Goal: Task Accomplishment & Management: Use online tool/utility

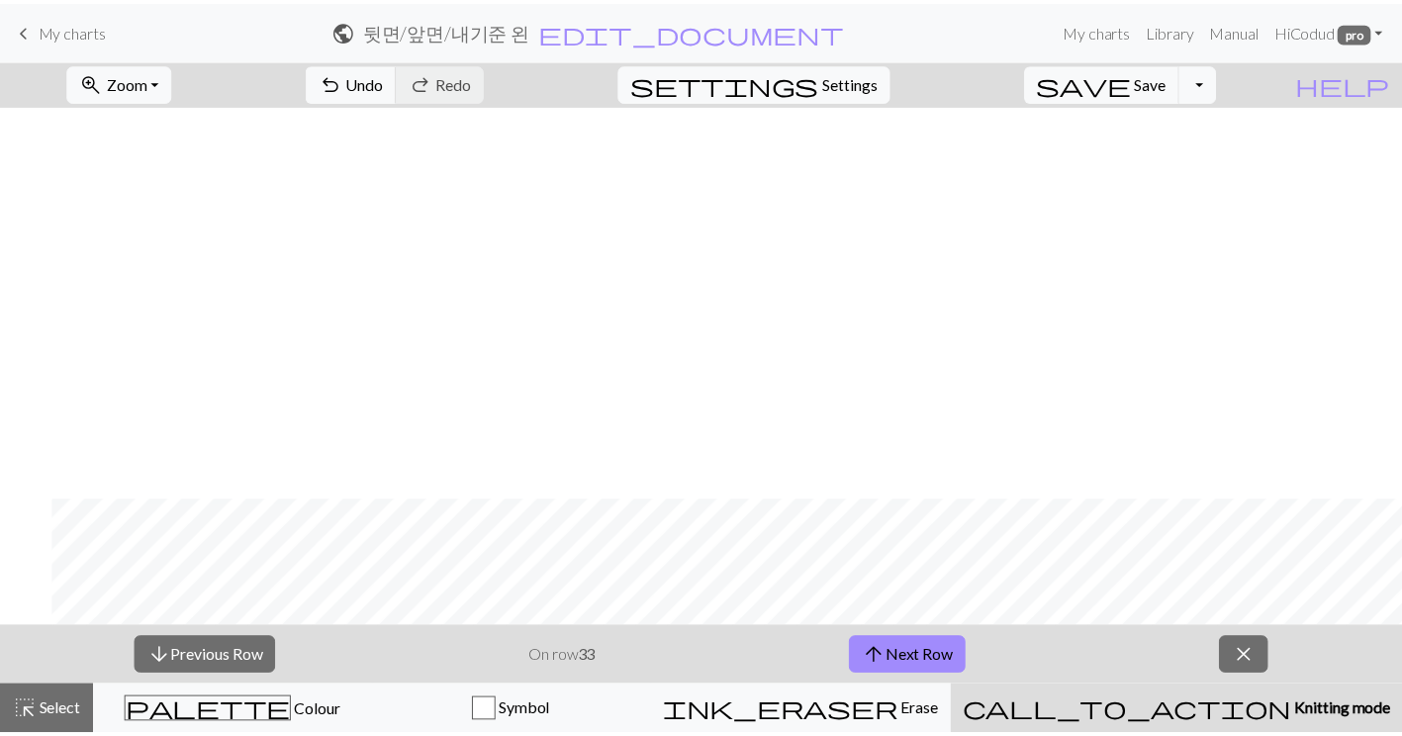
scroll to position [395, 52]
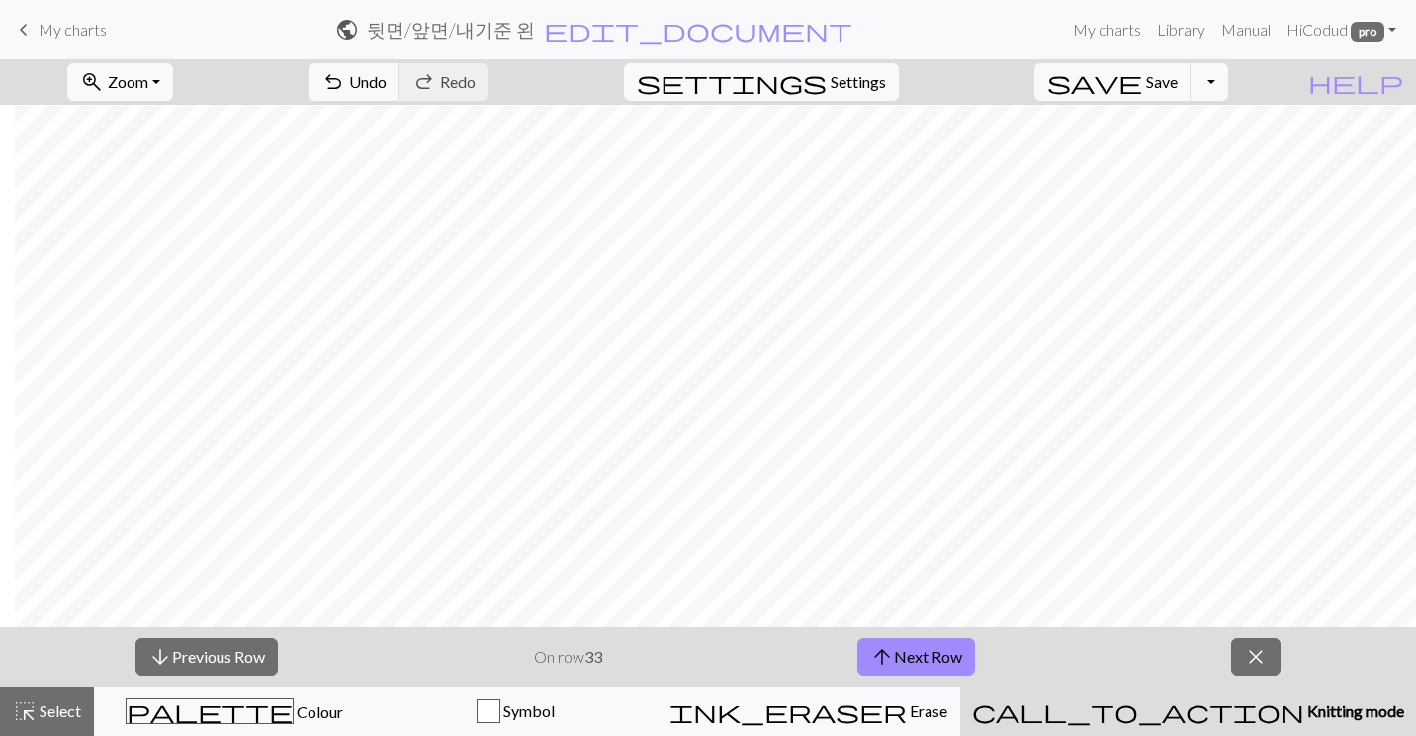
click at [36, 32] on link "keyboard_arrow_left My charts" at bounding box center [59, 30] width 95 height 34
click at [1142, 82] on span "save" at bounding box center [1094, 82] width 95 height 28
click at [57, 38] on span "My charts" at bounding box center [73, 29] width 68 height 19
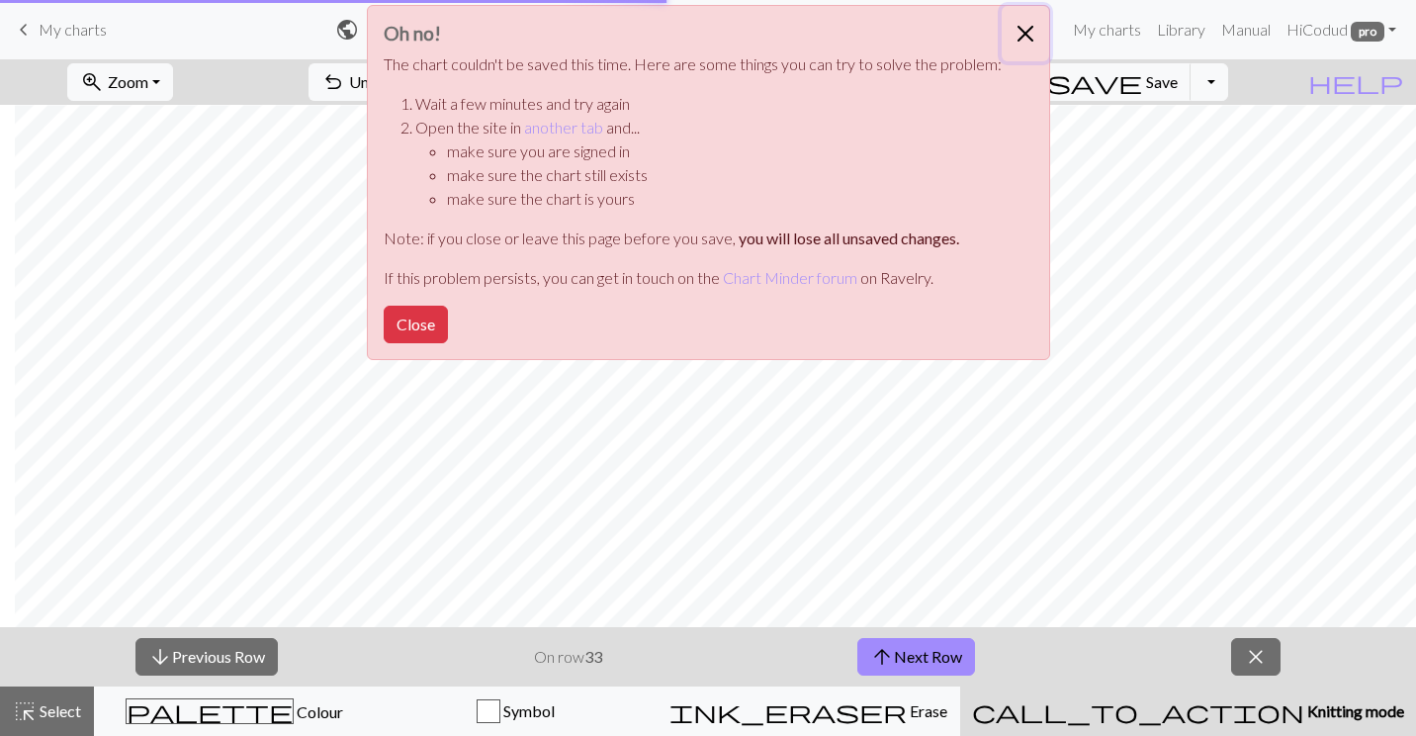
click at [1021, 33] on button "Close" at bounding box center [1025, 33] width 47 height 55
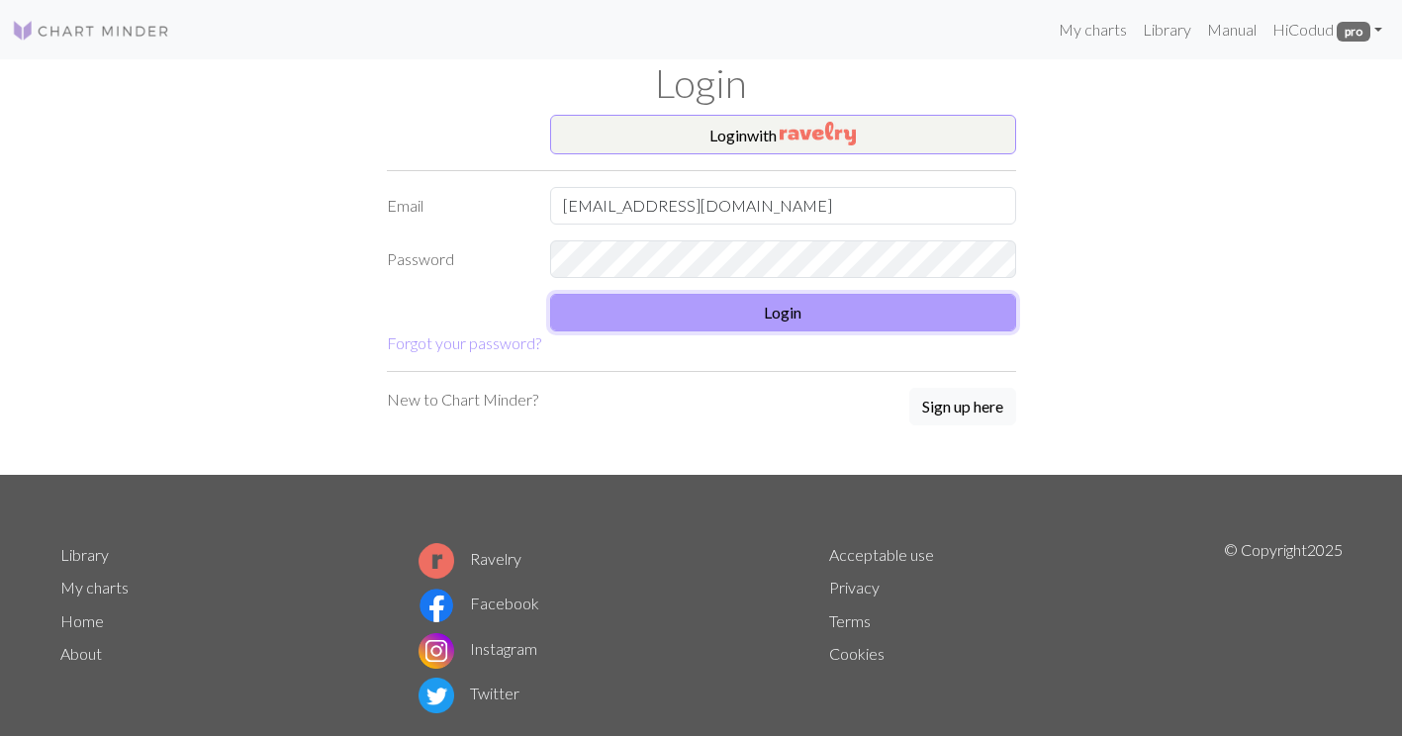
click at [821, 318] on button "Login" at bounding box center [783, 313] width 466 height 38
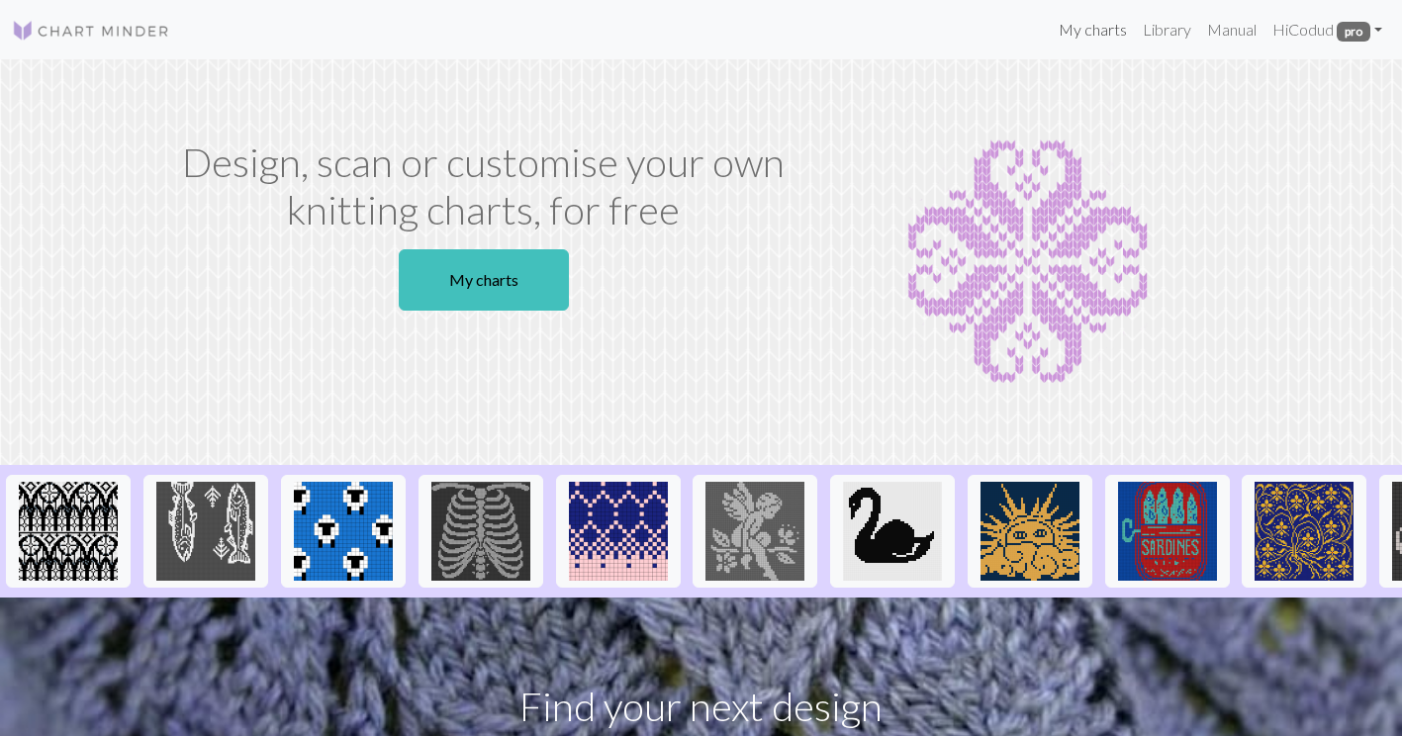
click at [1080, 39] on link "My charts" at bounding box center [1092, 30] width 84 height 40
click at [529, 244] on div "Design, scan or customise your own knitting charts, for free My charts" at bounding box center [483, 261] width 653 height 247
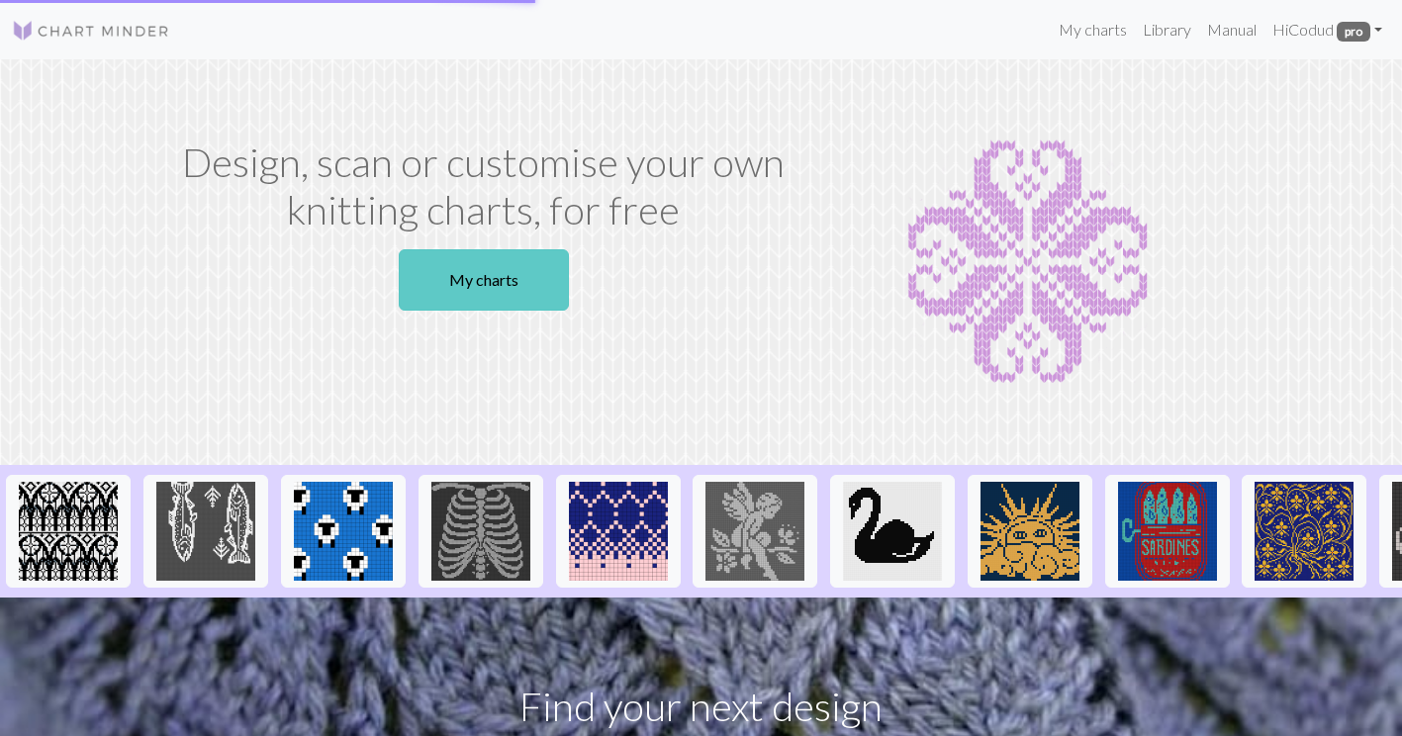
click at [515, 276] on link "My charts" at bounding box center [484, 279] width 170 height 61
click at [519, 283] on link "My charts" at bounding box center [484, 279] width 170 height 61
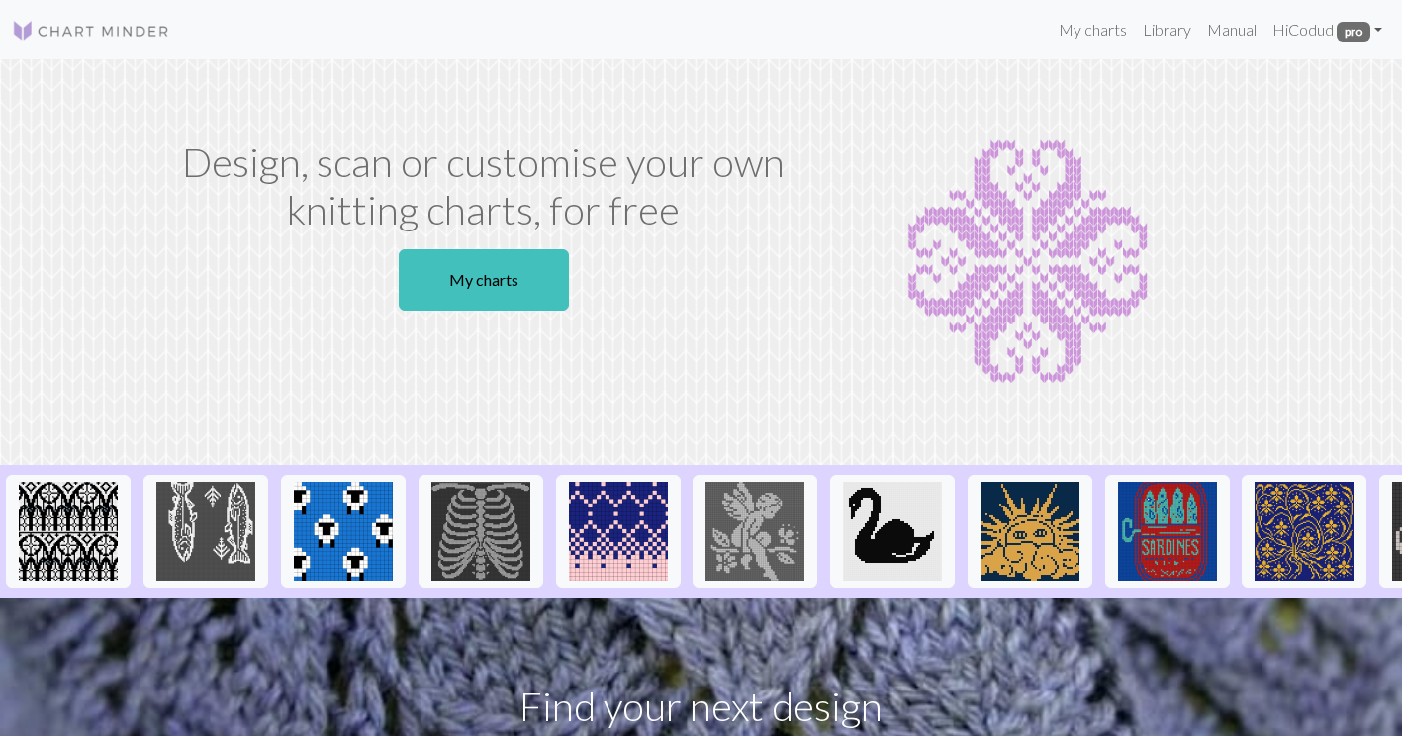
scroll to position [1, 0]
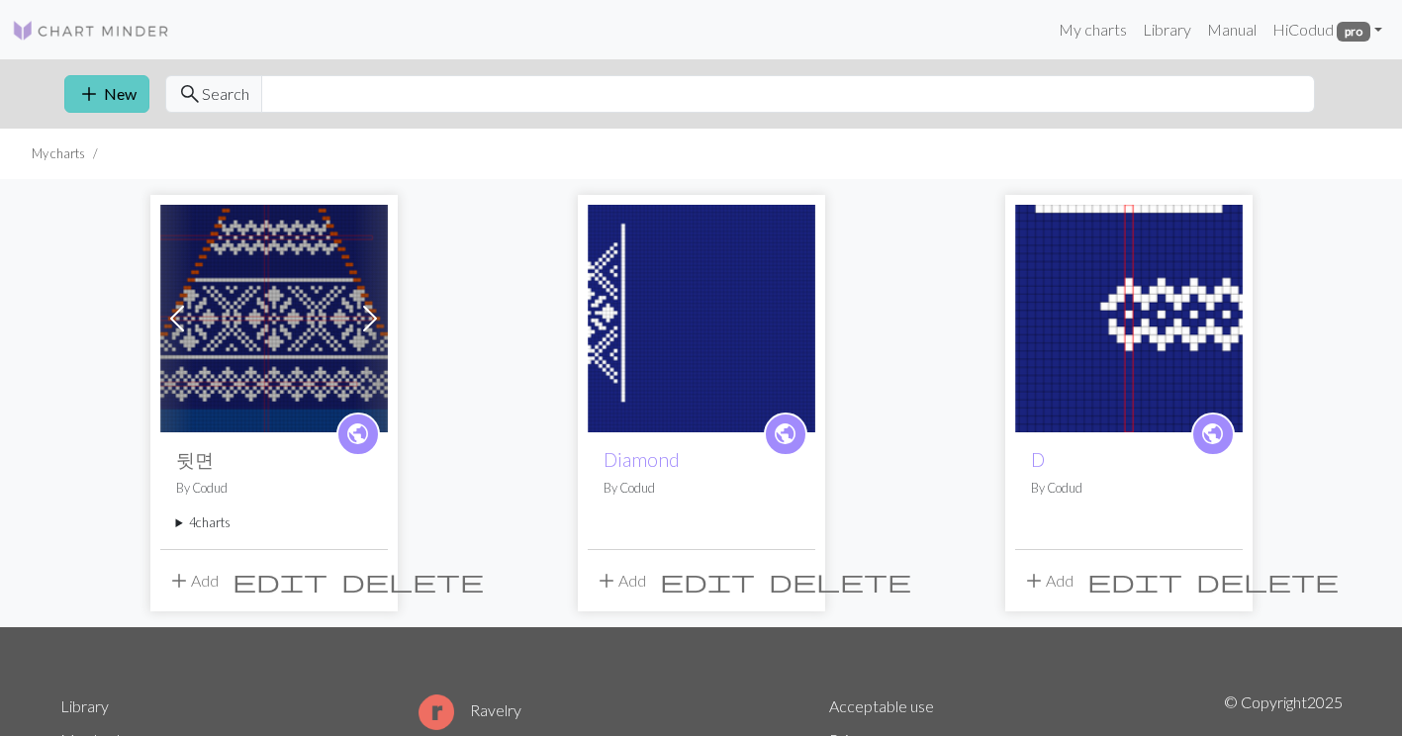
click at [124, 104] on button "add New" at bounding box center [106, 94] width 85 height 38
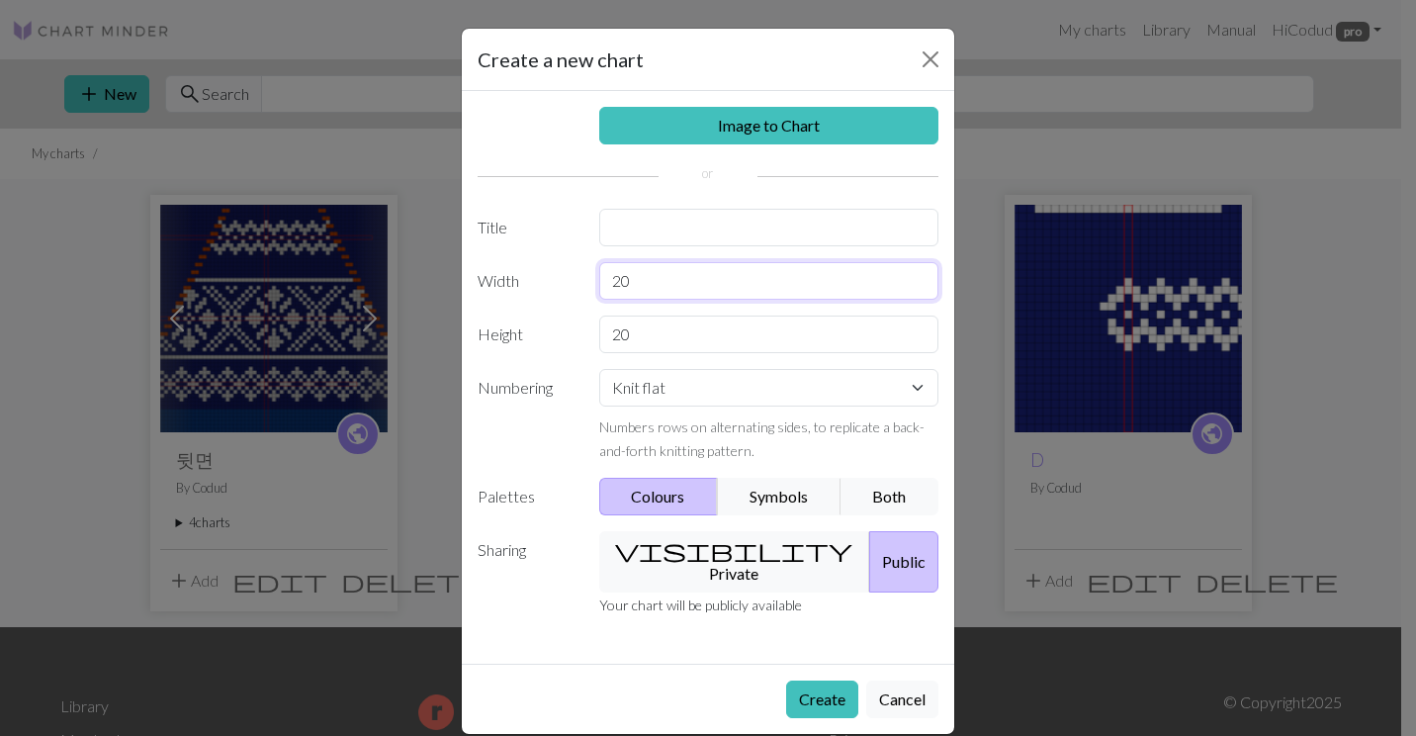
click at [772, 271] on input "20" at bounding box center [769, 281] width 340 height 38
drag, startPoint x: 643, startPoint y: 326, endPoint x: 557, endPoint y: 346, distance: 88.3
click at [557, 346] on div "Height 20" at bounding box center [708, 335] width 485 height 38
type input "91"
click at [668, 284] on input "20" at bounding box center [769, 281] width 340 height 38
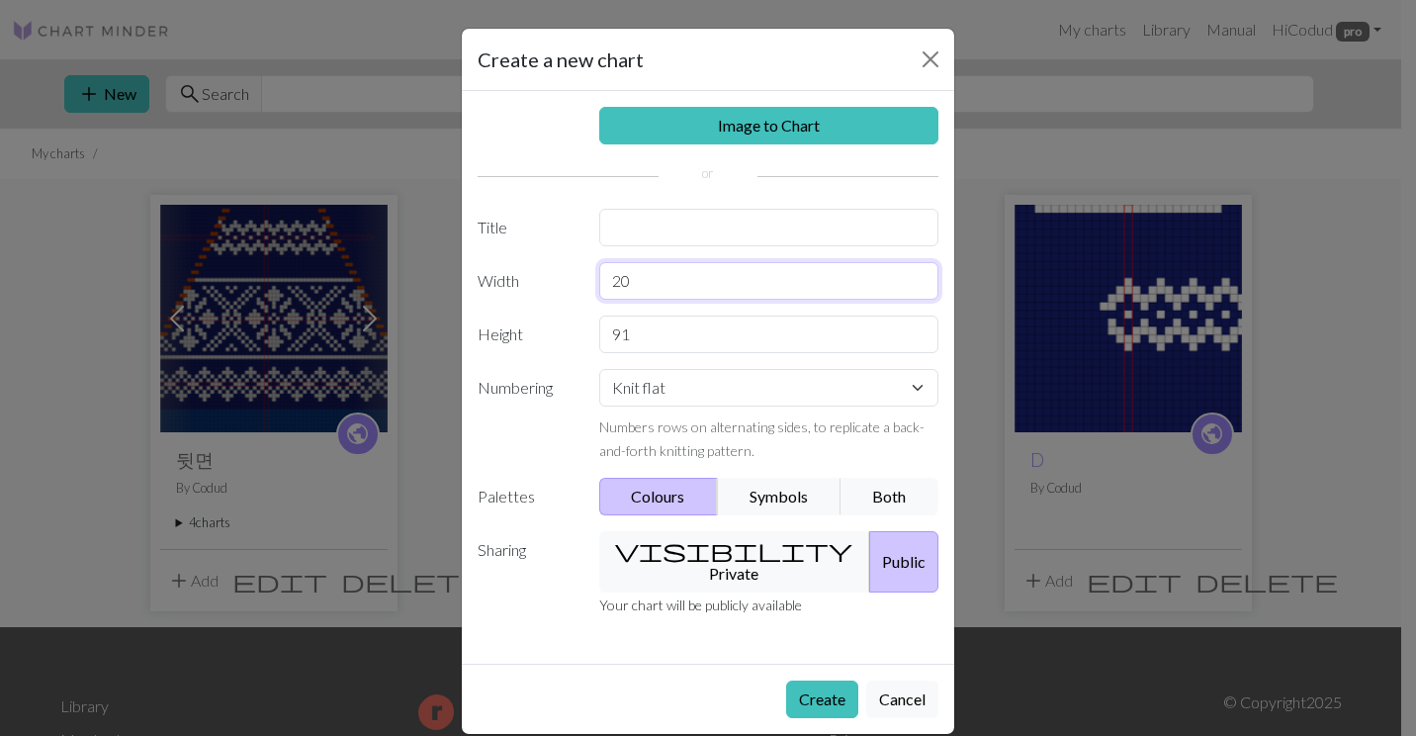
drag, startPoint x: 642, startPoint y: 288, endPoint x: 565, endPoint y: 286, distance: 77.2
click at [565, 286] on div "Width 20" at bounding box center [708, 281] width 485 height 38
type input "50"
click at [726, 214] on input "text" at bounding box center [769, 228] width 340 height 38
type input "D"
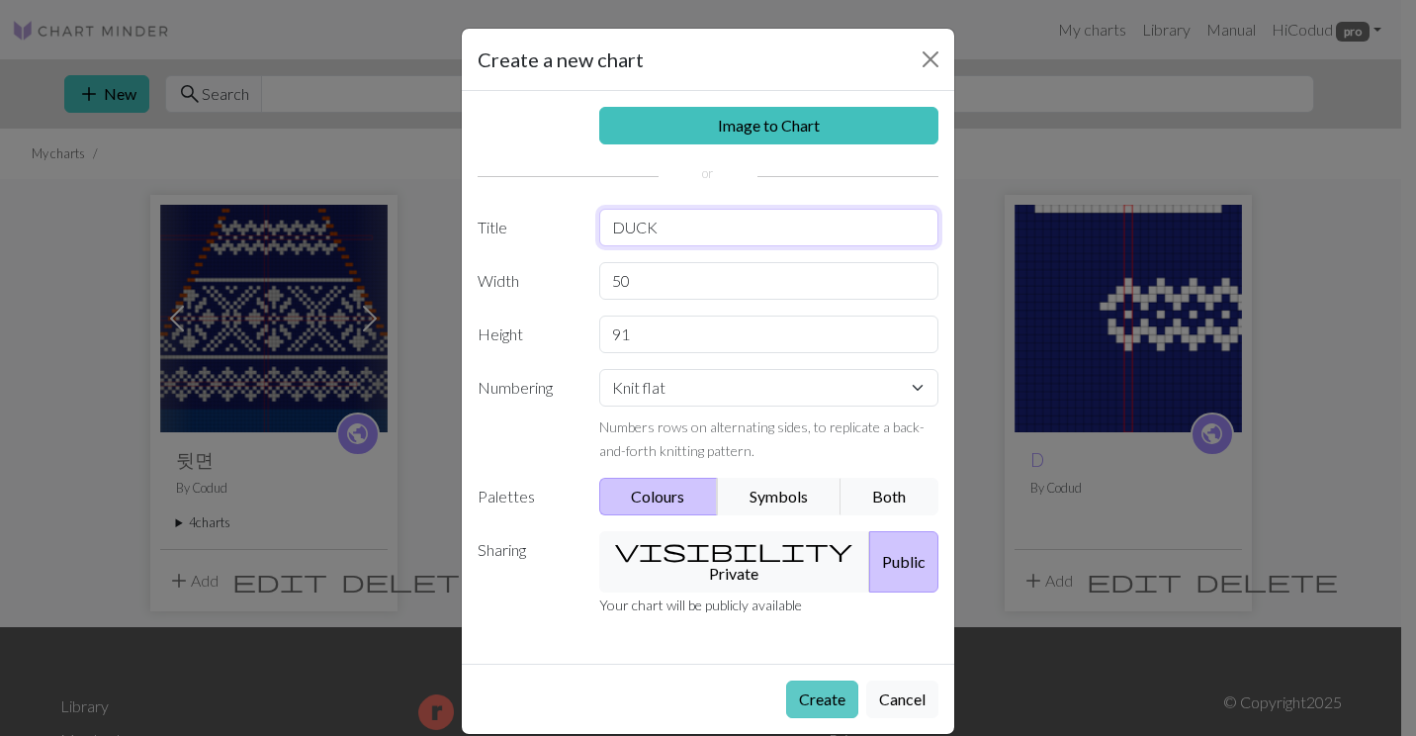
type input "DUCK"
click at [814, 681] on button "Create" at bounding box center [822, 700] width 72 height 38
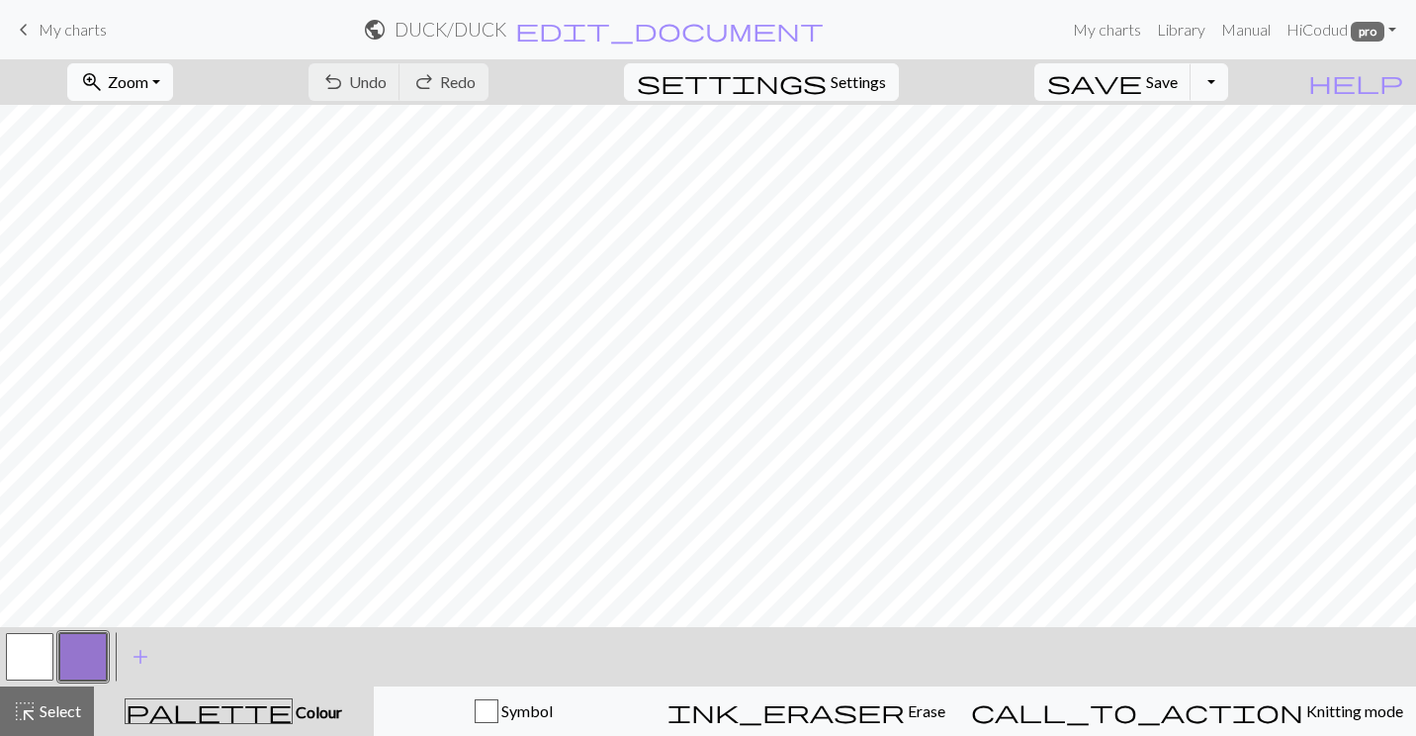
click at [148, 86] on span "Zoom" at bounding box center [128, 81] width 41 height 19
click at [187, 230] on button "50%" at bounding box center [146, 238] width 156 height 32
click at [40, 36] on span "My charts" at bounding box center [73, 29] width 68 height 19
click at [1142, 89] on span "save" at bounding box center [1094, 82] width 95 height 28
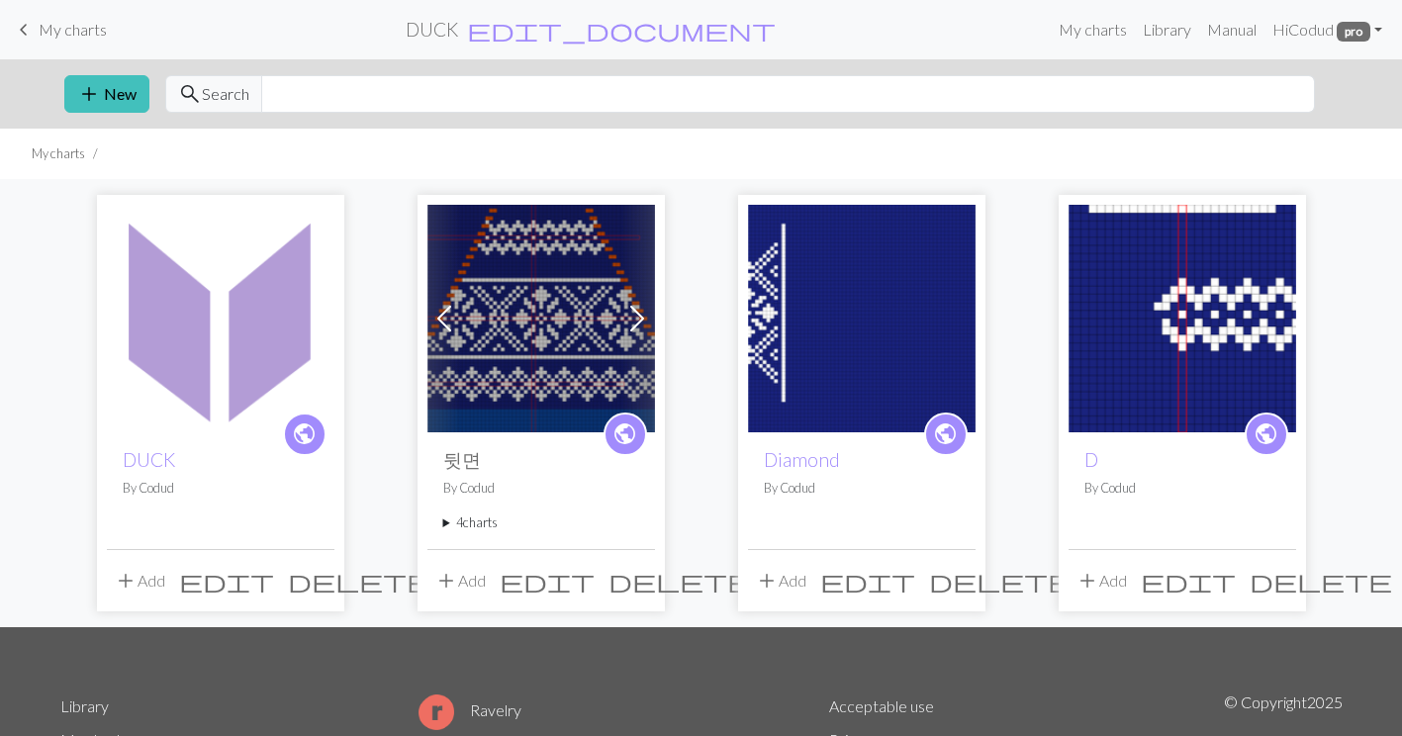
click at [537, 337] on img at bounding box center [540, 318] width 227 height 227
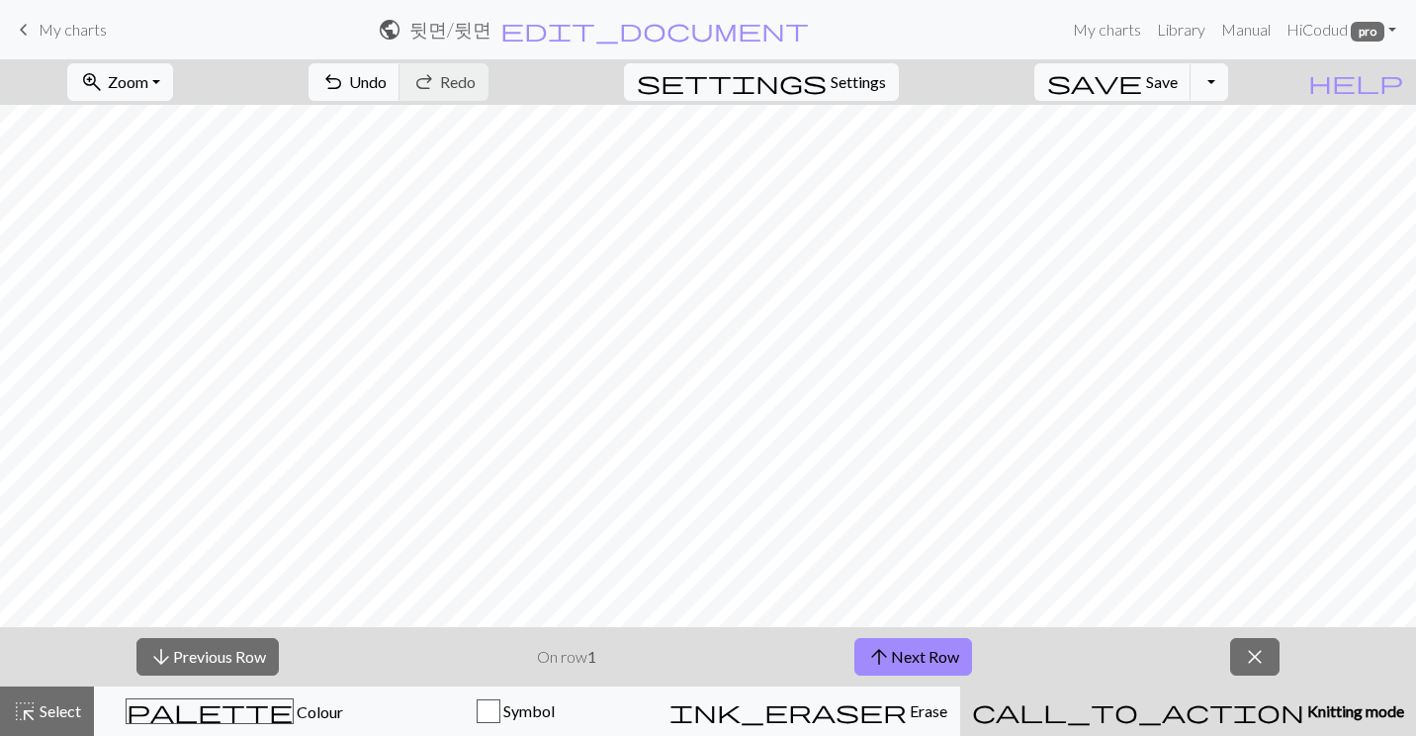
drag, startPoint x: 53, startPoint y: 25, endPoint x: 822, endPoint y: 60, distance: 769.4
click at [52, 25] on span "My charts" at bounding box center [73, 29] width 68 height 19
click at [77, 30] on span "My charts" at bounding box center [73, 29] width 68 height 19
click at [53, 32] on span "My charts" at bounding box center [73, 29] width 68 height 19
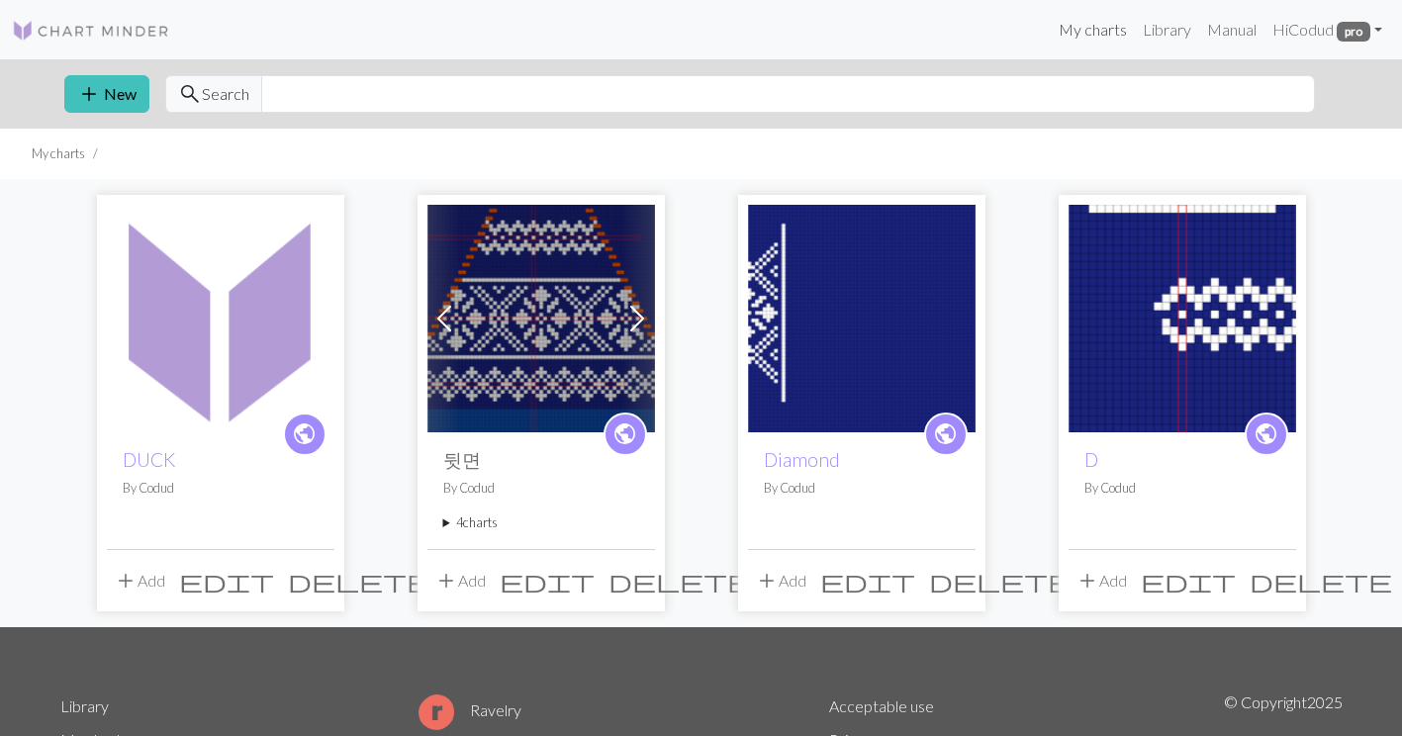
click at [1109, 38] on link "My charts" at bounding box center [1092, 30] width 84 height 40
click at [284, 348] on img at bounding box center [220, 318] width 227 height 227
click at [246, 331] on img at bounding box center [220, 318] width 227 height 227
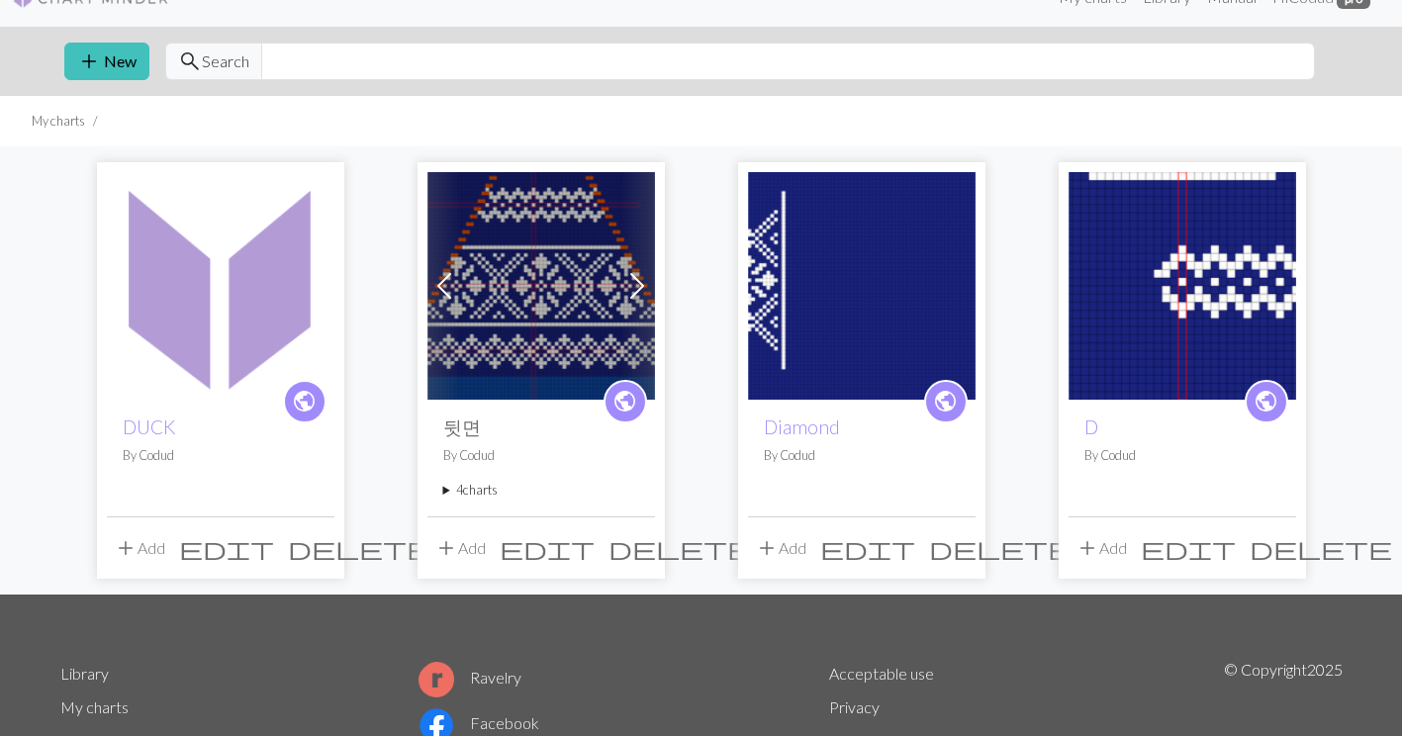
scroll to position [32, 0]
click at [381, 63] on input "text" at bounding box center [787, 63] width 1053 height 38
type input "D"
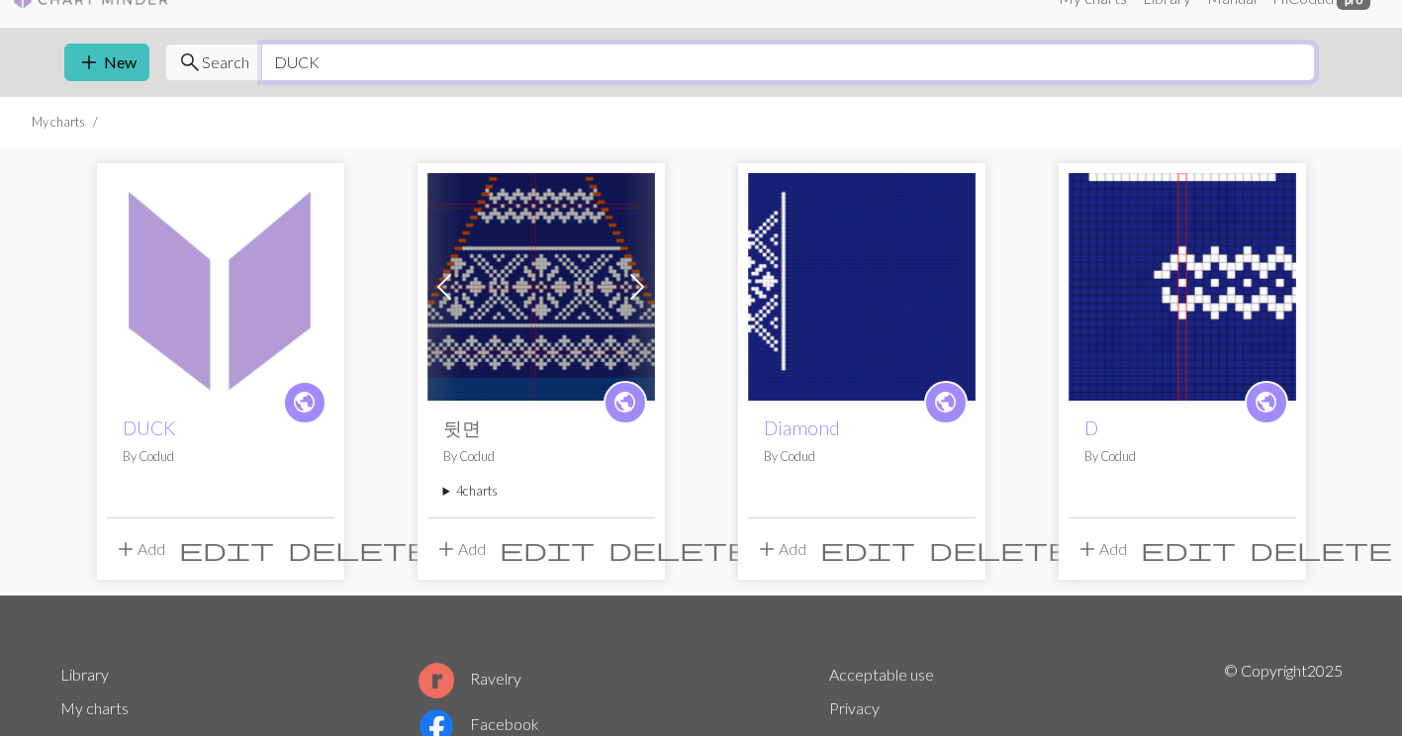
type input "DUCK"
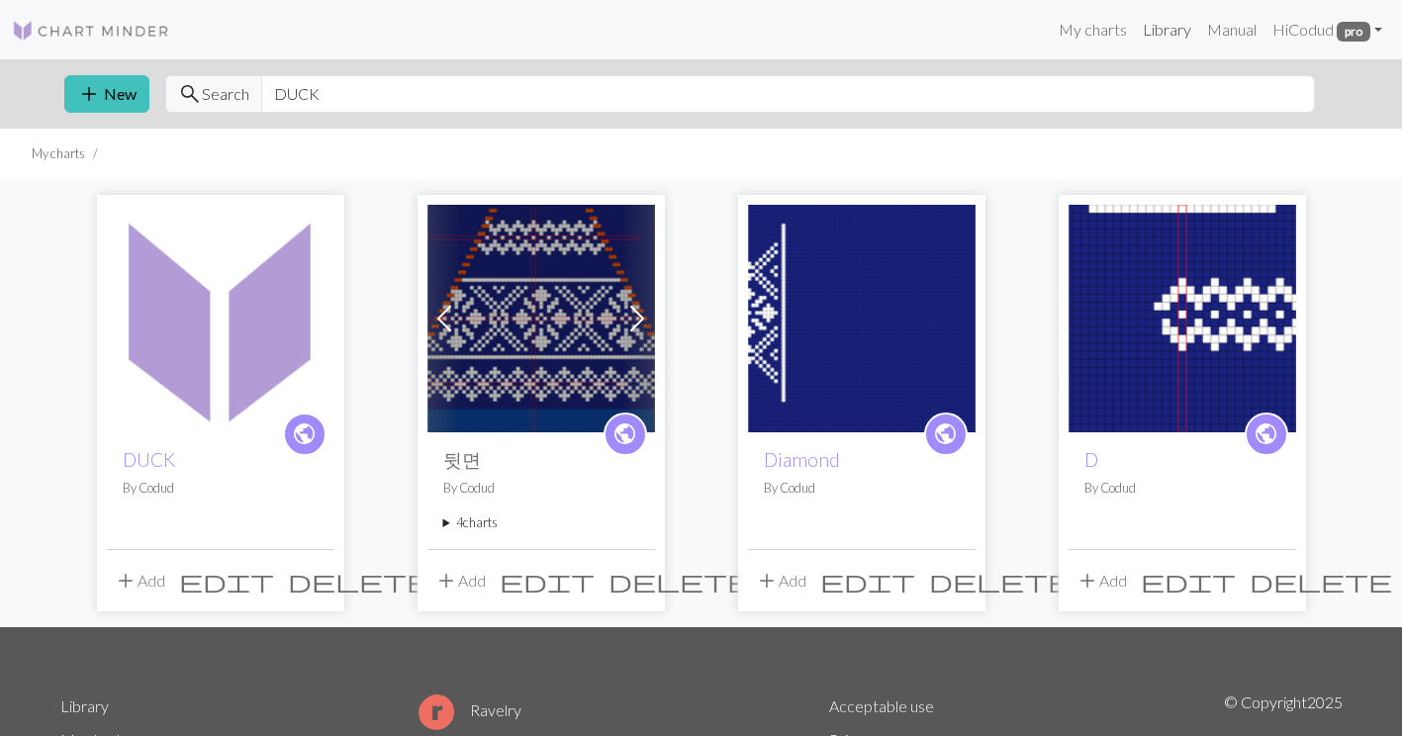
click at [1155, 26] on link "Library" at bounding box center [1167, 30] width 64 height 40
click at [821, 18] on div "My charts Library Manual Hi Codud pro Account settings Logout" at bounding box center [788, 30] width 1204 height 40
click at [1177, 39] on link "Library" at bounding box center [1167, 30] width 64 height 40
click at [1137, 32] on link "Library" at bounding box center [1167, 30] width 64 height 40
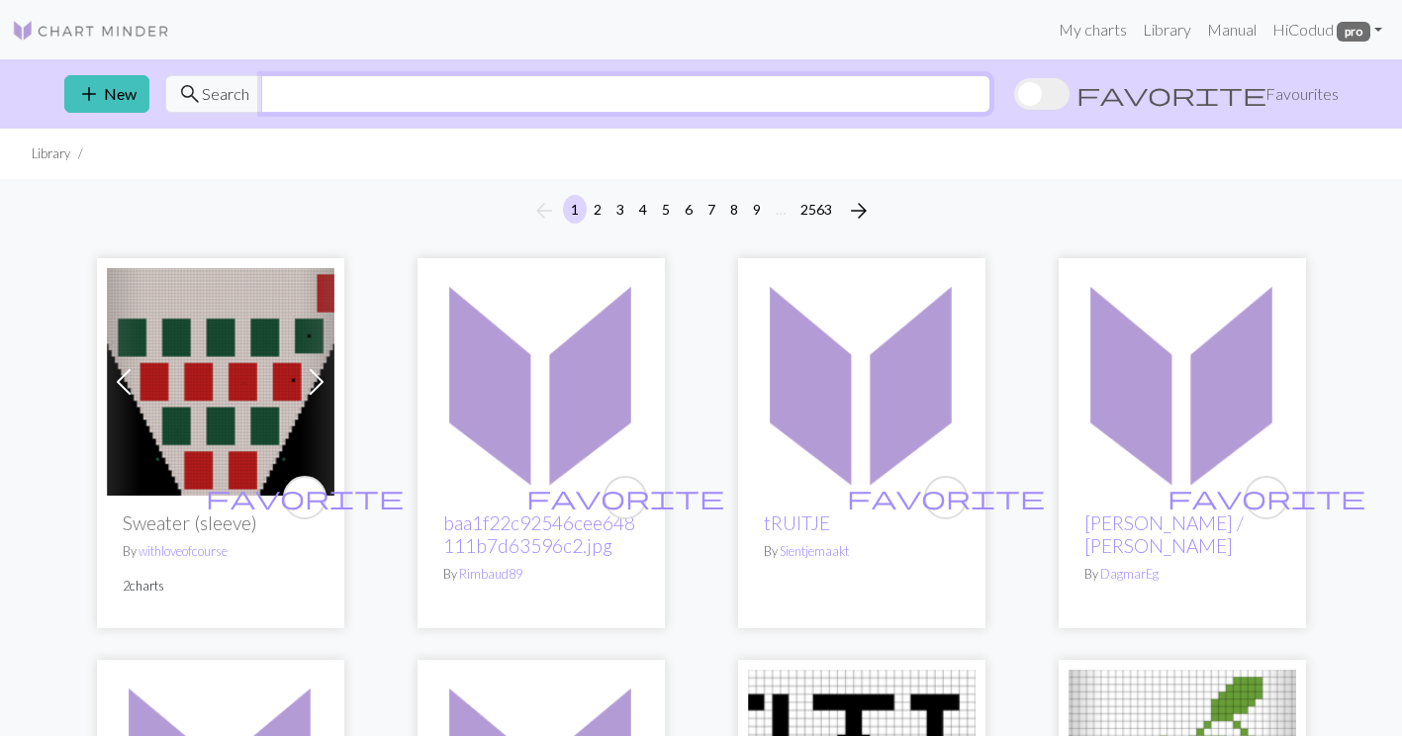
click at [437, 103] on input "text" at bounding box center [625, 94] width 729 height 38
type input "DUCK"
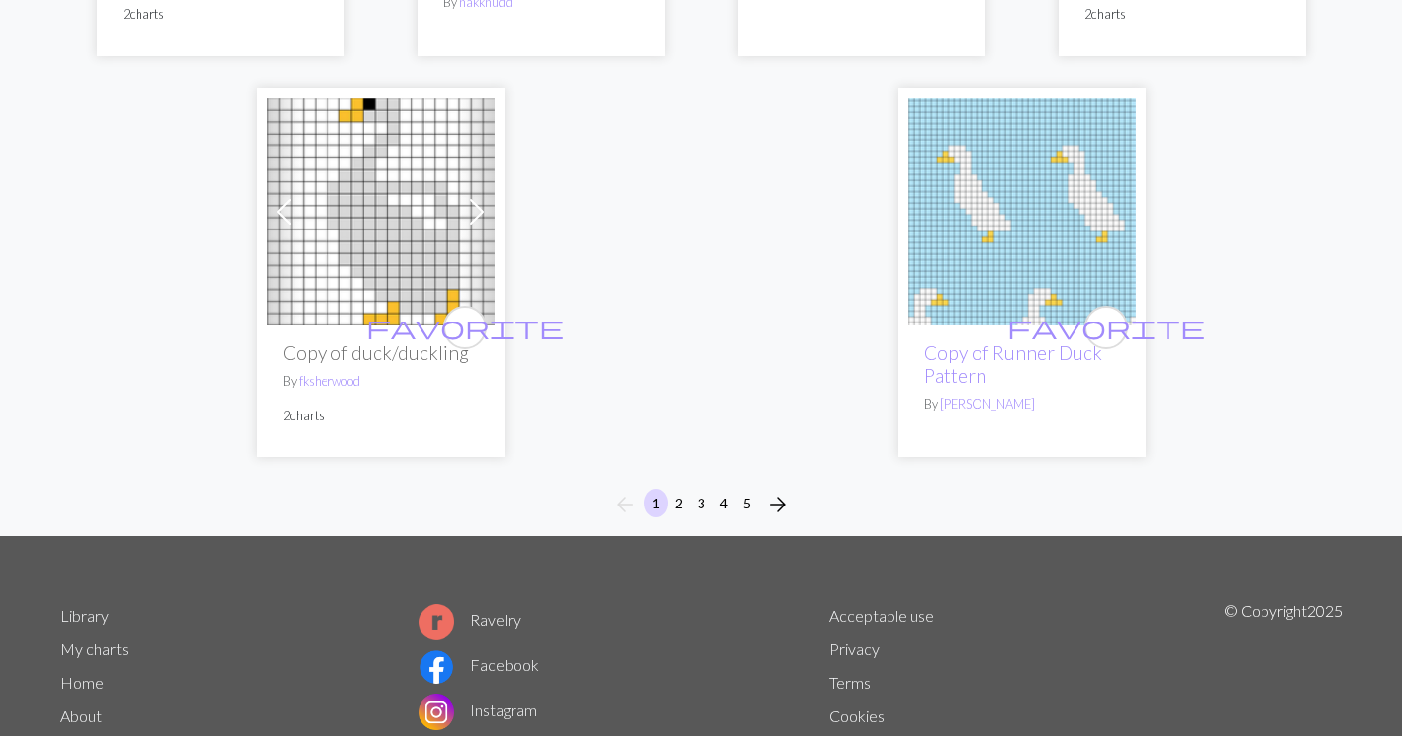
scroll to position [5110, 0]
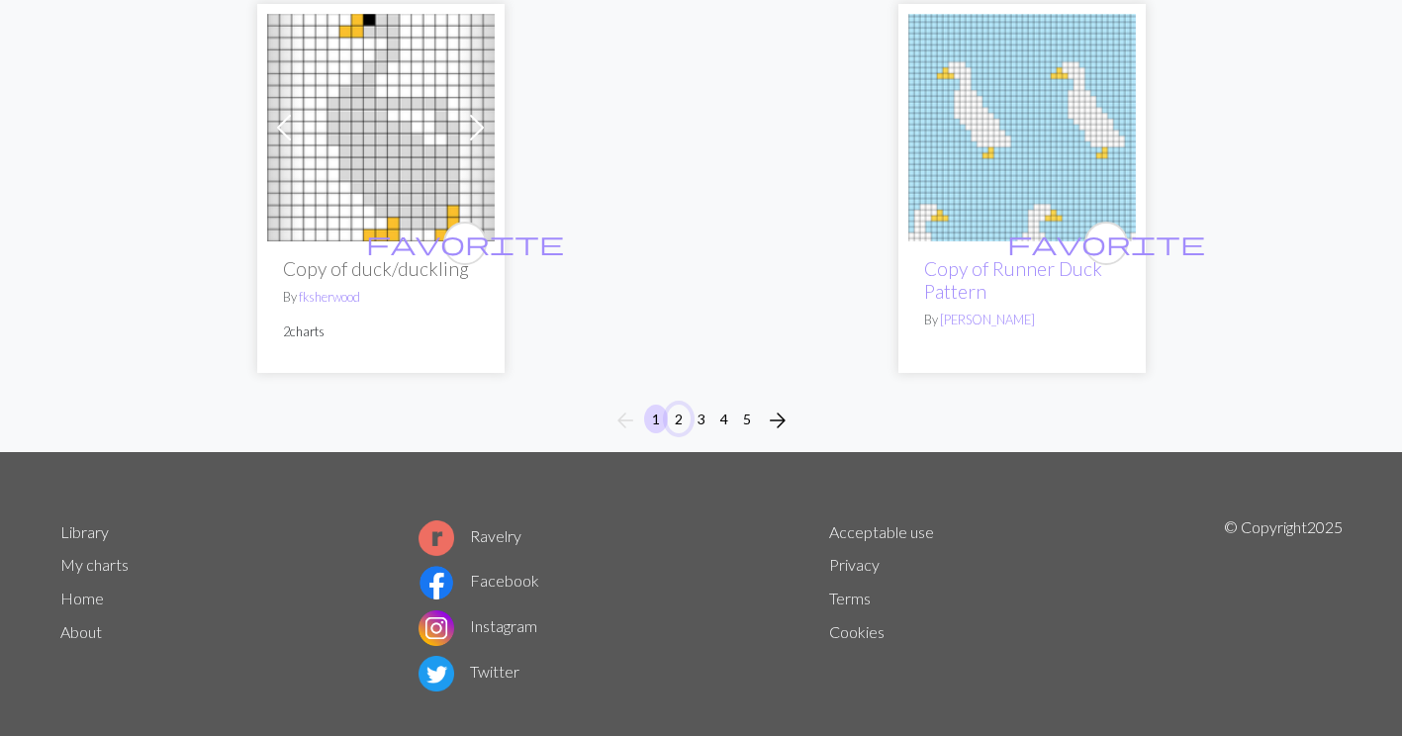
click at [675, 408] on button "2" at bounding box center [679, 419] width 24 height 29
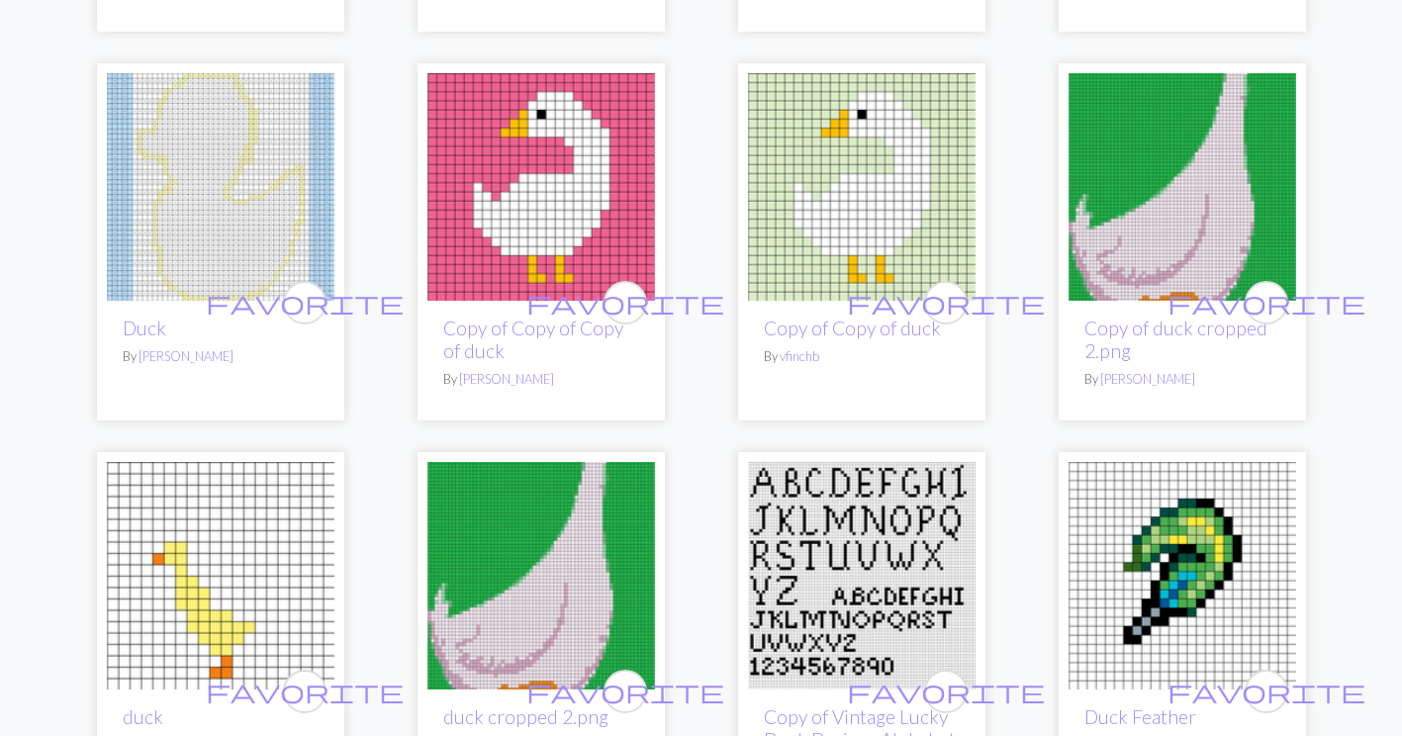
scroll to position [3431, 0]
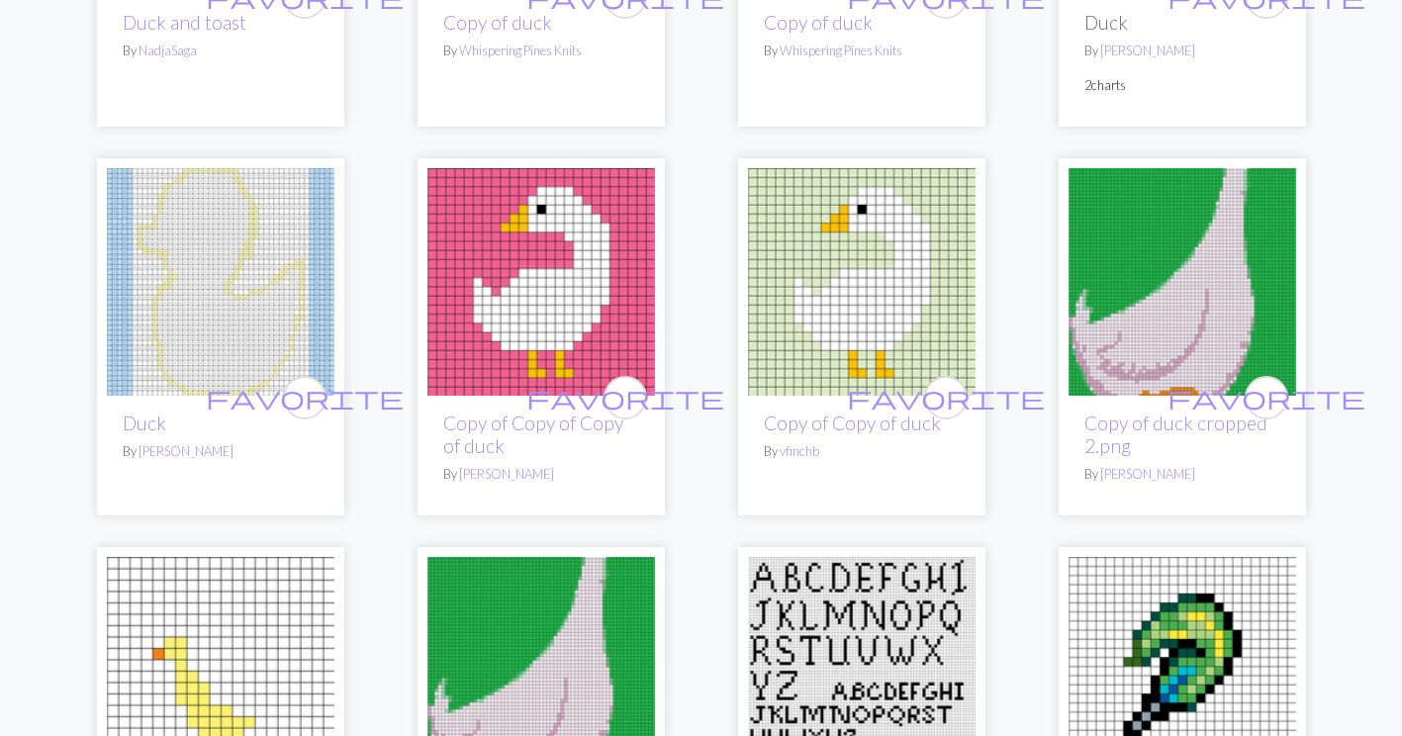
click at [813, 284] on img at bounding box center [861, 281] width 227 height 227
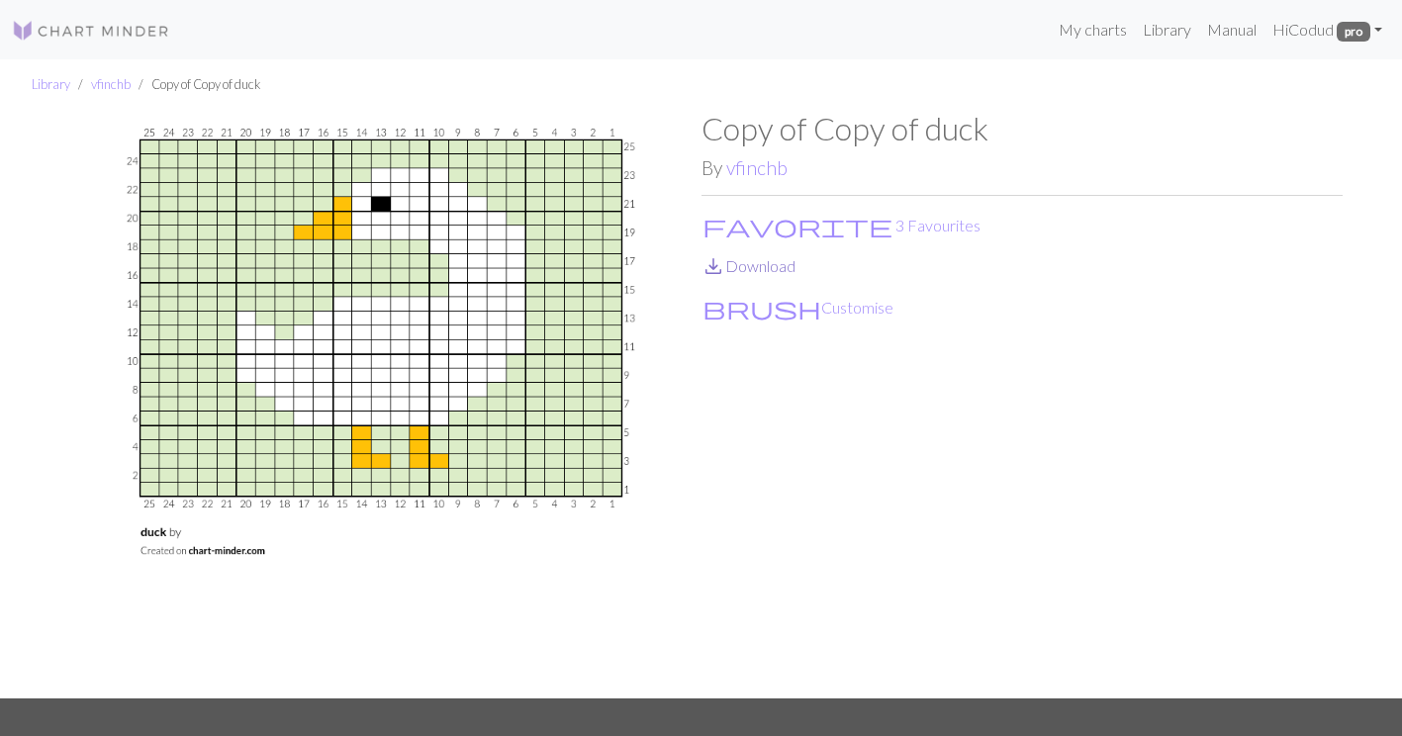
click at [764, 261] on link "save_alt Download" at bounding box center [748, 265] width 94 height 19
click at [757, 316] on button "brush Customise" at bounding box center [797, 308] width 193 height 26
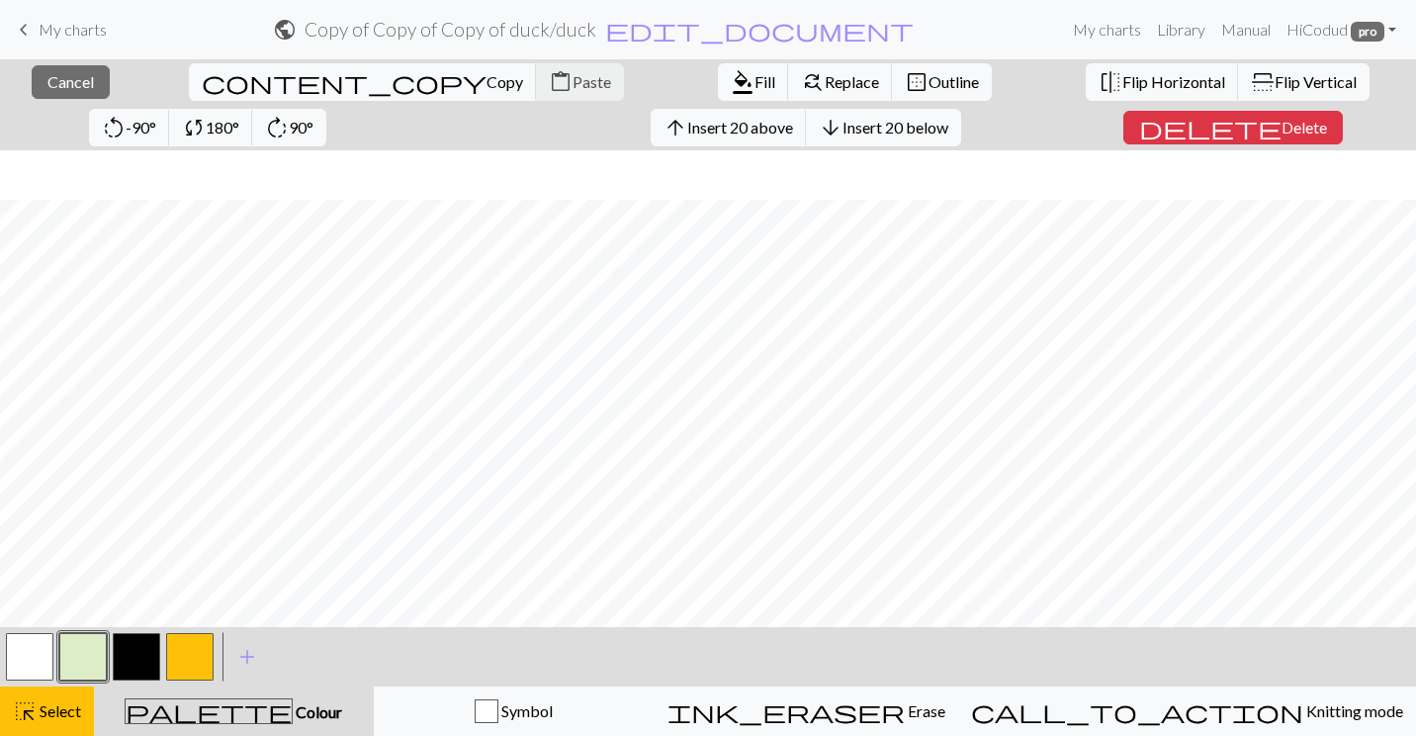
scroll to position [122, 0]
click at [202, 91] on span "content_copy" at bounding box center [344, 82] width 285 height 28
click at [64, 36] on div "Copied" at bounding box center [708, 39] width 1416 height 78
click at [202, 92] on span "content_copy" at bounding box center [344, 82] width 285 height 28
click at [31, 27] on span "keyboard_arrow_left" at bounding box center [24, 30] width 24 height 28
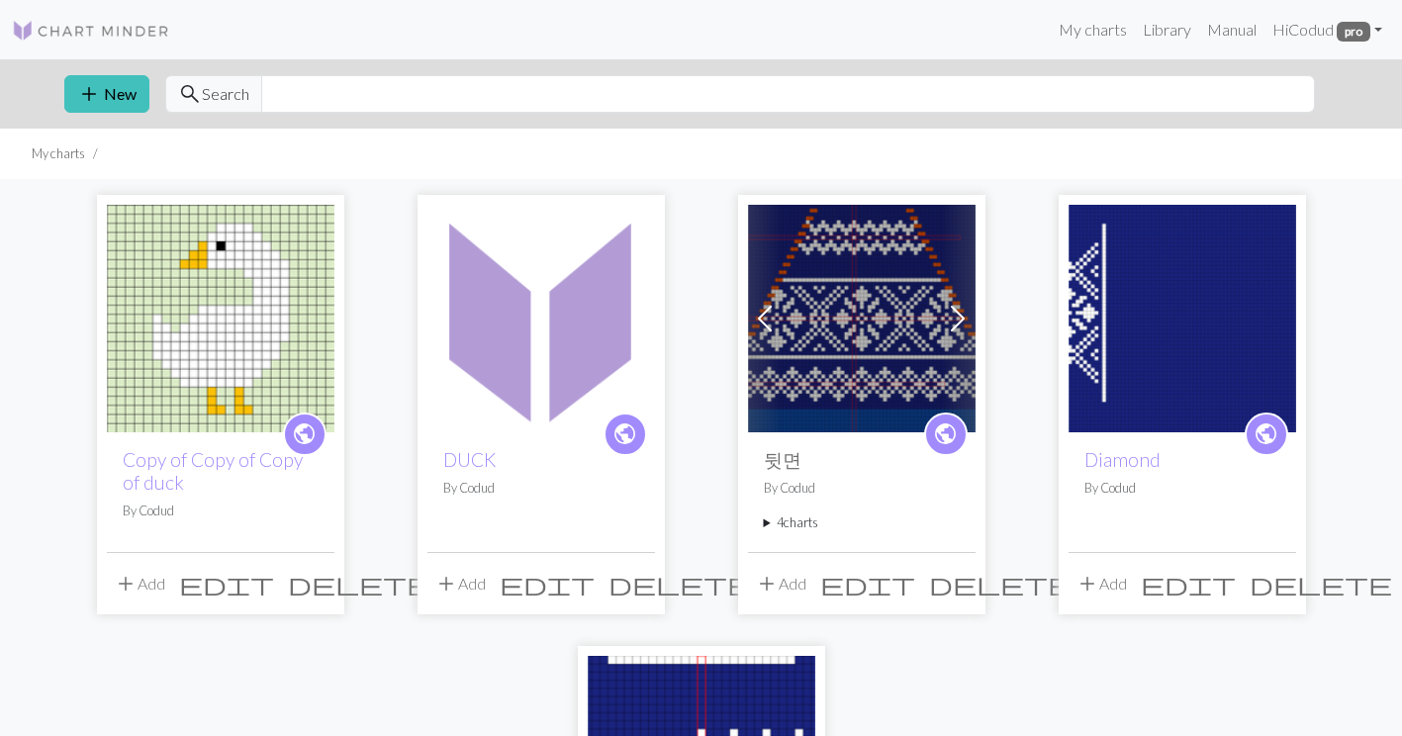
click at [517, 378] on img at bounding box center [540, 318] width 227 height 227
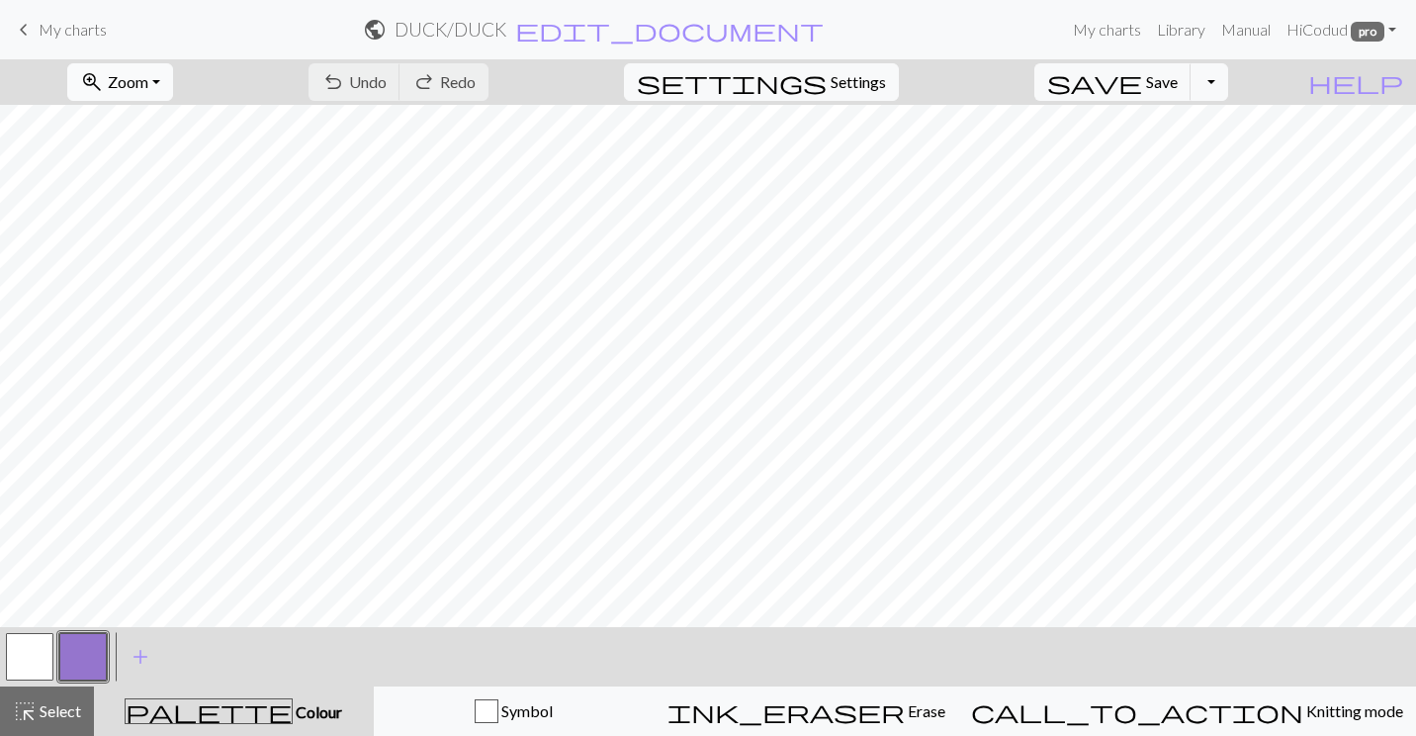
click at [148, 88] on span "Zoom" at bounding box center [128, 81] width 41 height 19
click at [191, 237] on button "50%" at bounding box center [146, 238] width 156 height 32
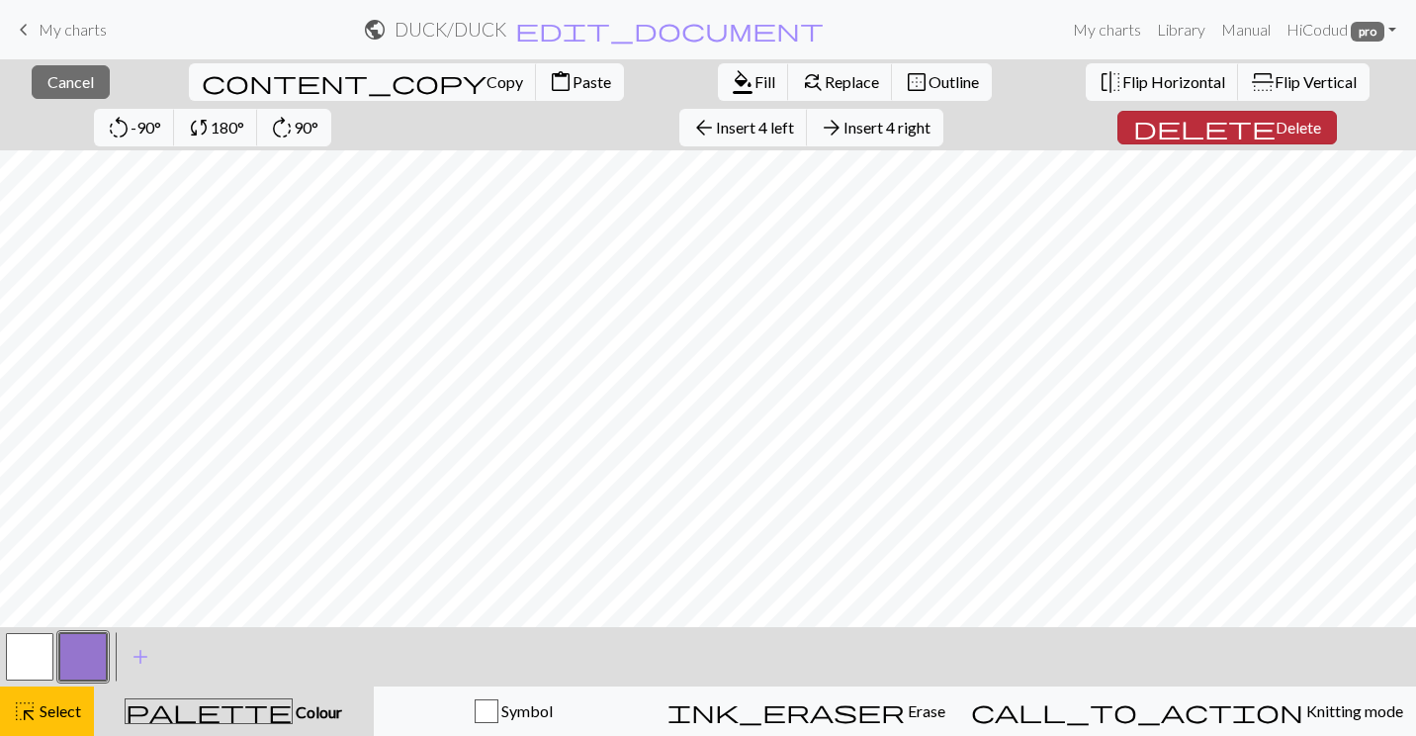
click at [1134, 129] on span "delete" at bounding box center [1205, 128] width 142 height 28
click at [1005, 131] on div "close Cancel content_copy Copy content_paste Paste format_color_fill Fill find_…" at bounding box center [708, 104] width 1416 height 91
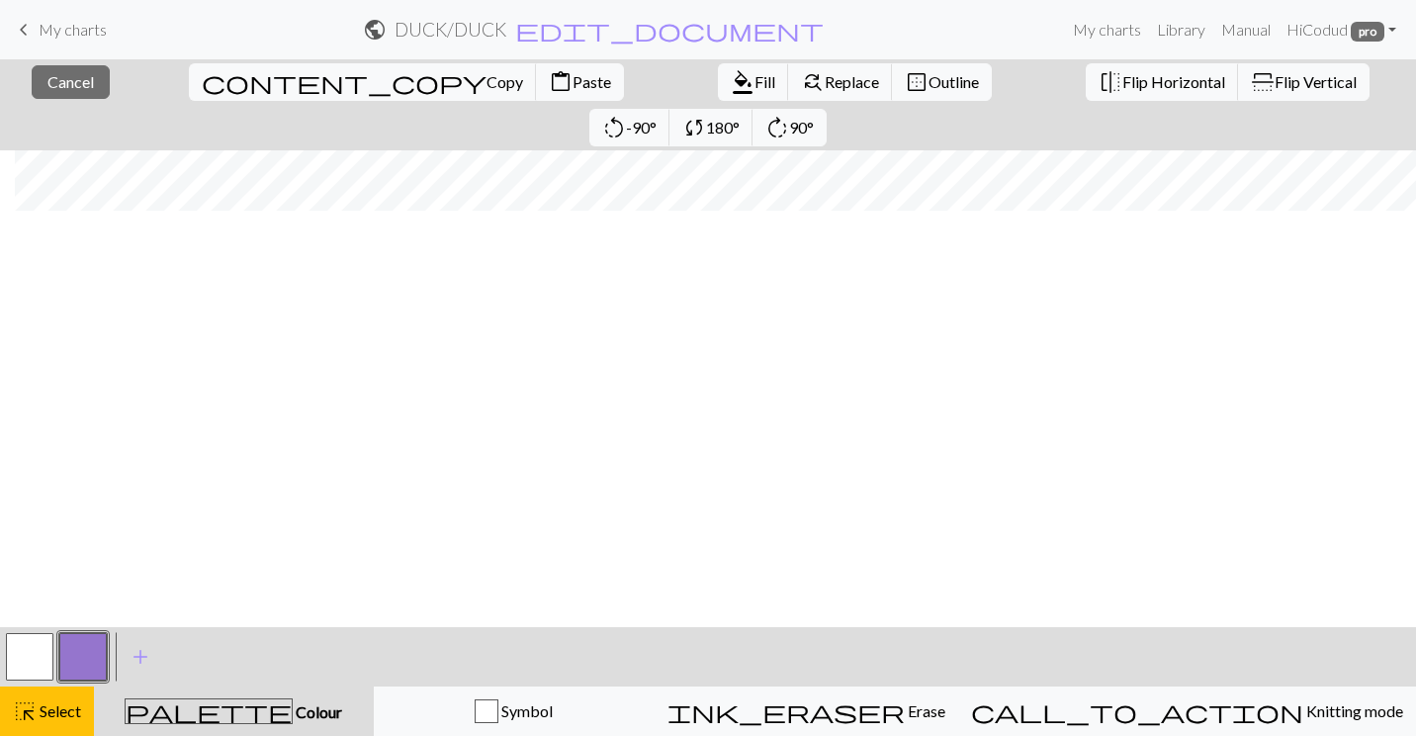
scroll to position [0, 15]
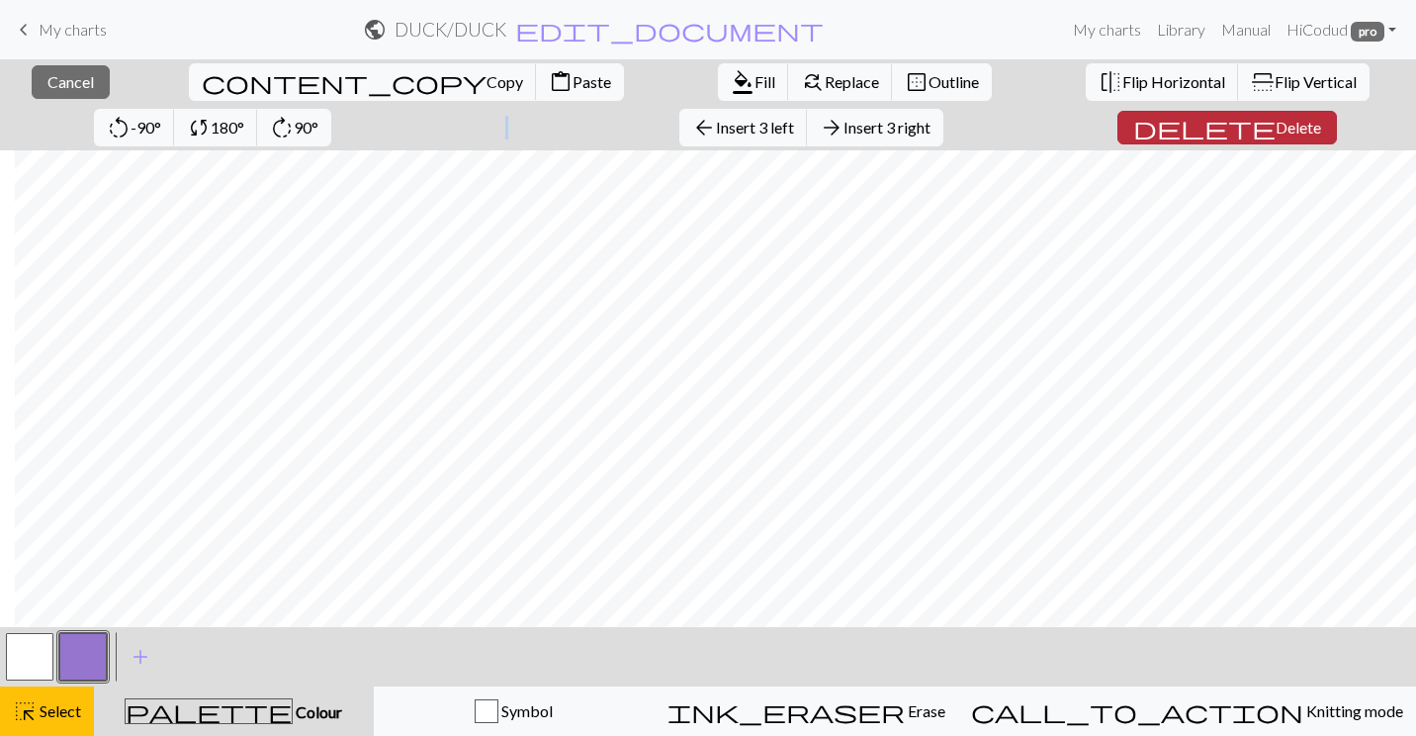
click at [1276, 134] on span "Delete" at bounding box center [1298, 127] width 45 height 19
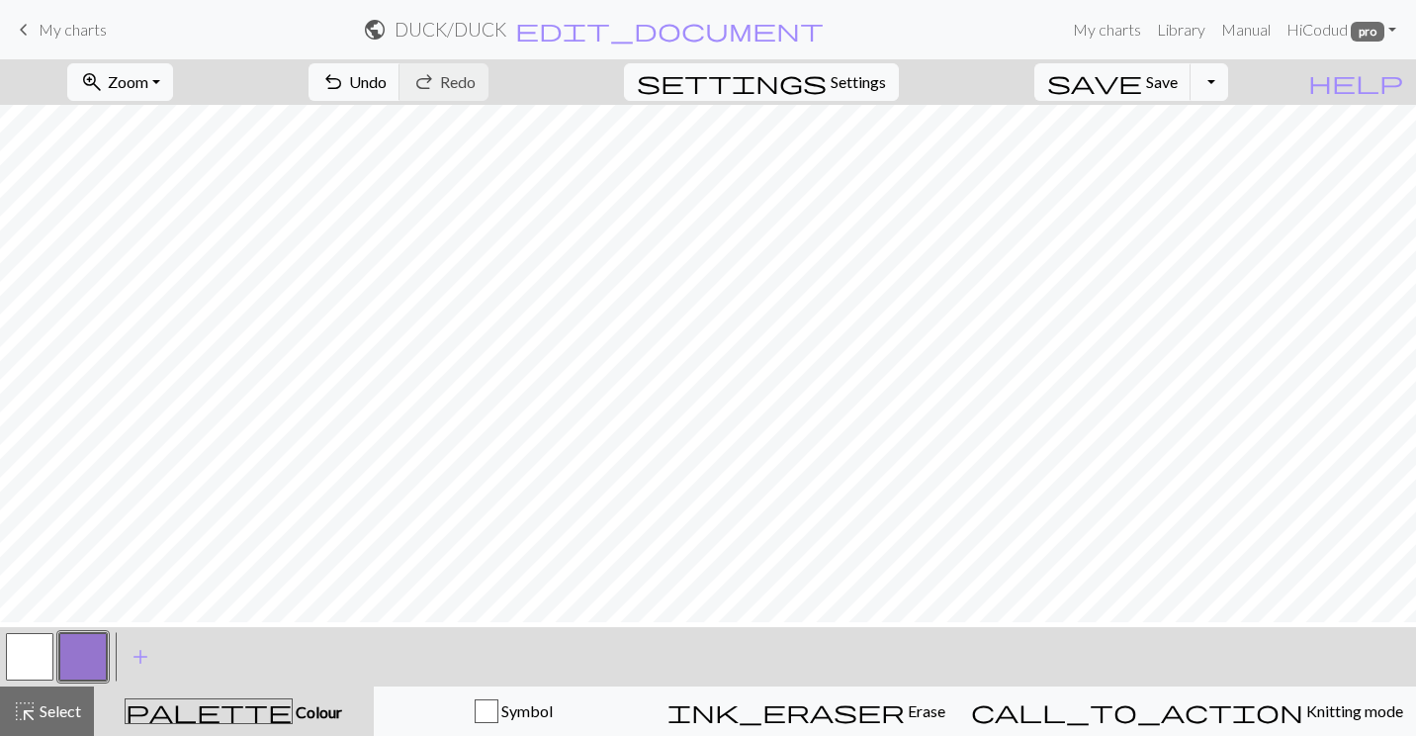
scroll to position [0, 0]
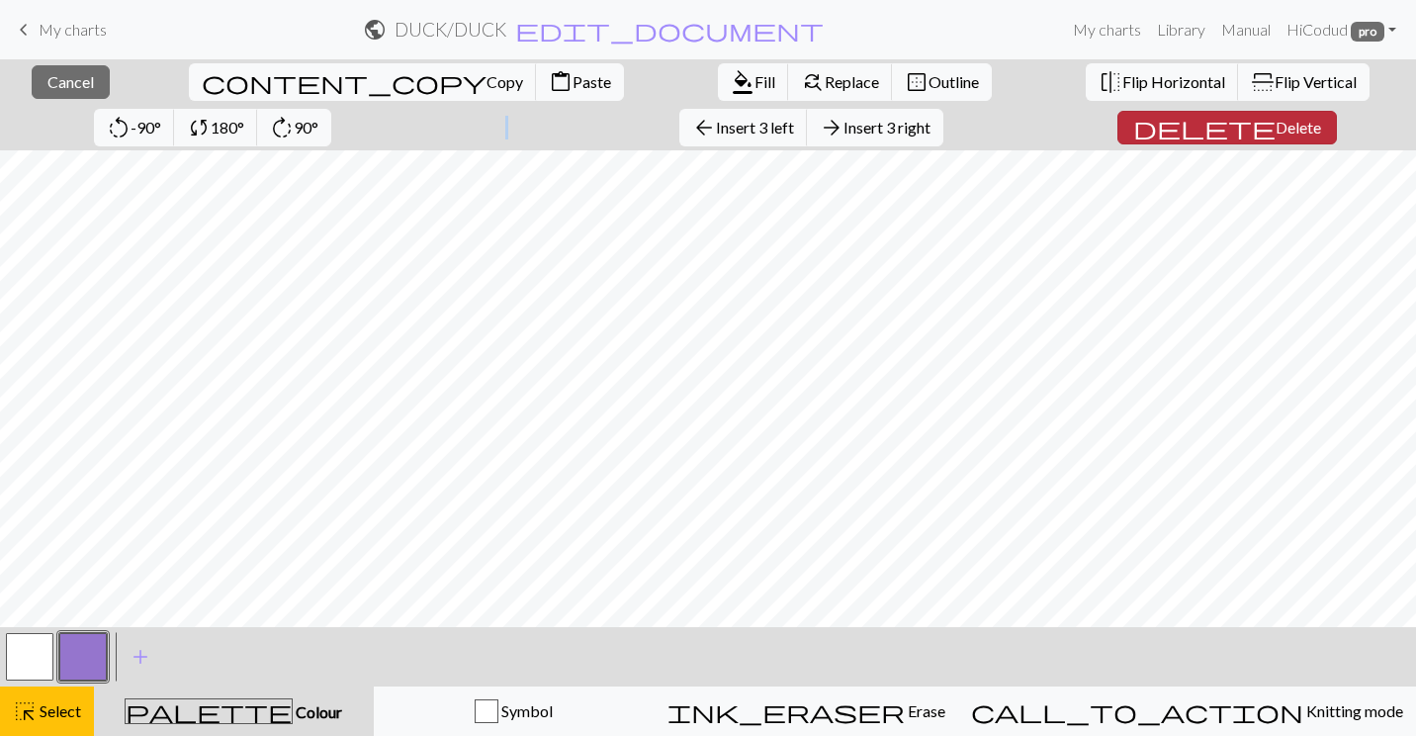
click at [1134, 134] on span "delete" at bounding box center [1205, 128] width 142 height 28
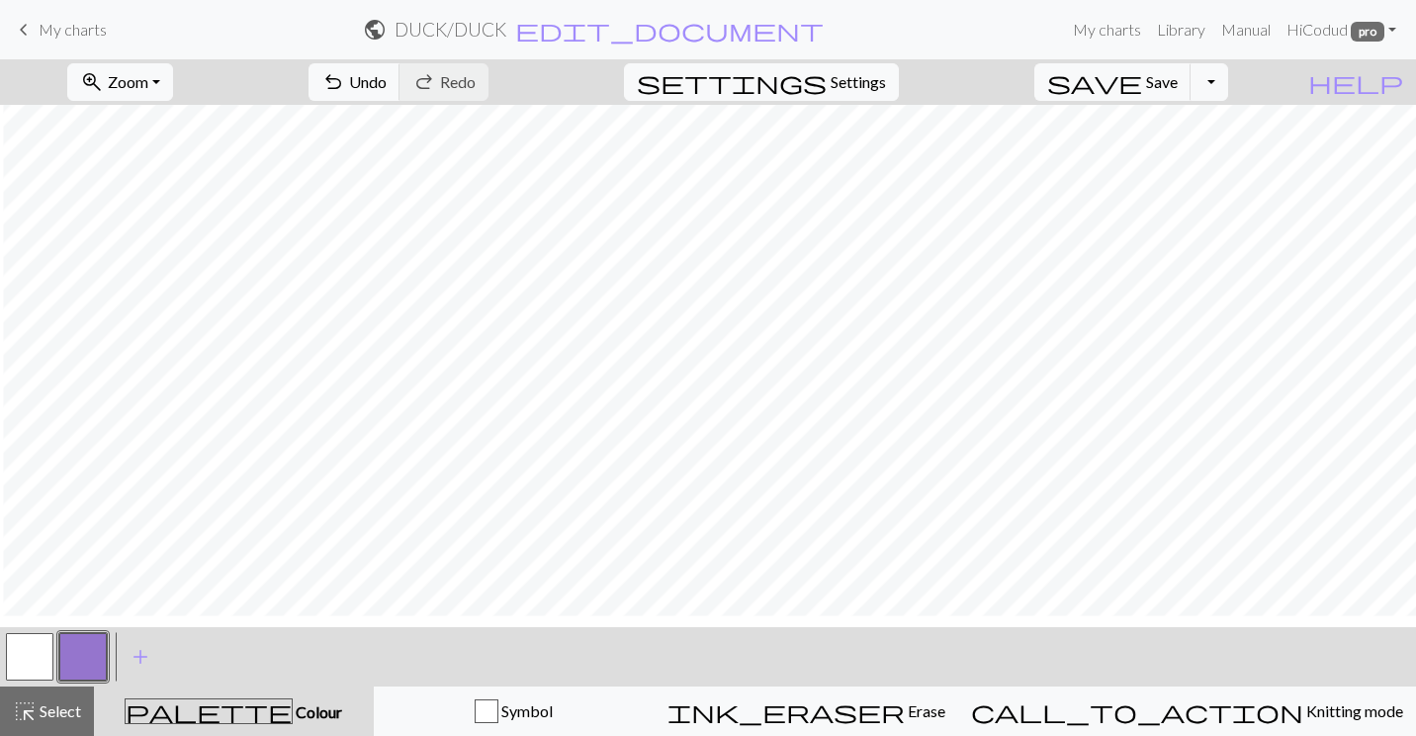
scroll to position [0, 15]
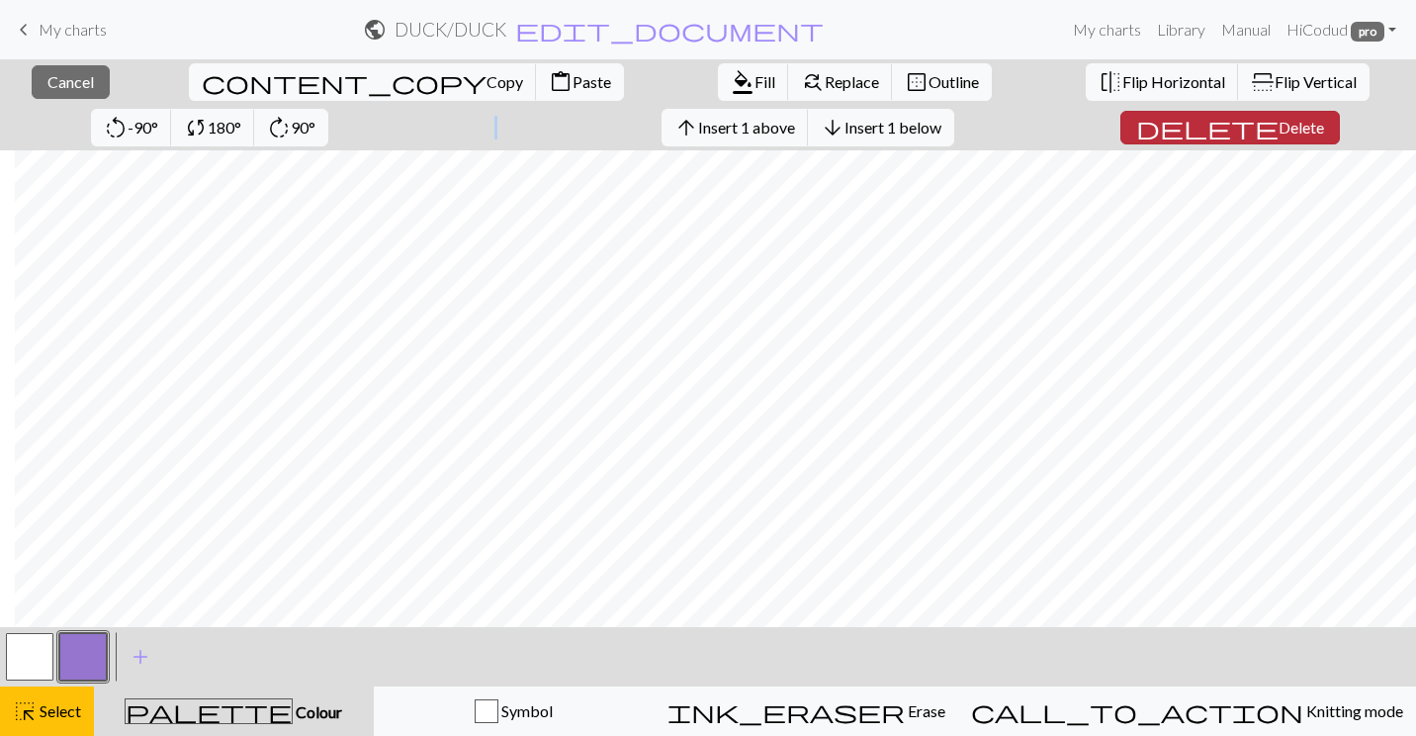
click at [1279, 127] on span "Delete" at bounding box center [1301, 127] width 45 height 19
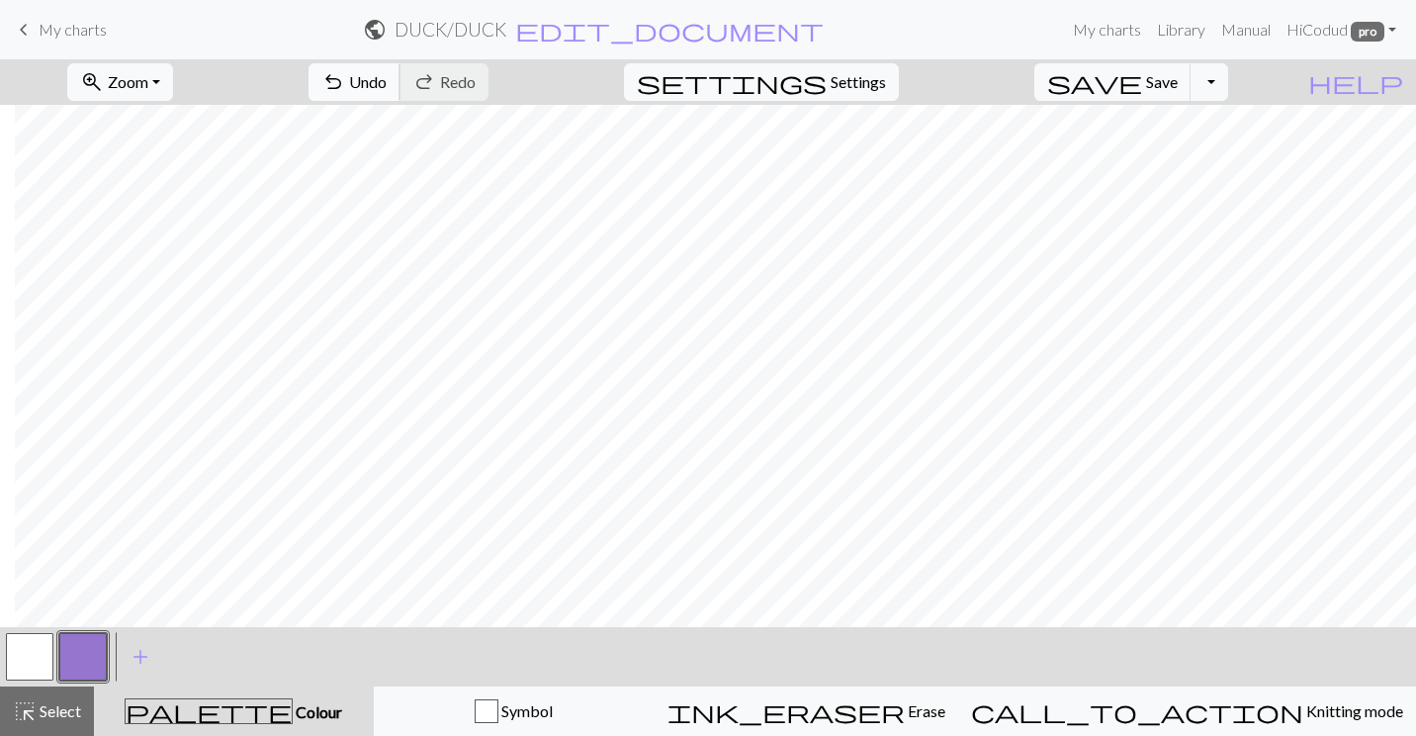
click at [345, 73] on span "undo" at bounding box center [333, 82] width 24 height 28
click at [387, 76] on span "Undo" at bounding box center [368, 81] width 38 height 19
click at [387, 80] on span "Undo" at bounding box center [368, 81] width 38 height 19
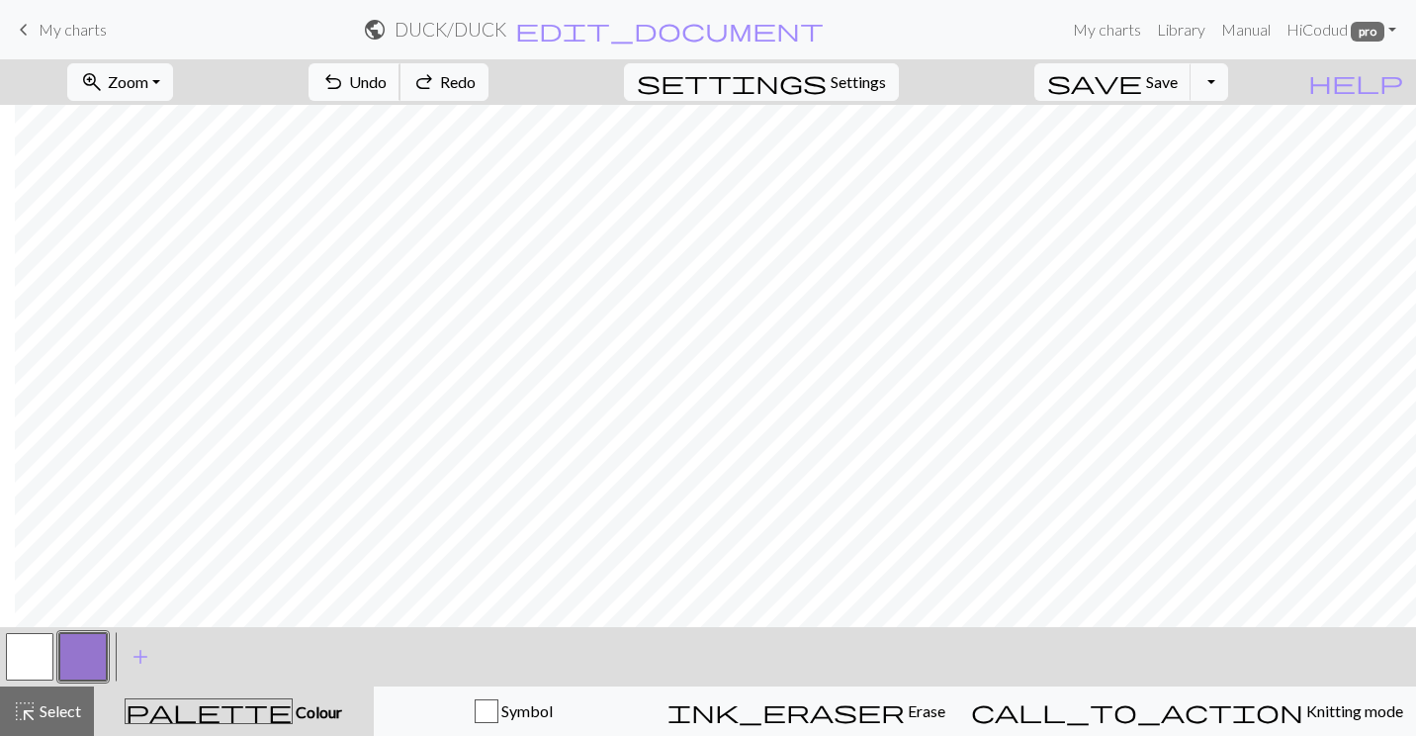
click at [387, 80] on span "Undo" at bounding box center [368, 81] width 38 height 19
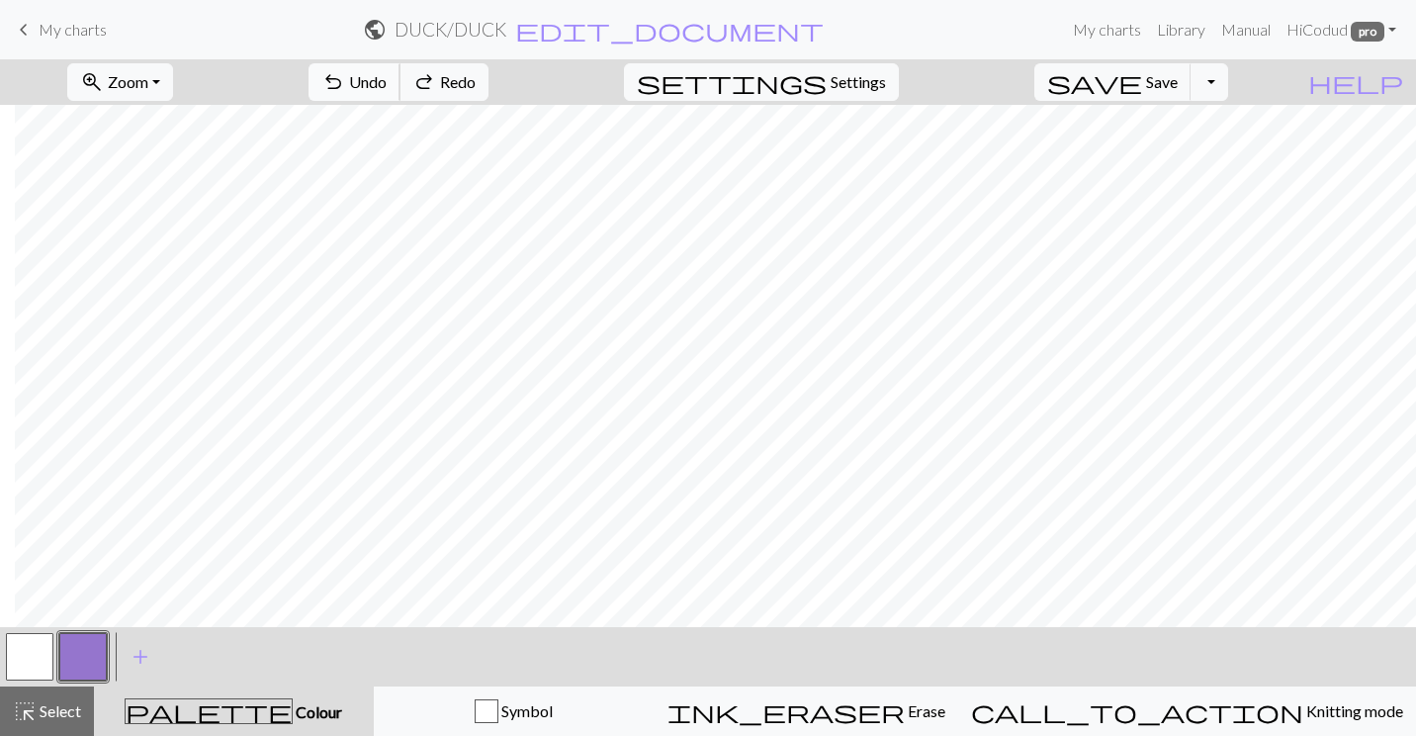
click at [387, 80] on span "Undo" at bounding box center [368, 81] width 38 height 19
click at [387, 88] on span "Undo" at bounding box center [368, 81] width 38 height 19
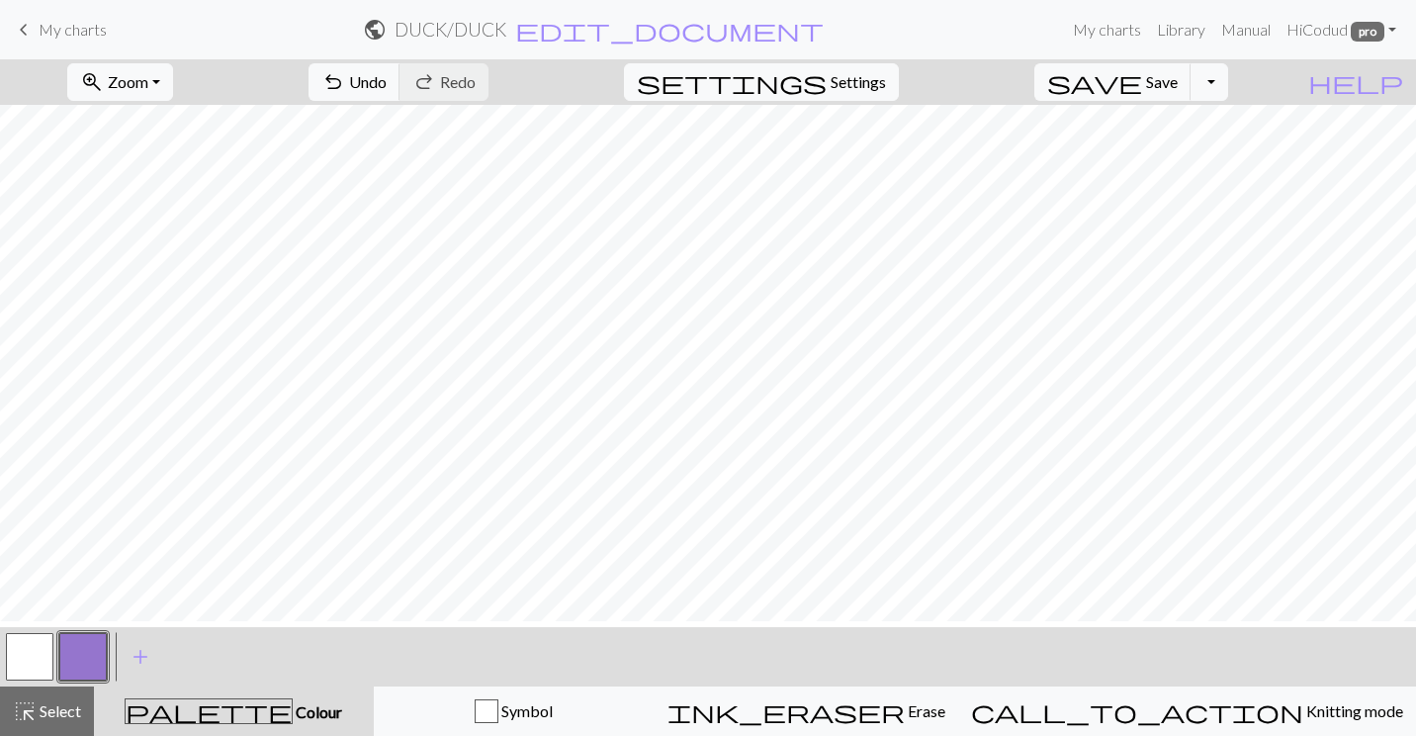
scroll to position [0, 0]
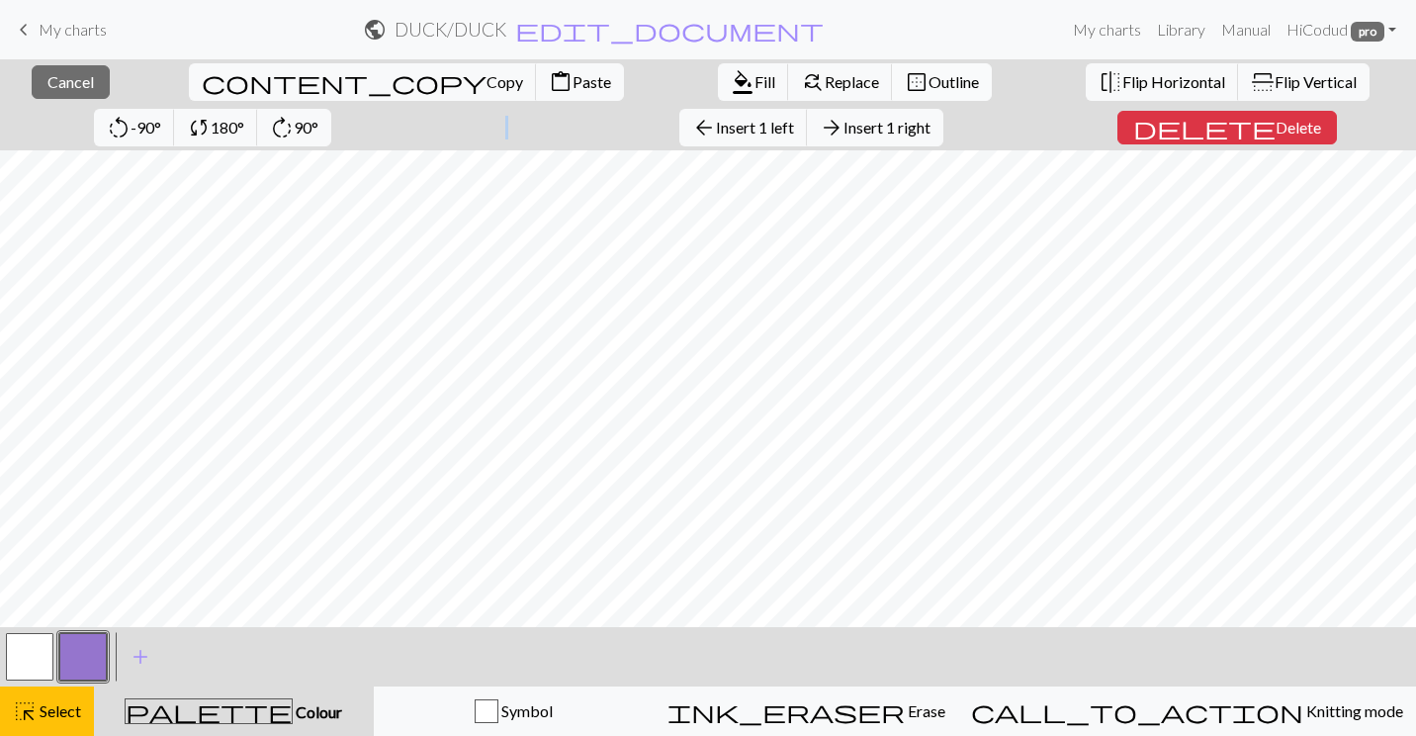
click at [929, 89] on span "Outline" at bounding box center [954, 81] width 50 height 19
click at [929, 88] on span "Outline" at bounding box center [954, 81] width 50 height 19
click at [892, 89] on button "border_outer Outline" at bounding box center [942, 82] width 100 height 38
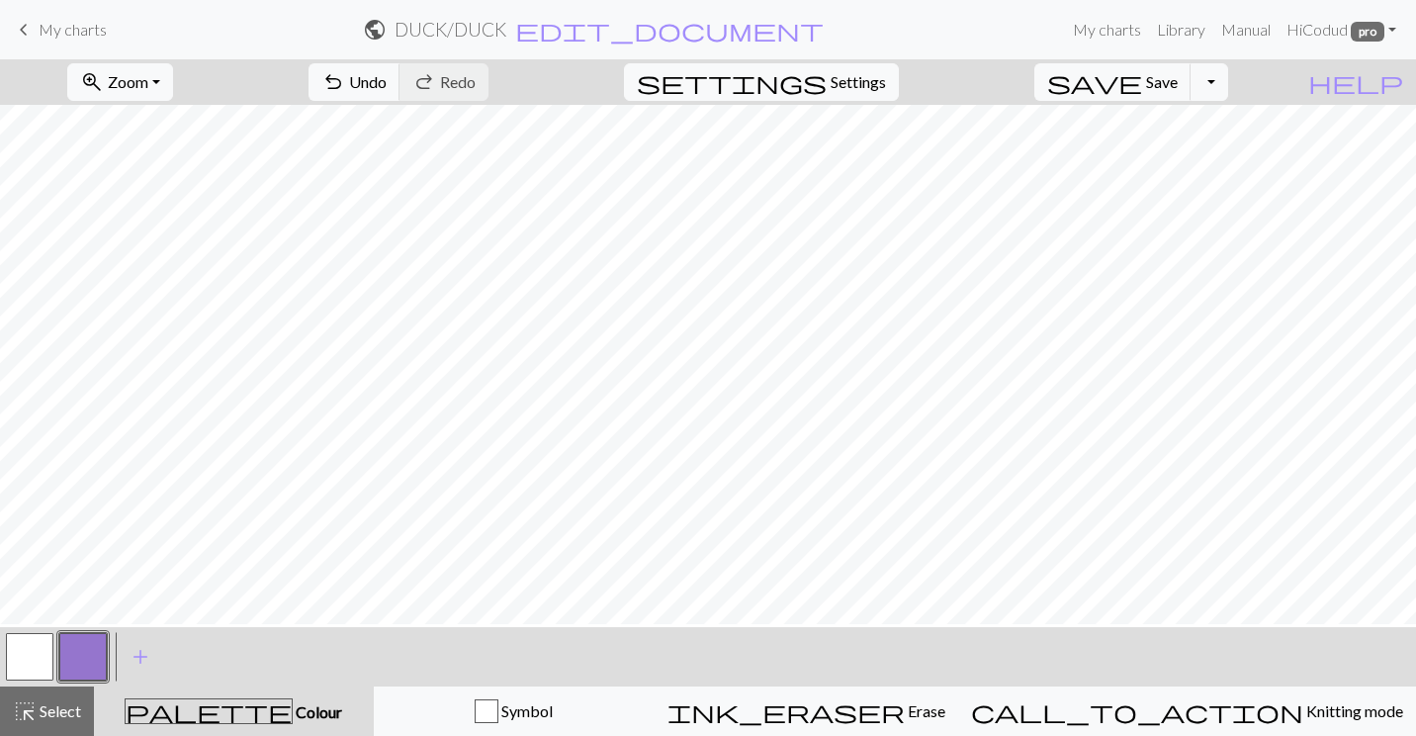
scroll to position [348, 0]
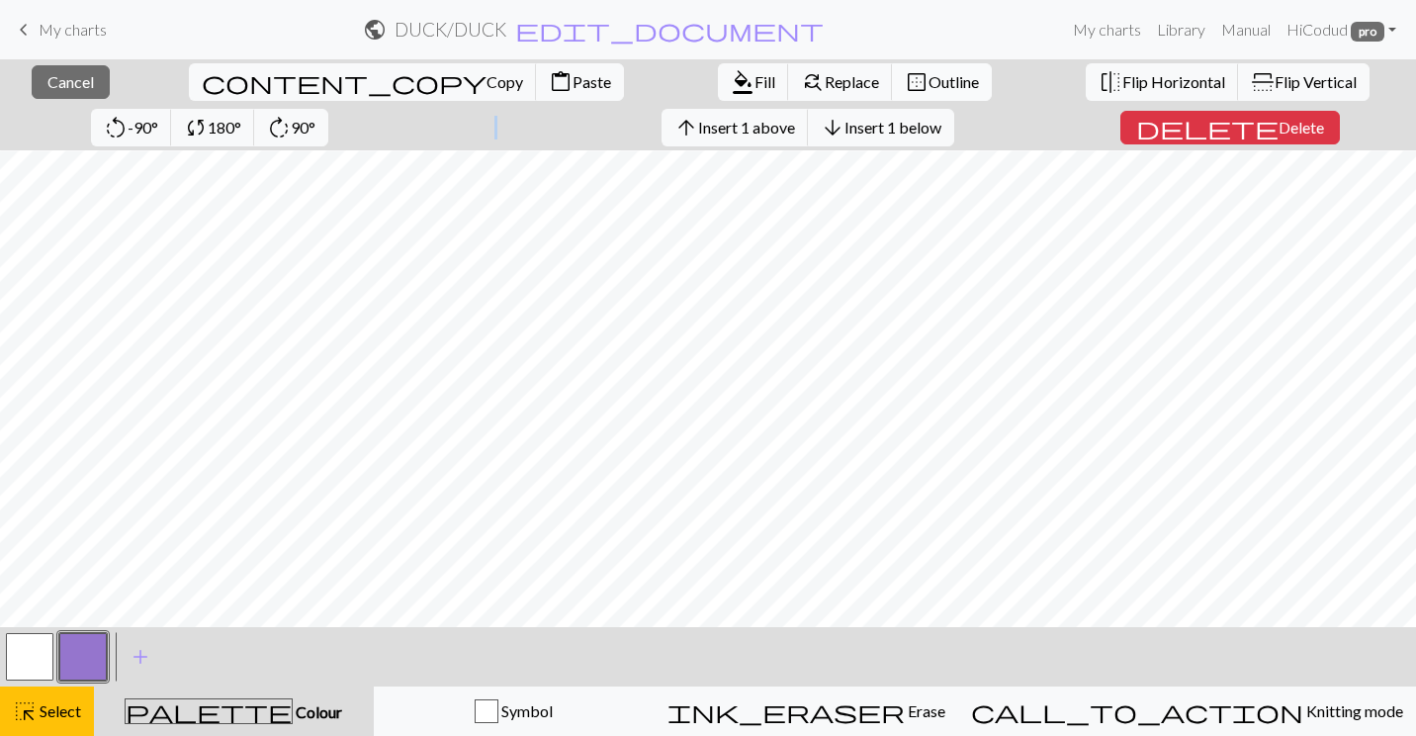
click at [929, 73] on span "Outline" at bounding box center [954, 81] width 50 height 19
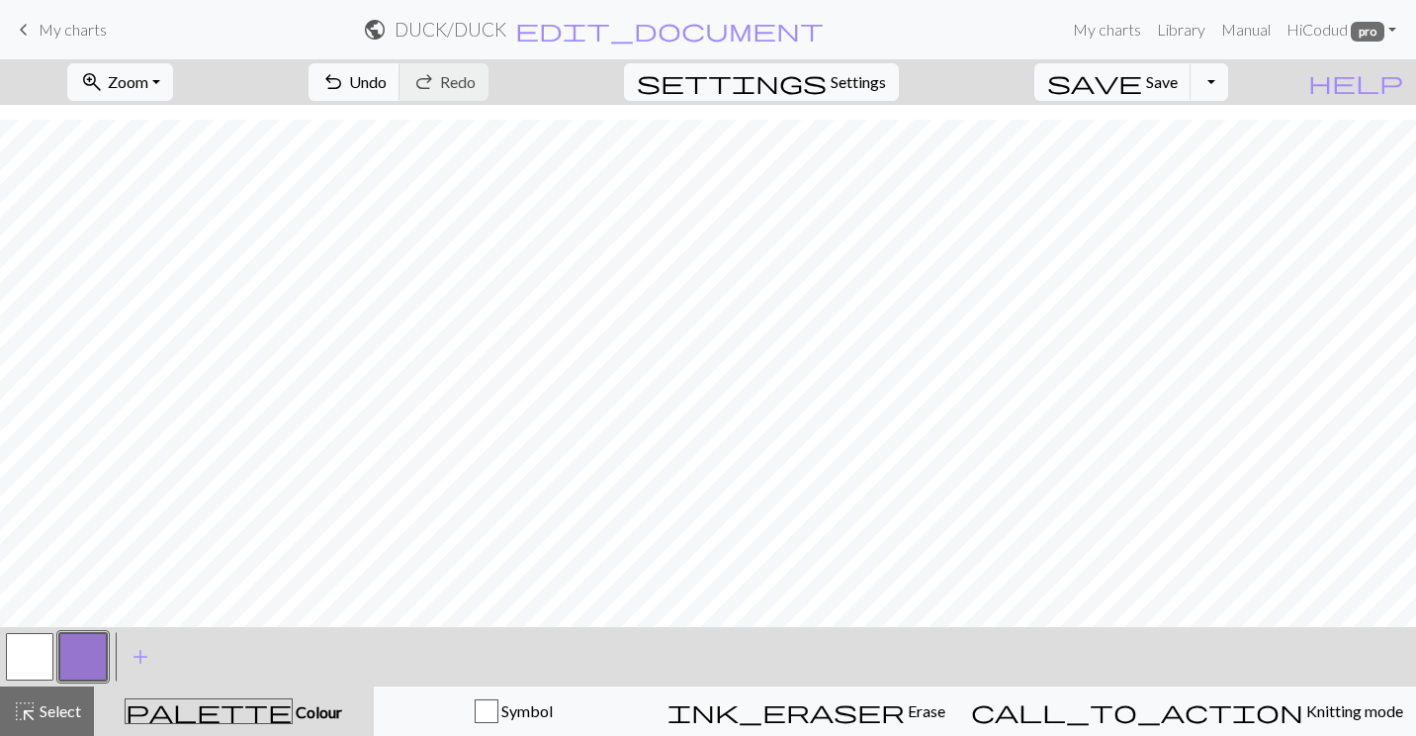
scroll to position [452, 0]
click at [387, 87] on span "Undo" at bounding box center [368, 81] width 38 height 19
click at [401, 70] on button "undo Undo Undo" at bounding box center [355, 82] width 92 height 38
click at [489, 101] on div "undo Undo Undo redo Redo Redo" at bounding box center [399, 81] width 210 height 45
click at [387, 79] on span "Undo" at bounding box center [368, 81] width 38 height 19
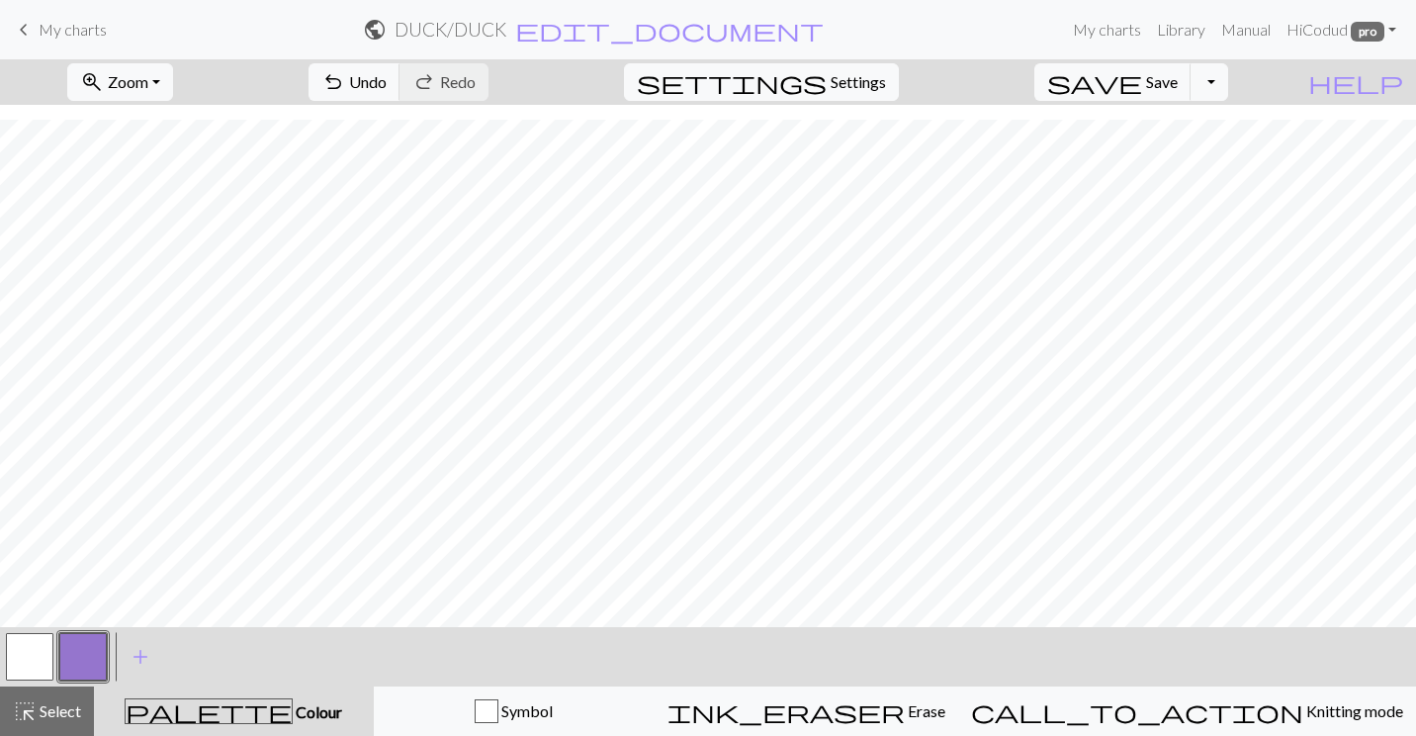
click at [35, 656] on button "button" at bounding box center [29, 656] width 47 height 47
click at [87, 658] on button "button" at bounding box center [82, 656] width 47 height 47
click at [387, 74] on span "Undo" at bounding box center [368, 81] width 38 height 19
click at [29, 665] on button "button" at bounding box center [29, 656] width 47 height 47
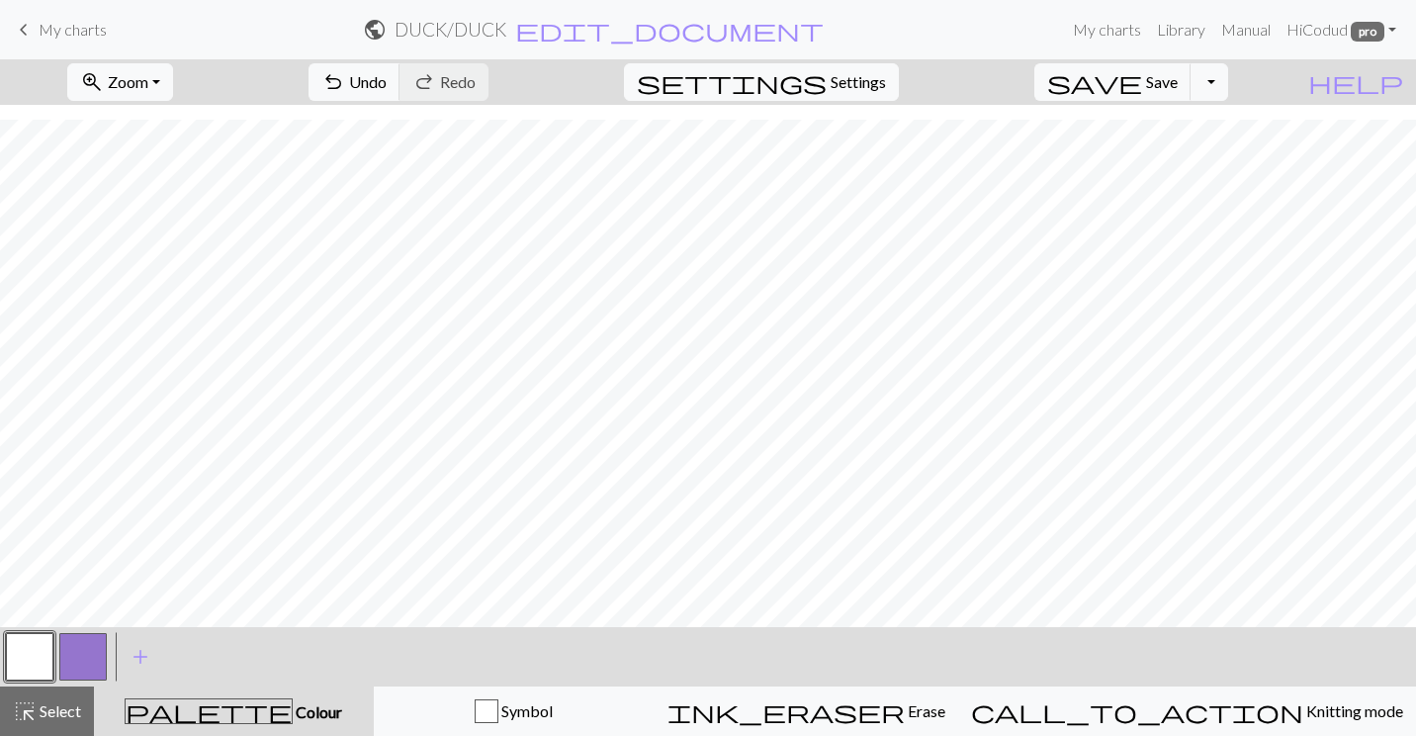
click at [95, 668] on button "button" at bounding box center [82, 656] width 47 height 47
click at [11, 661] on button "button" at bounding box center [29, 656] width 47 height 47
click at [81, 653] on button "button" at bounding box center [82, 656] width 47 height 47
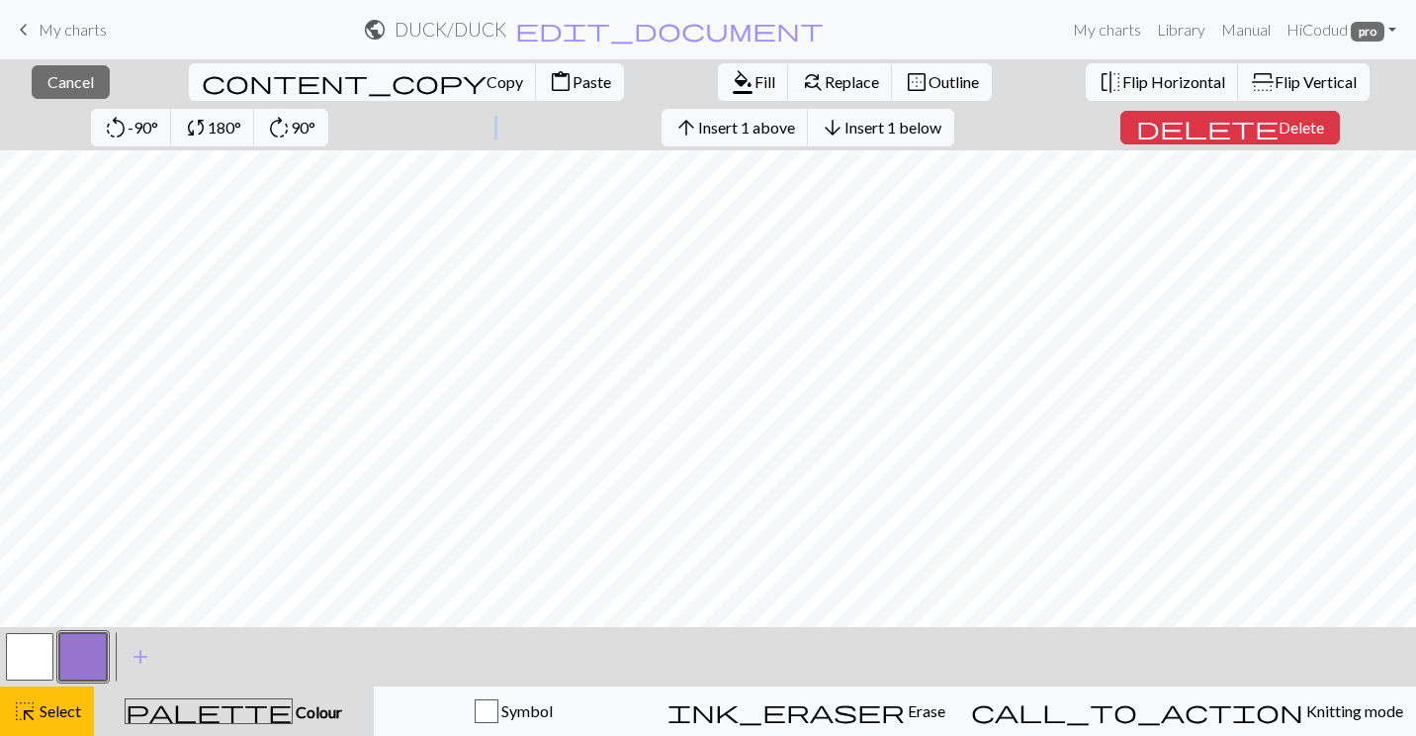
click at [929, 90] on span "Outline" at bounding box center [954, 81] width 50 height 19
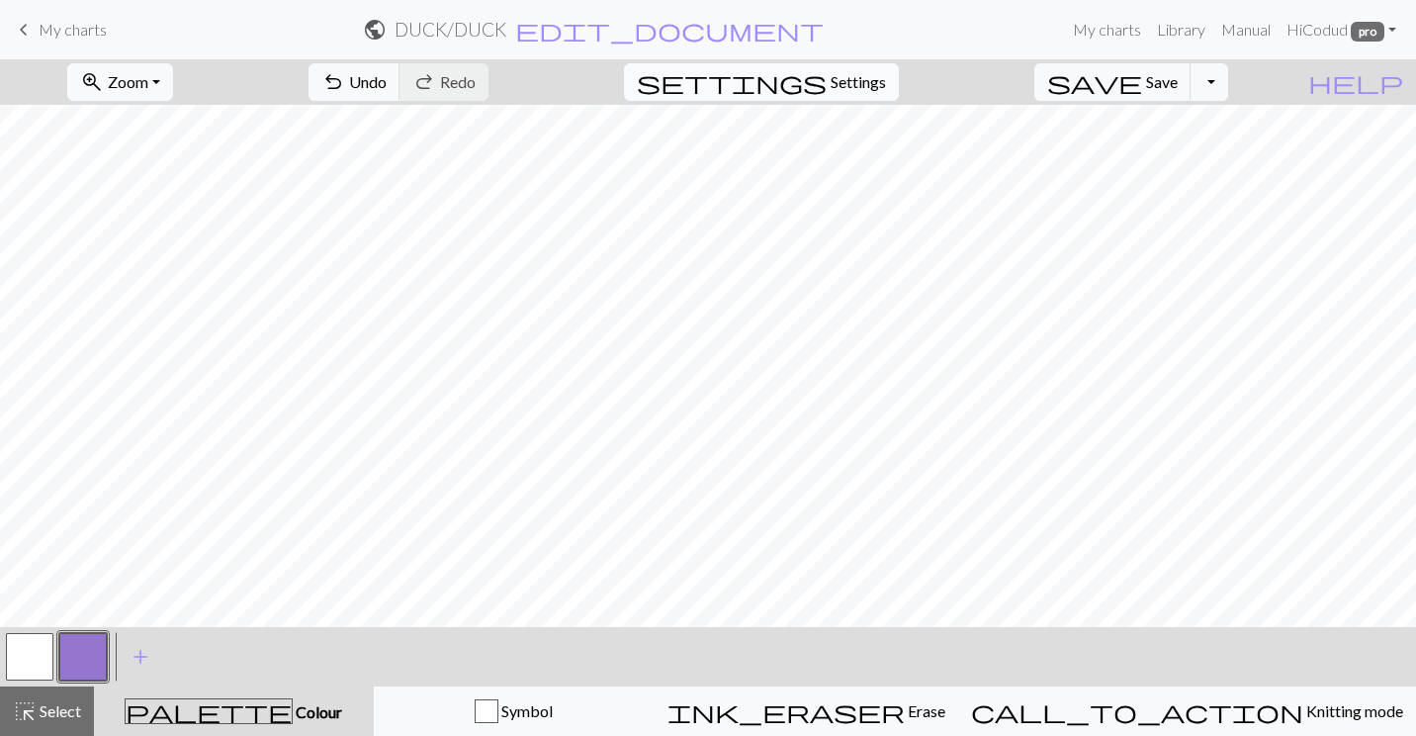
click at [879, 89] on span "Settings" at bounding box center [858, 82] width 55 height 24
select select "aran"
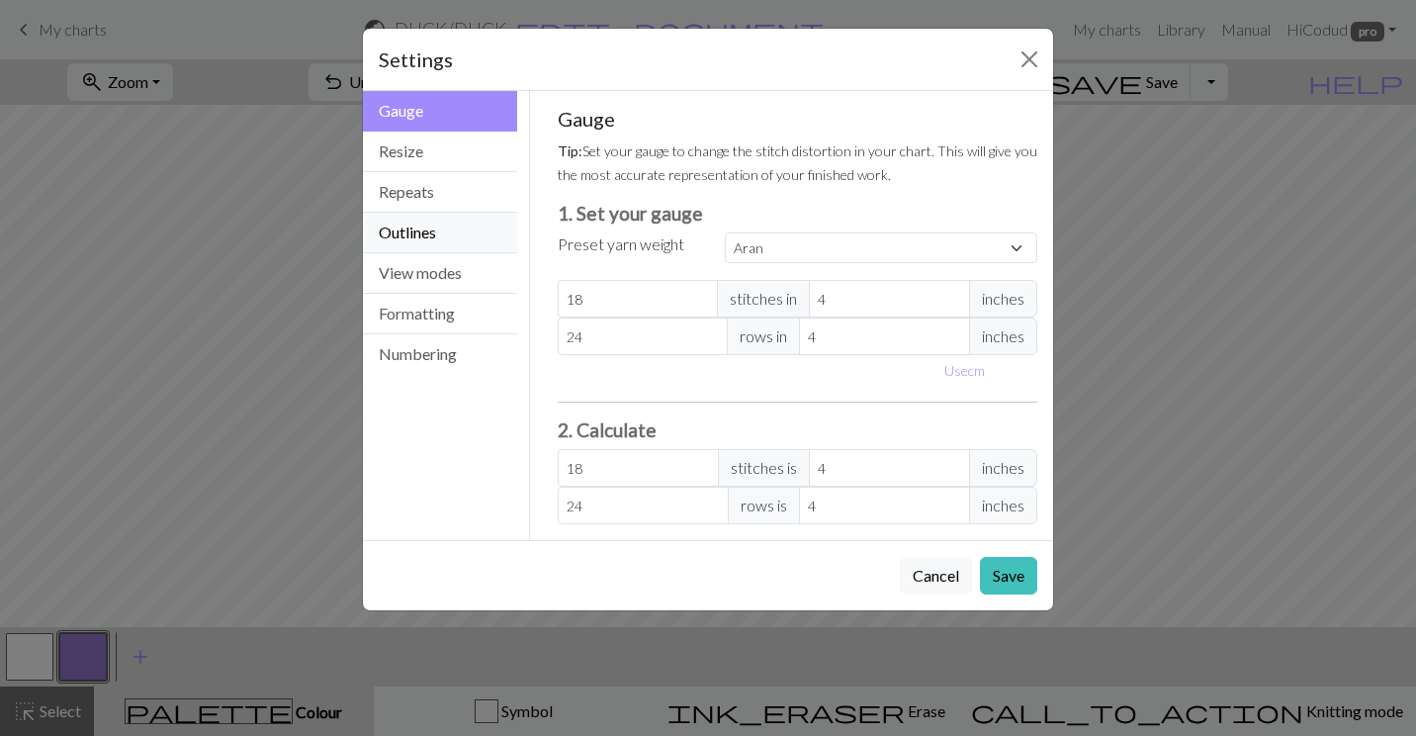
click at [437, 241] on button "Outlines" at bounding box center [440, 233] width 154 height 41
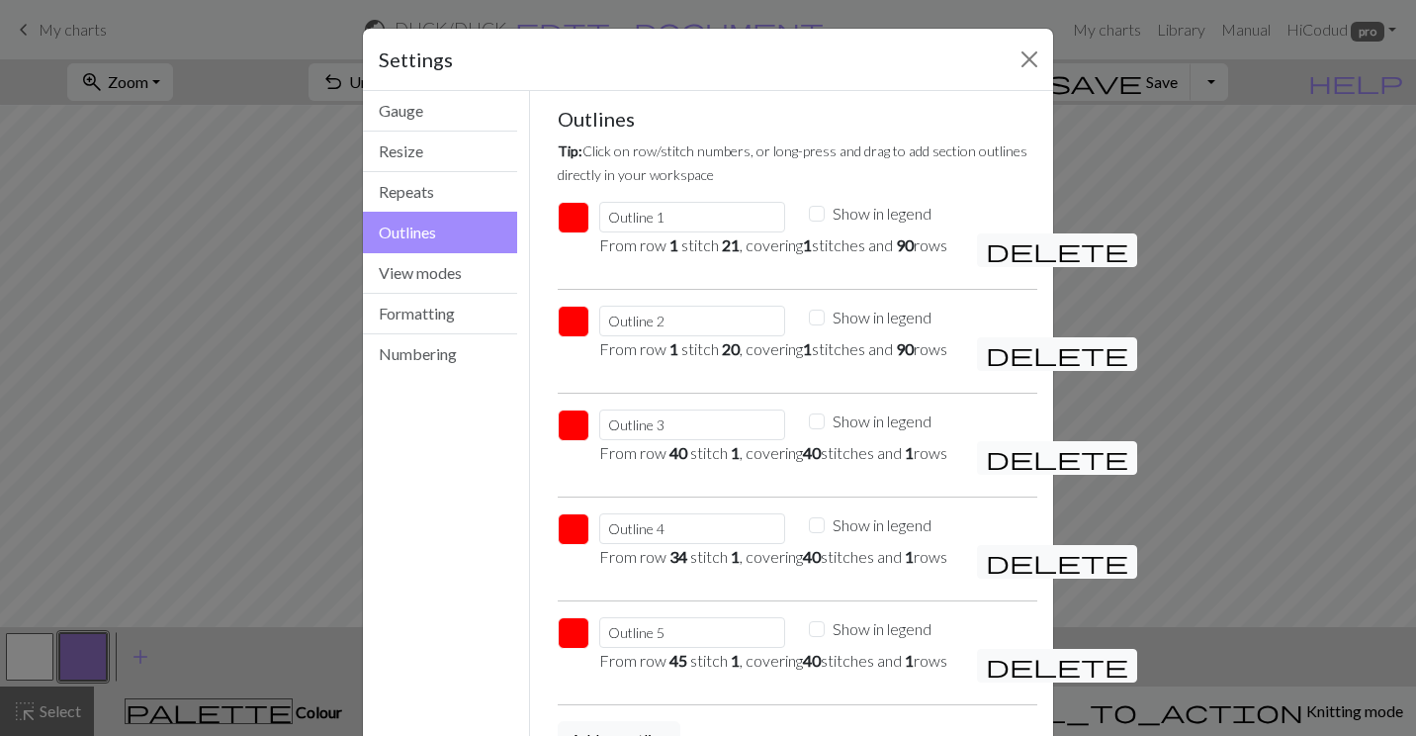
click at [995, 472] on span "delete" at bounding box center [1057, 458] width 142 height 28
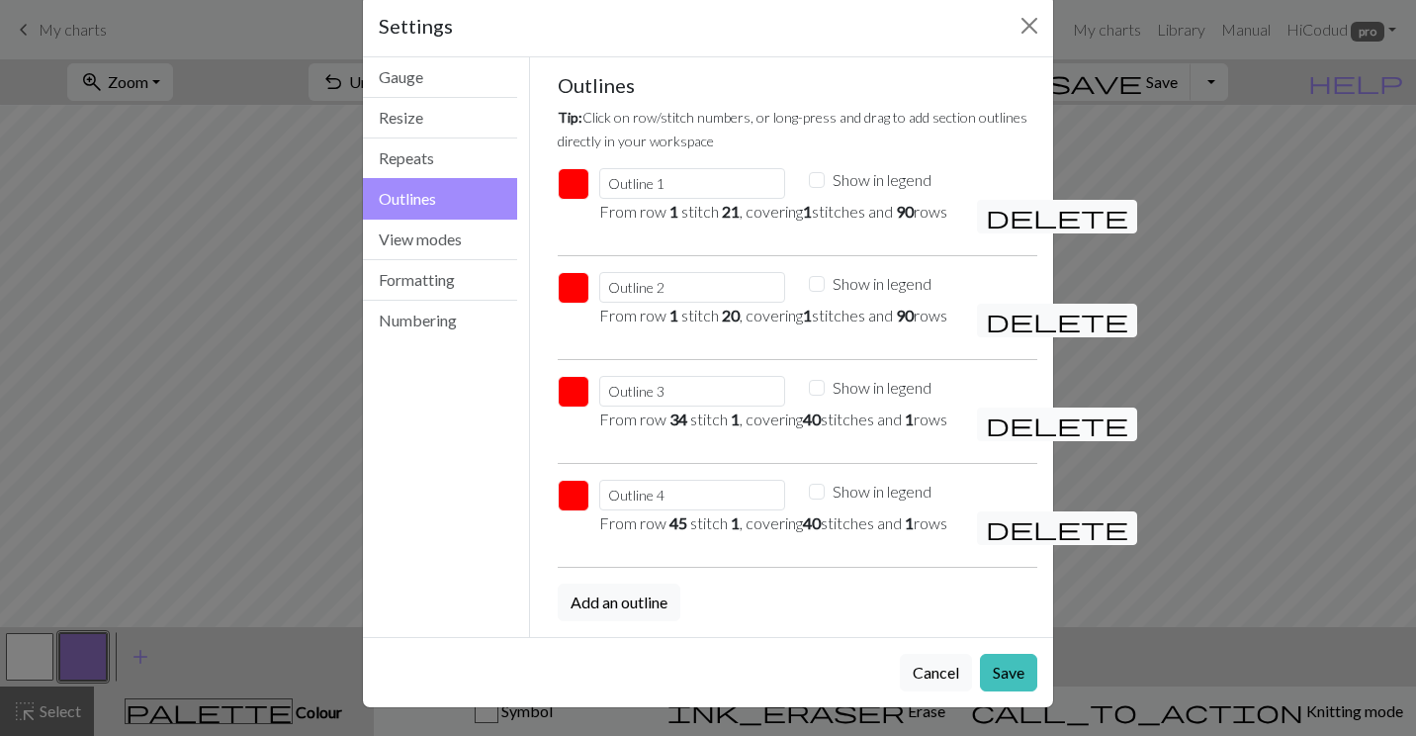
scroll to position [129, 0]
click at [1002, 681] on button "Save" at bounding box center [1008, 673] width 57 height 38
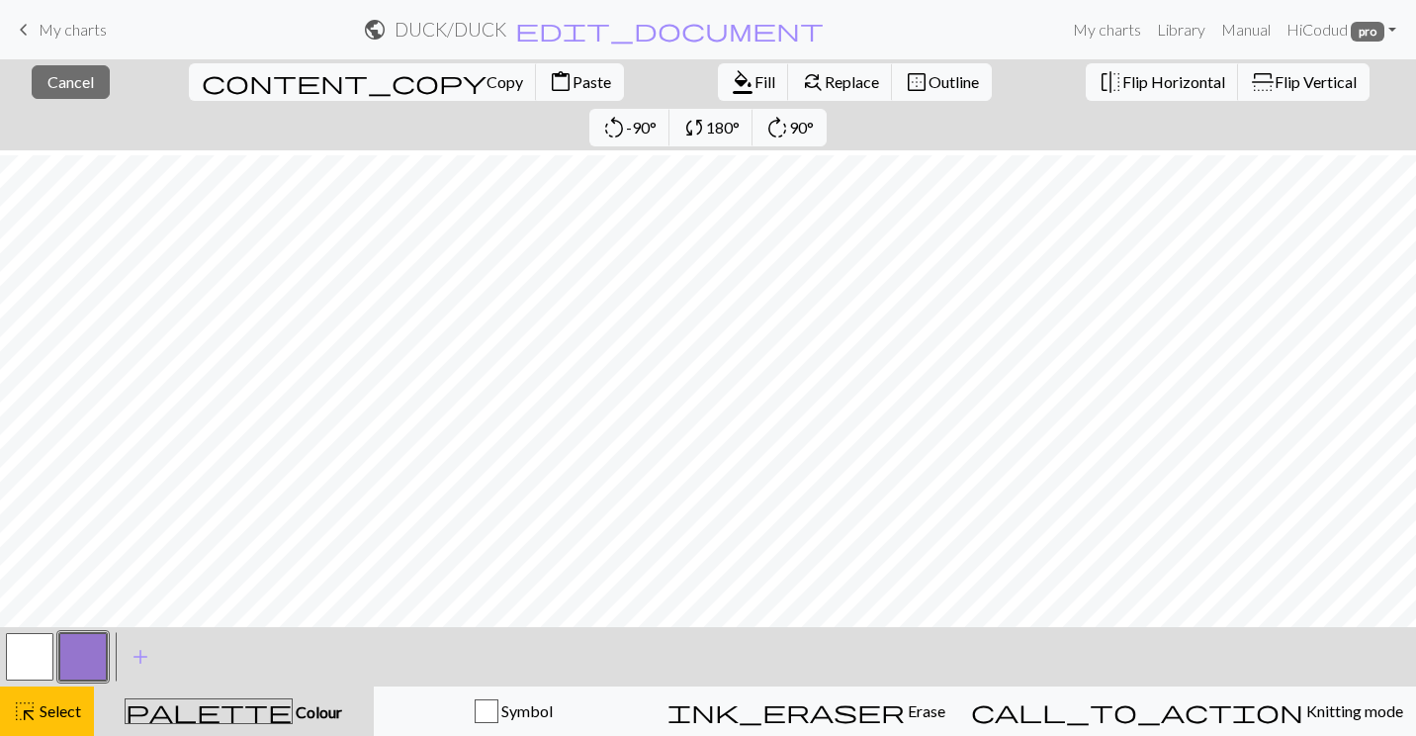
scroll to position [136, 0]
click at [573, 89] on span "Paste" at bounding box center [592, 81] width 39 height 19
click at [75, 95] on button "close Cancel" at bounding box center [71, 82] width 78 height 34
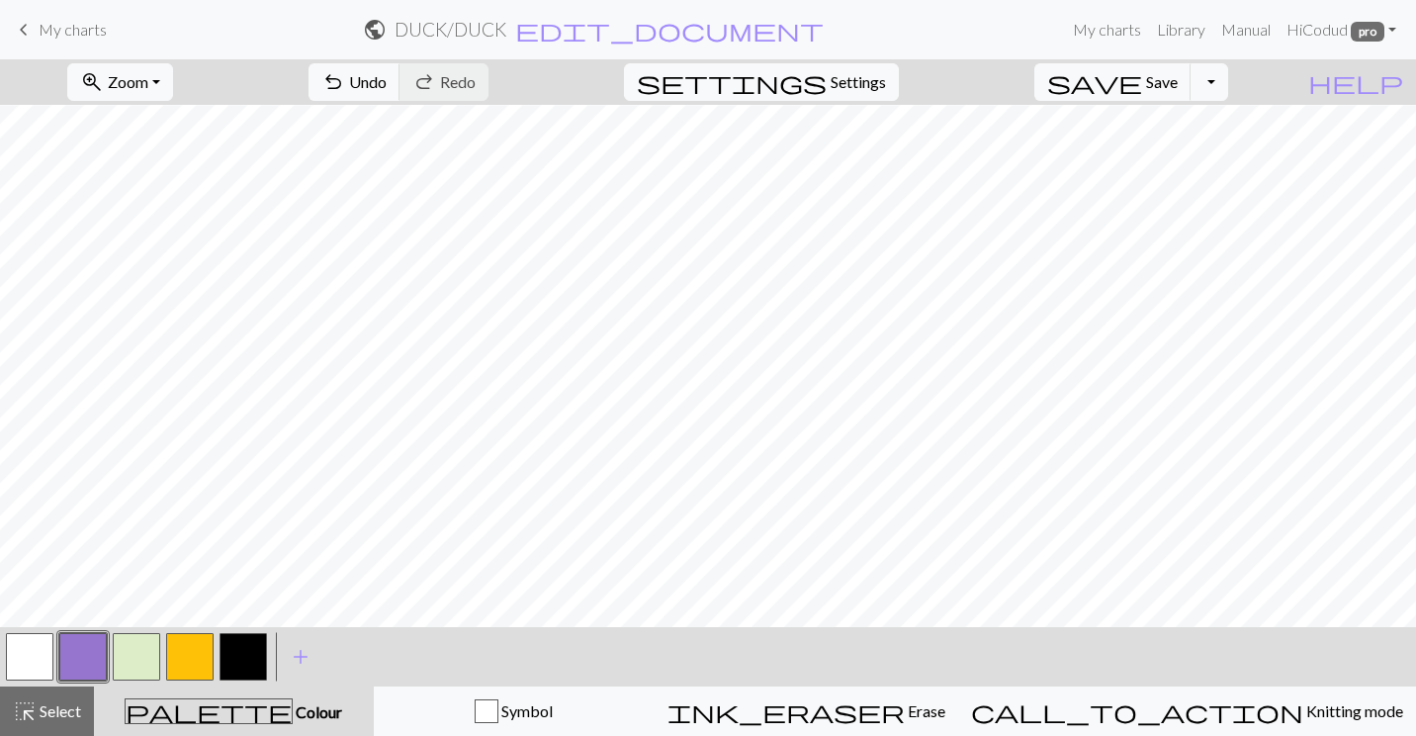
click at [22, 660] on button "button" at bounding box center [29, 656] width 47 height 47
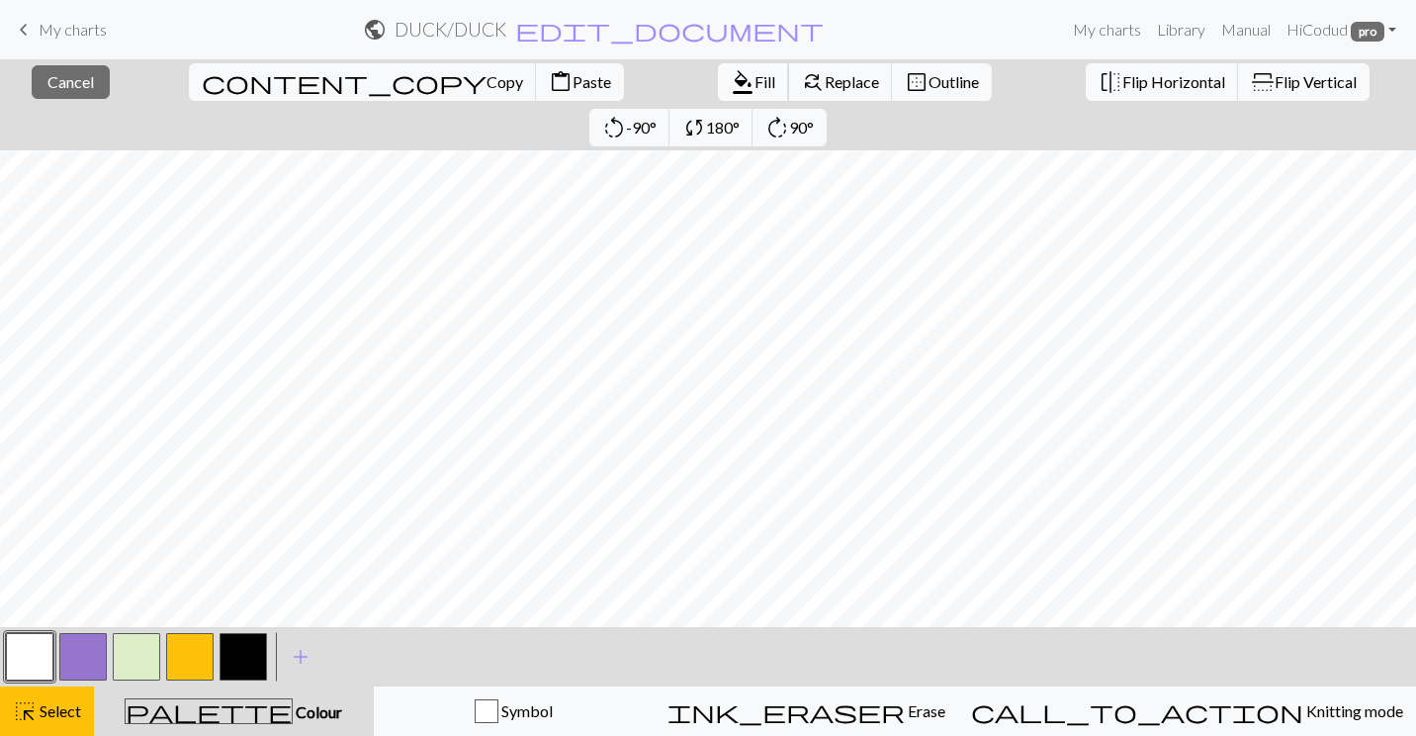
click at [718, 93] on button "format_color_fill Fill" at bounding box center [753, 82] width 71 height 38
click at [718, 78] on button "format_color_fill Fill" at bounding box center [753, 82] width 71 height 38
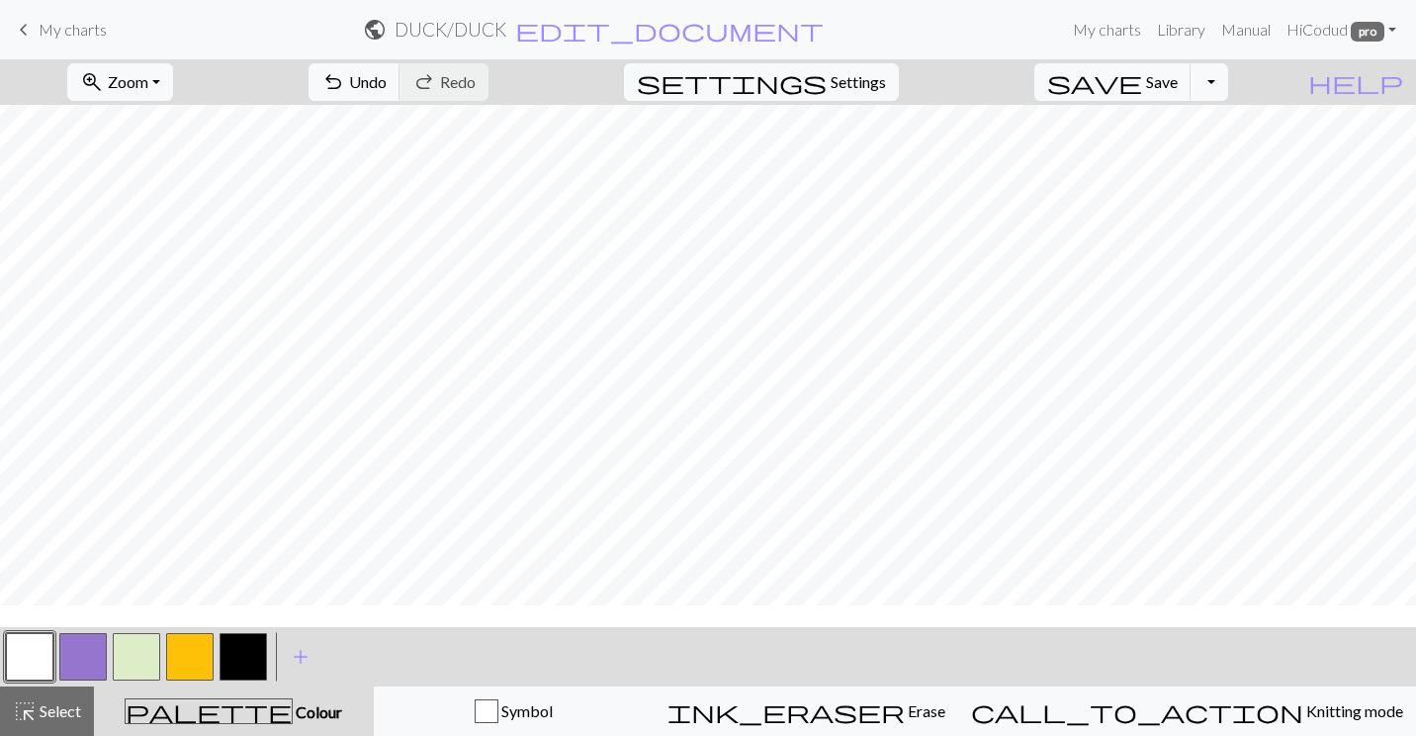
scroll to position [0, 0]
click at [87, 659] on button "button" at bounding box center [82, 656] width 47 height 47
click at [345, 91] on span "undo" at bounding box center [333, 82] width 24 height 28
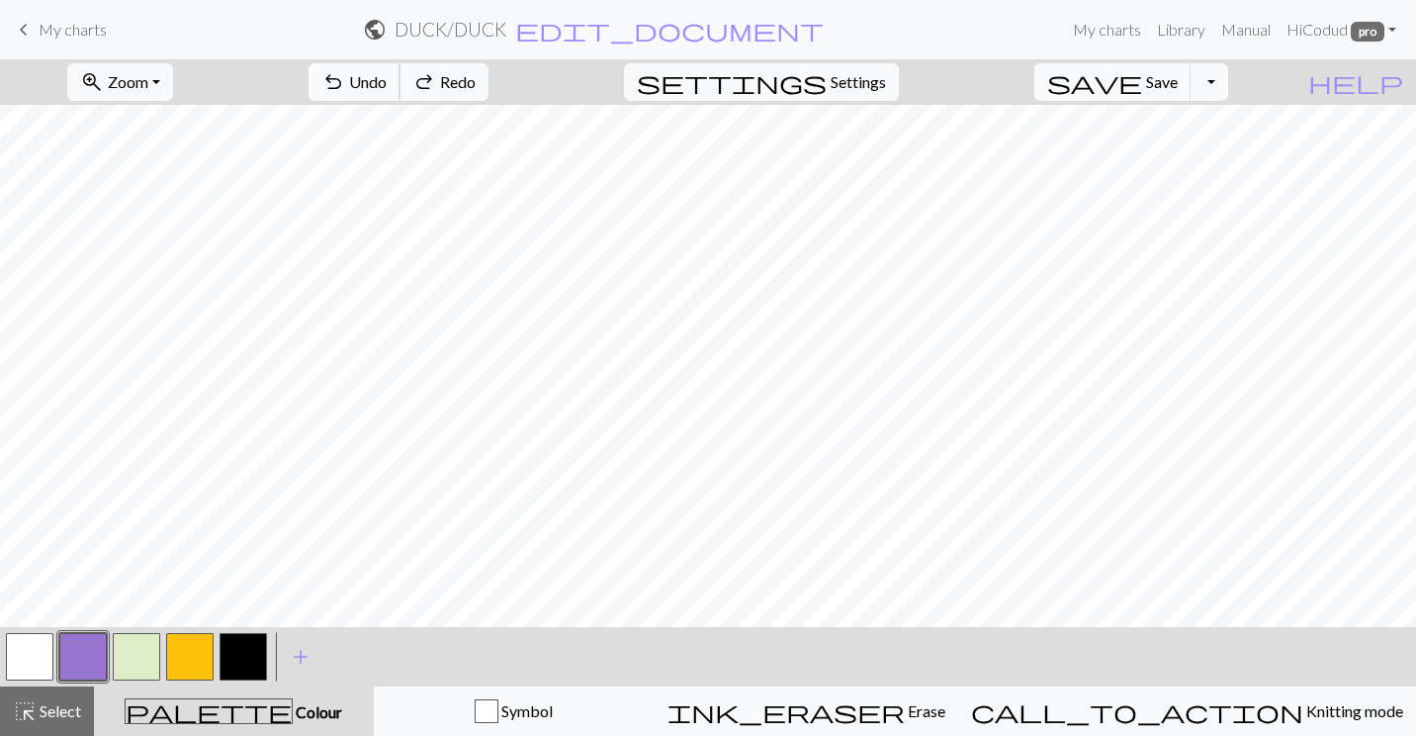
click at [345, 91] on span "undo" at bounding box center [333, 82] width 24 height 28
click at [387, 83] on span "Undo" at bounding box center [368, 81] width 38 height 19
click at [387, 88] on span "Undo" at bounding box center [368, 81] width 38 height 19
click at [387, 86] on span "Undo" at bounding box center [368, 81] width 38 height 19
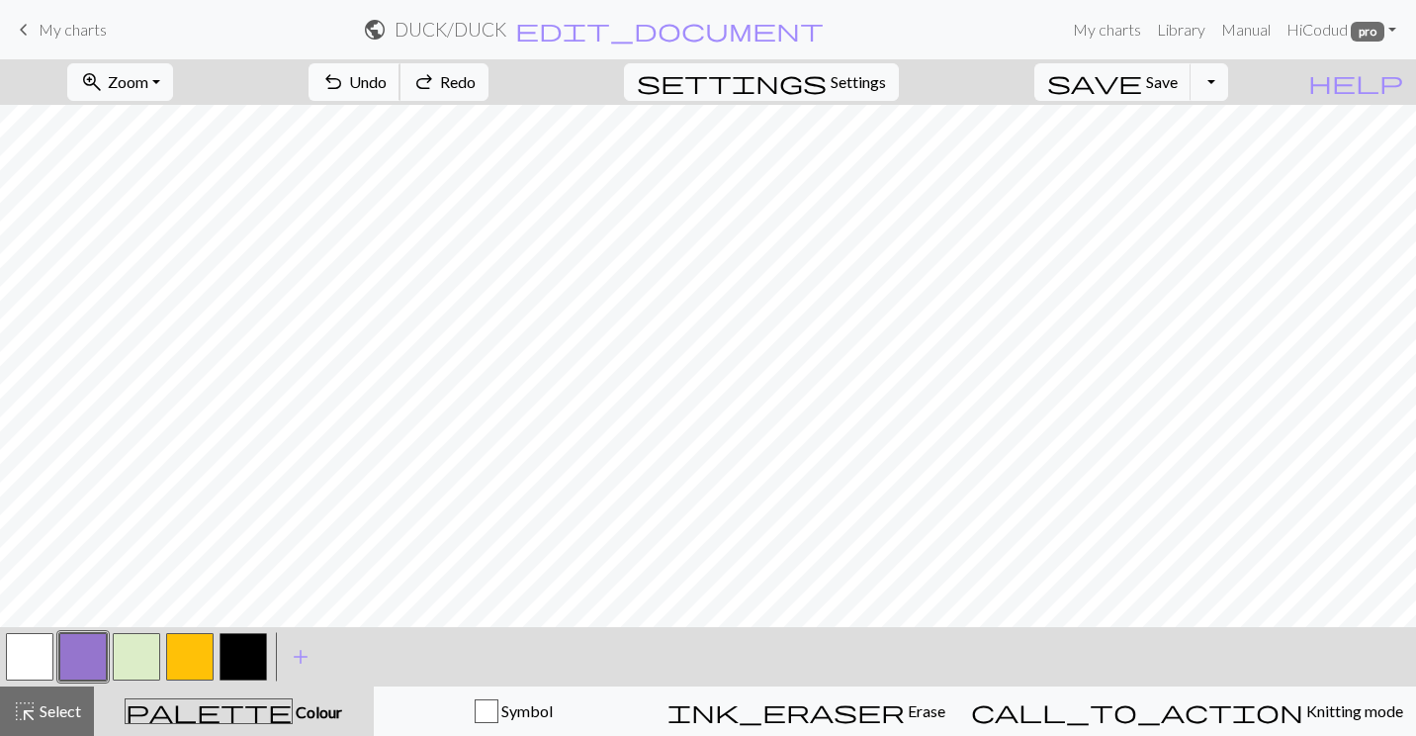
click at [387, 86] on span "Undo" at bounding box center [368, 81] width 38 height 19
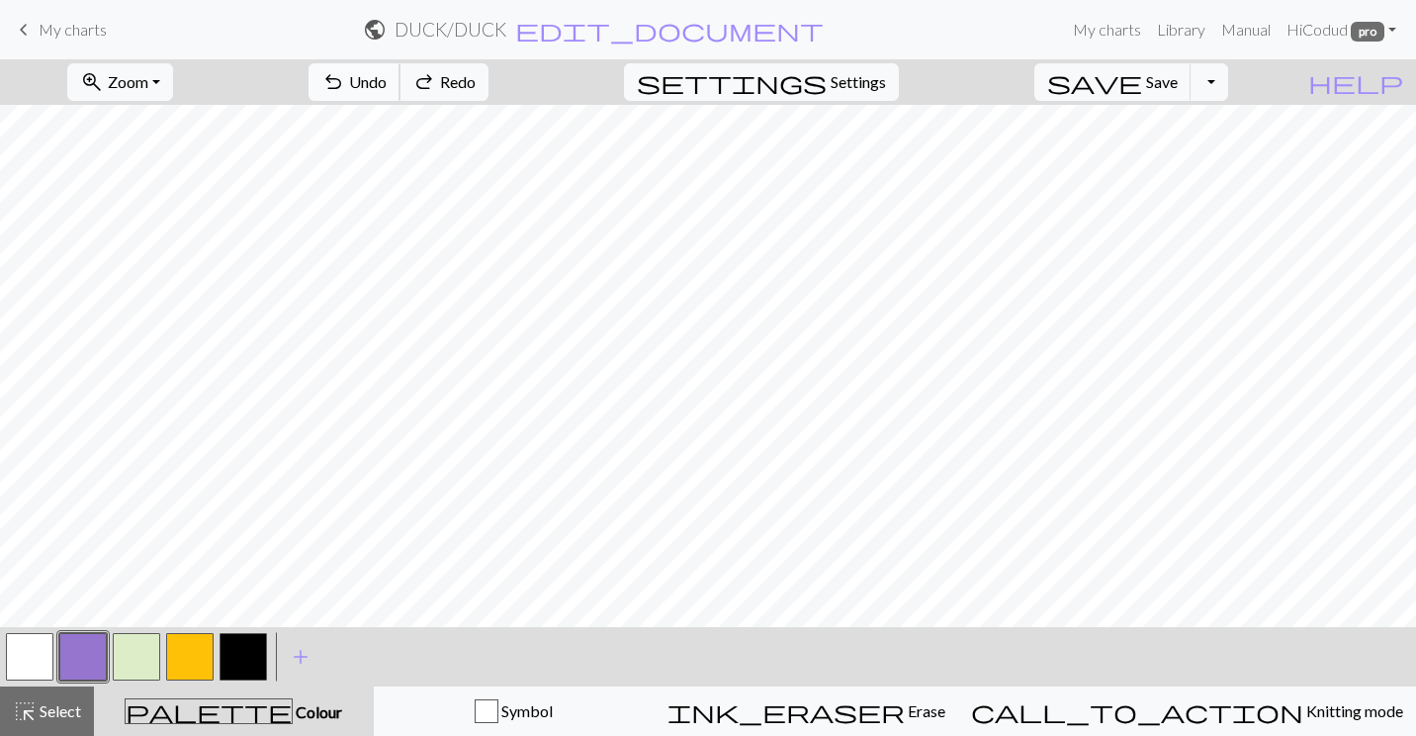
click at [387, 86] on span "Undo" at bounding box center [368, 81] width 38 height 19
click at [387, 72] on span "Undo" at bounding box center [368, 81] width 38 height 19
click at [401, 92] on button "undo Undo Undo" at bounding box center [355, 82] width 92 height 38
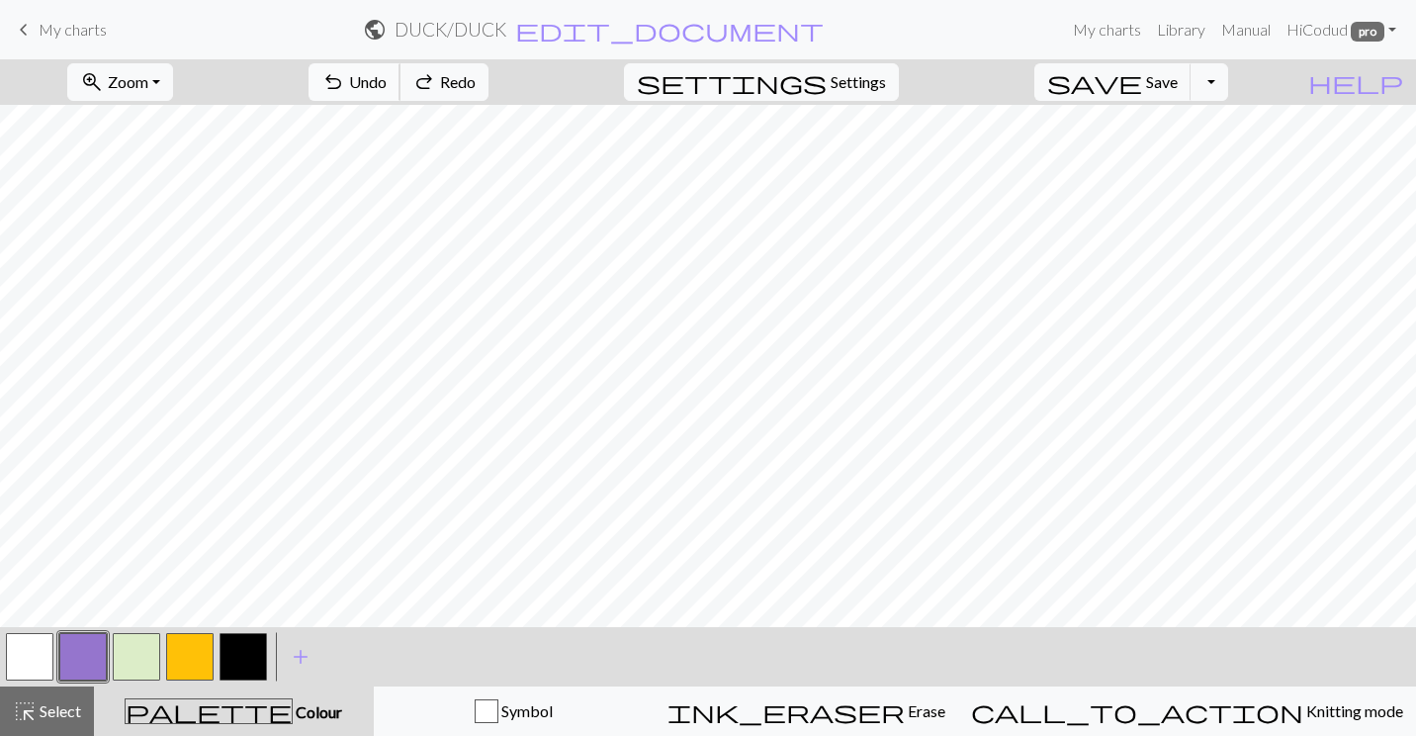
click at [401, 92] on button "undo Undo Undo" at bounding box center [355, 82] width 92 height 38
click at [38, 637] on button "button" at bounding box center [29, 656] width 47 height 47
click at [87, 661] on button "button" at bounding box center [82, 656] width 47 height 47
click at [50, 661] on button "button" at bounding box center [29, 656] width 47 height 47
click at [83, 677] on button "button" at bounding box center [82, 656] width 47 height 47
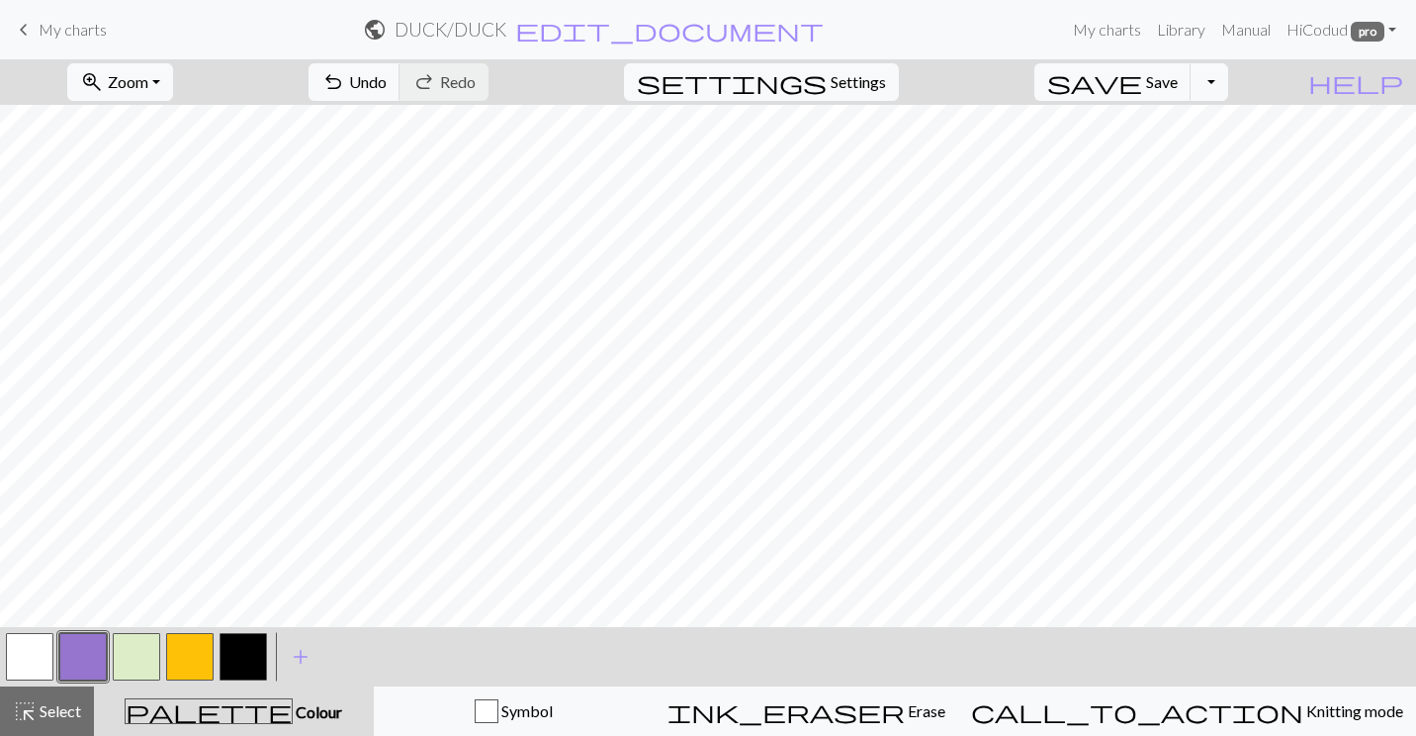
click at [32, 656] on button "button" at bounding box center [29, 656] width 47 height 47
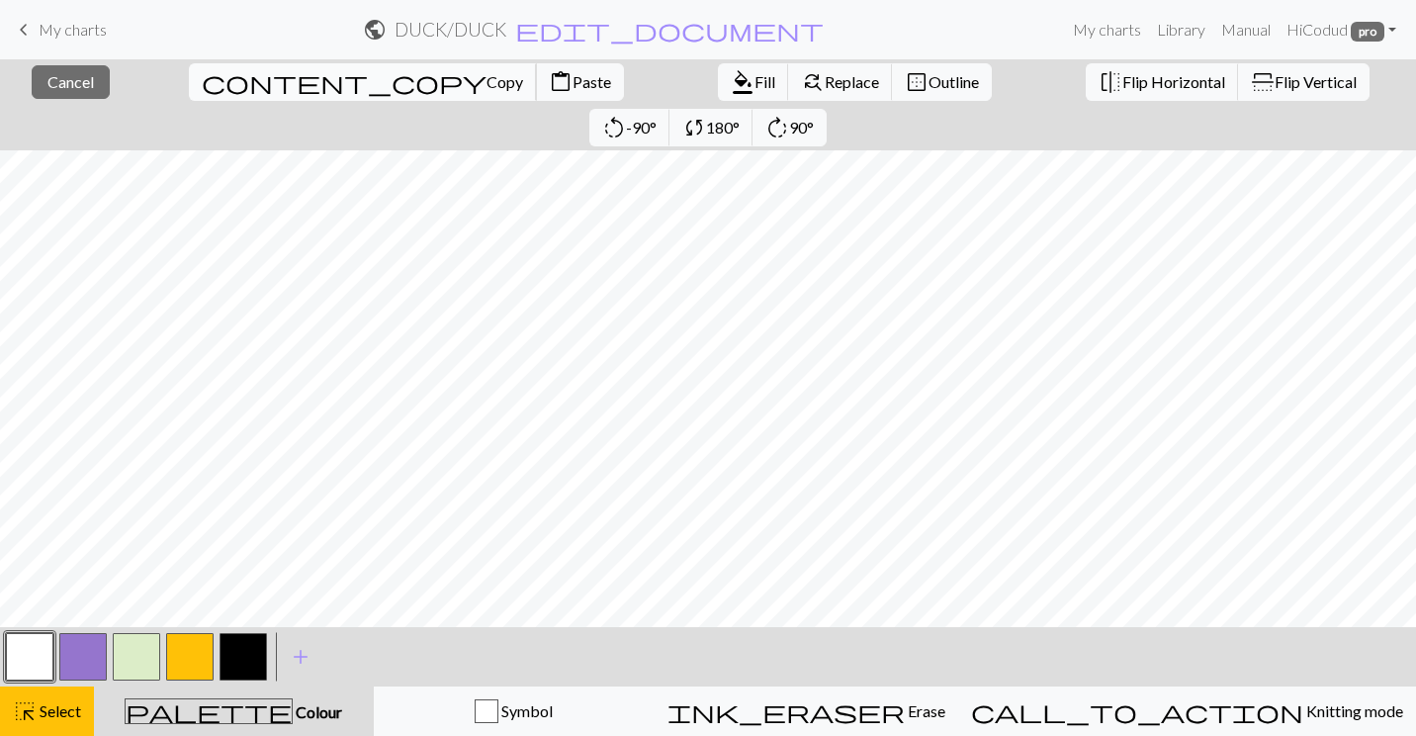
click at [487, 74] on span "Copy" at bounding box center [505, 81] width 37 height 19
click at [573, 74] on span "Paste" at bounding box center [592, 81] width 39 height 19
click at [1123, 81] on span "Flip Horizontal" at bounding box center [1174, 81] width 103 height 19
click at [65, 77] on span "Cancel" at bounding box center [70, 81] width 46 height 19
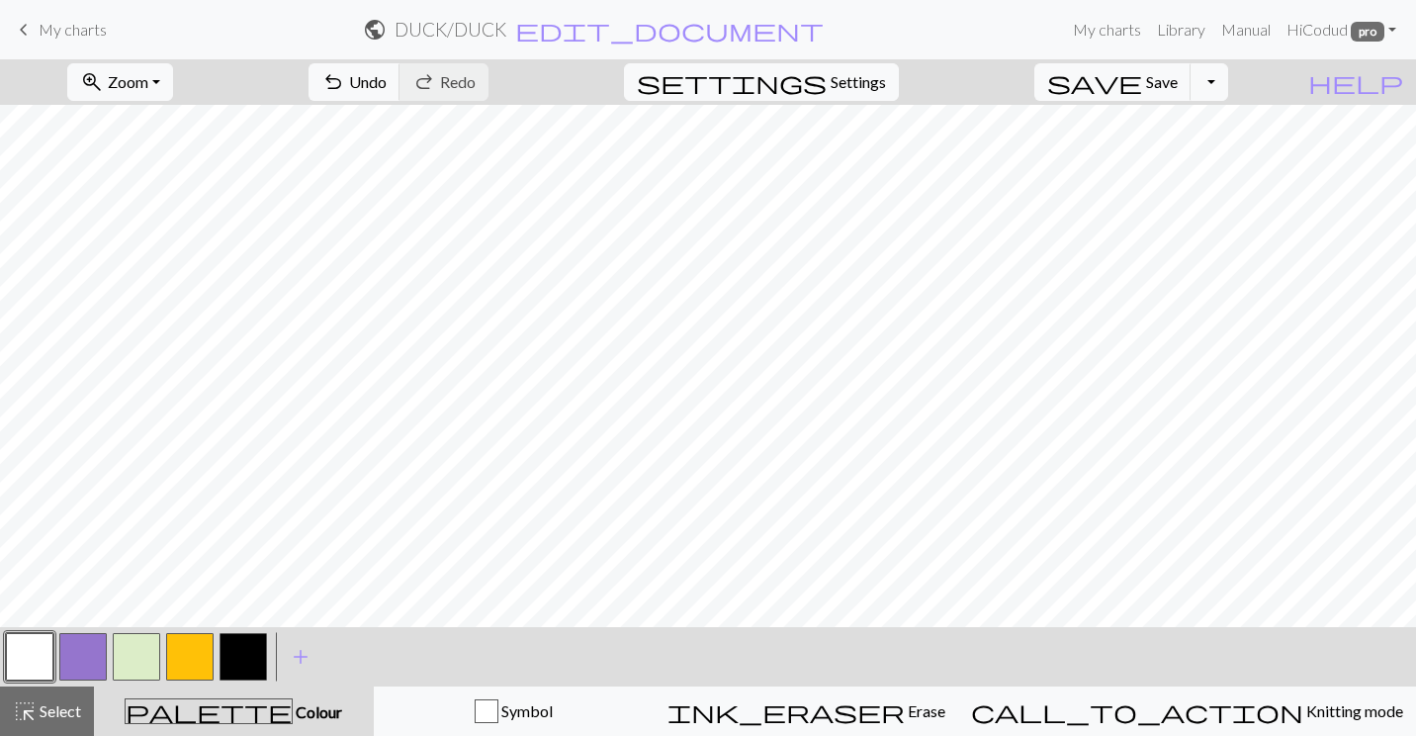
click at [90, 647] on button "button" at bounding box center [82, 656] width 47 height 47
click at [387, 81] on span "Undo" at bounding box center [368, 81] width 38 height 19
click at [45, 656] on button "button" at bounding box center [29, 656] width 47 height 47
click at [387, 83] on span "Undo" at bounding box center [368, 81] width 38 height 19
click at [345, 70] on span "undo" at bounding box center [333, 82] width 24 height 28
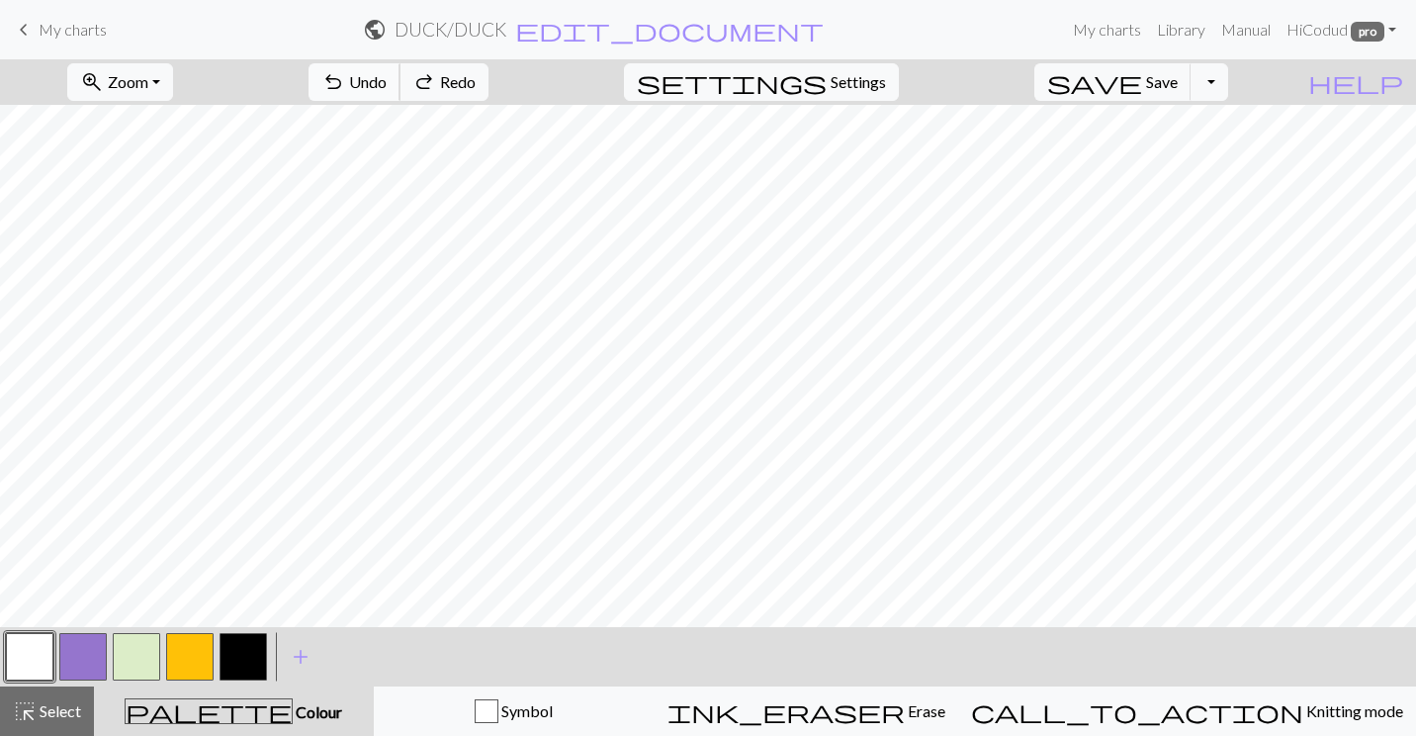
click at [345, 70] on span "undo" at bounding box center [333, 82] width 24 height 28
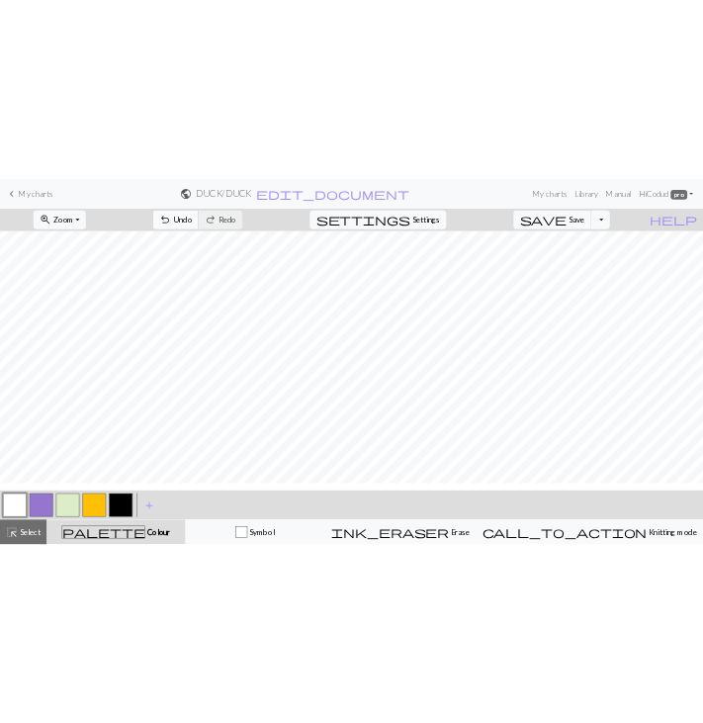
scroll to position [121, 0]
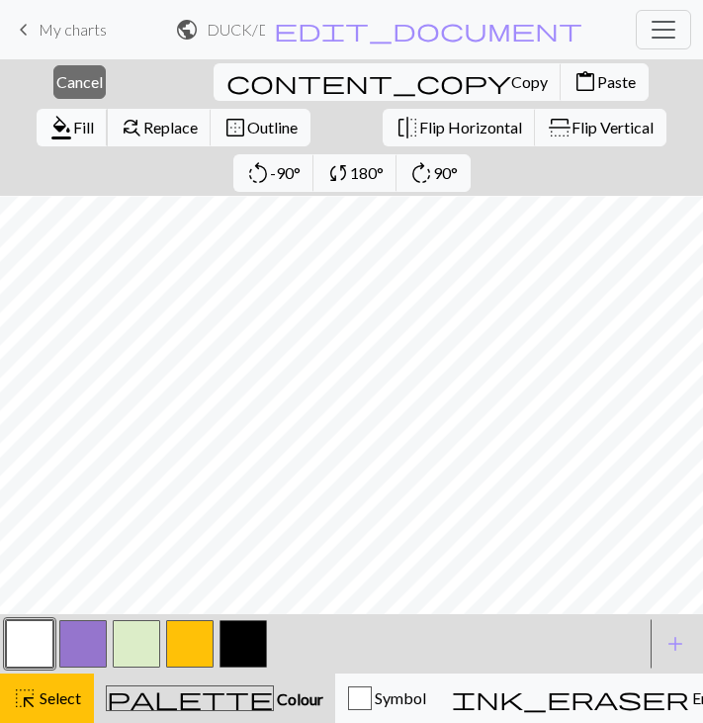
click at [73, 114] on span "format_color_fill" at bounding box center [61, 128] width 24 height 28
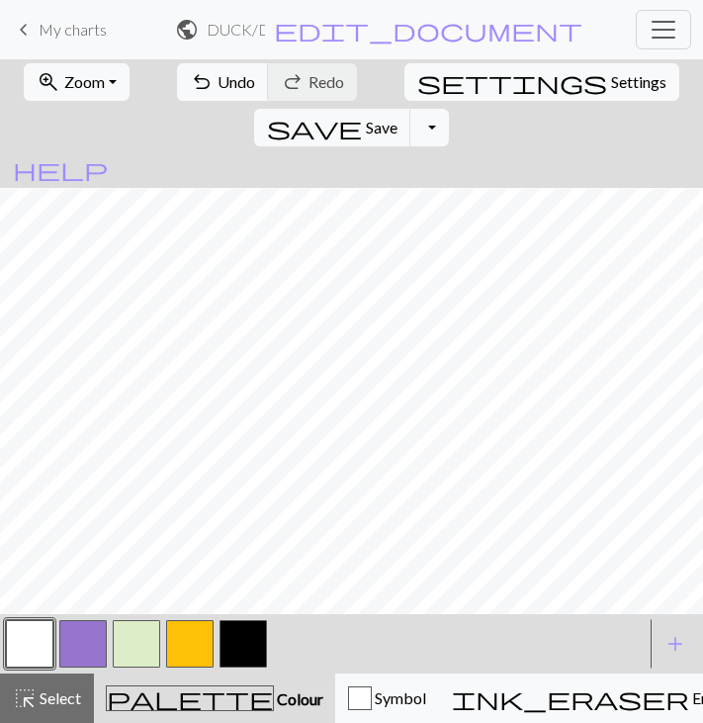
click at [240, 642] on button "button" at bounding box center [243, 643] width 47 height 47
click at [149, 640] on button "button" at bounding box center [136, 643] width 47 height 47
click at [206, 640] on button "button" at bounding box center [189, 643] width 47 height 47
click at [218, 83] on span "Undo" at bounding box center [237, 81] width 38 height 19
click at [142, 640] on button "button" at bounding box center [136, 643] width 47 height 47
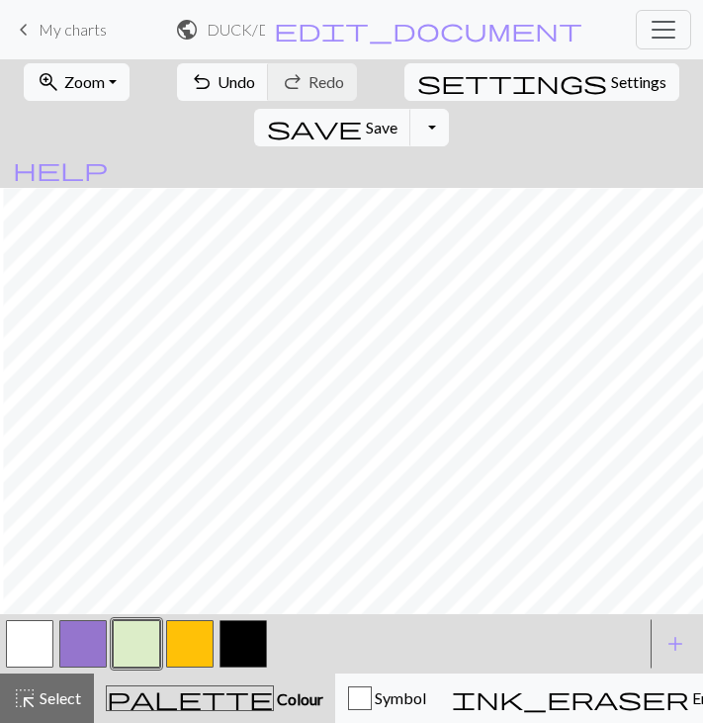
scroll to position [186, 3]
click at [218, 85] on span "Undo" at bounding box center [237, 81] width 38 height 19
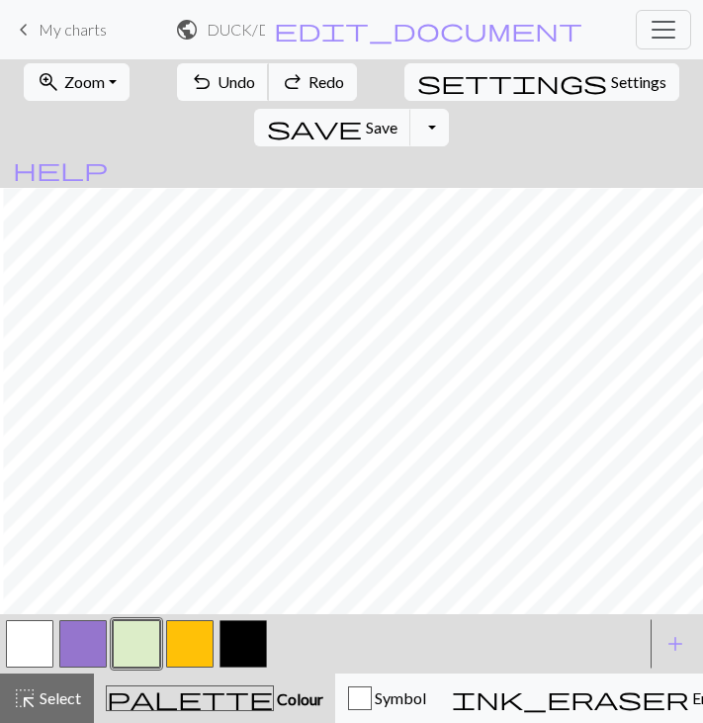
click at [218, 85] on span "Undo" at bounding box center [237, 81] width 38 height 19
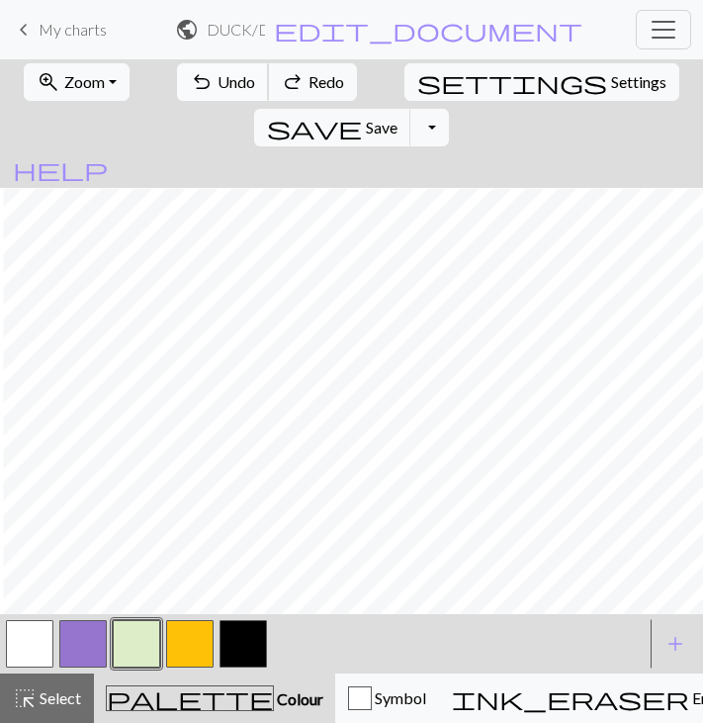
click at [218, 85] on span "Undo" at bounding box center [237, 81] width 38 height 19
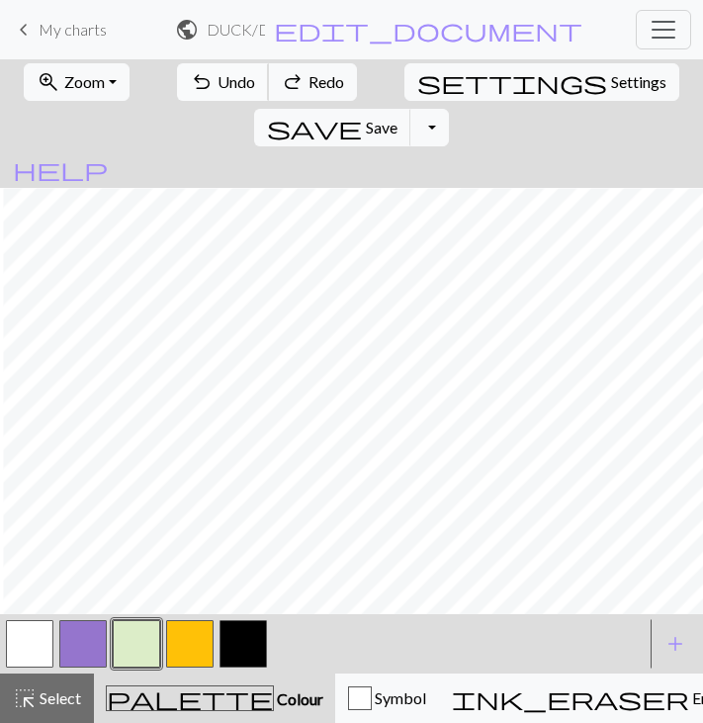
click at [218, 85] on span "Undo" at bounding box center [237, 81] width 38 height 19
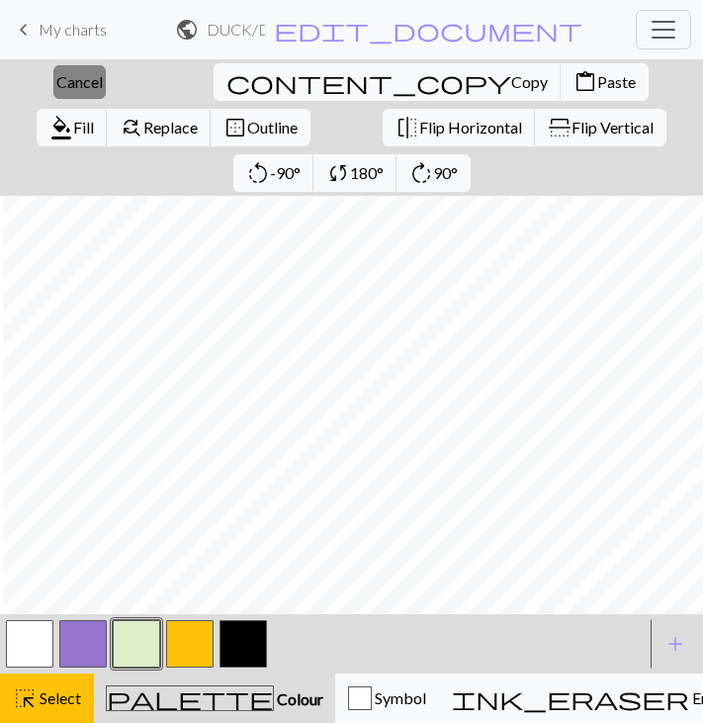
click at [56, 86] on span "Cancel" at bounding box center [79, 81] width 46 height 19
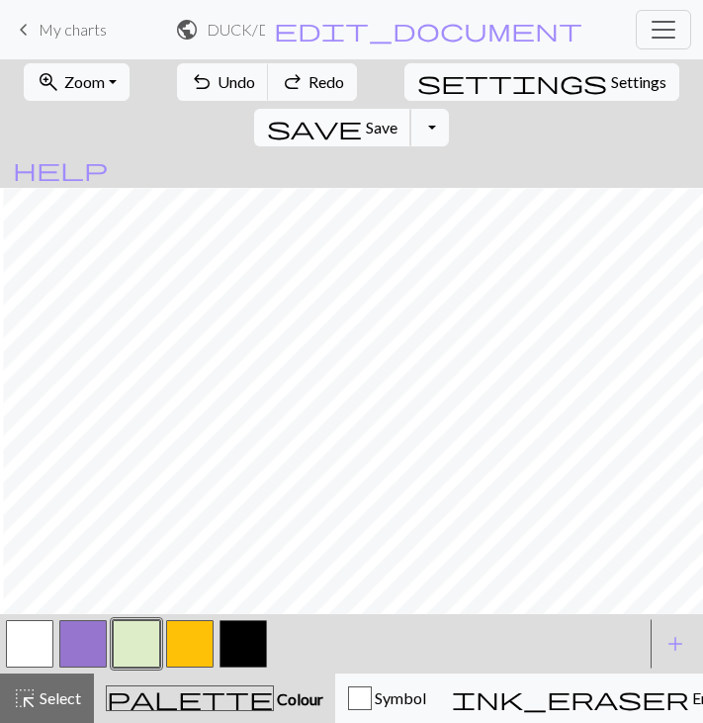
click at [362, 114] on span "save" at bounding box center [314, 128] width 95 height 28
click at [74, 637] on button "button" at bounding box center [82, 643] width 47 height 47
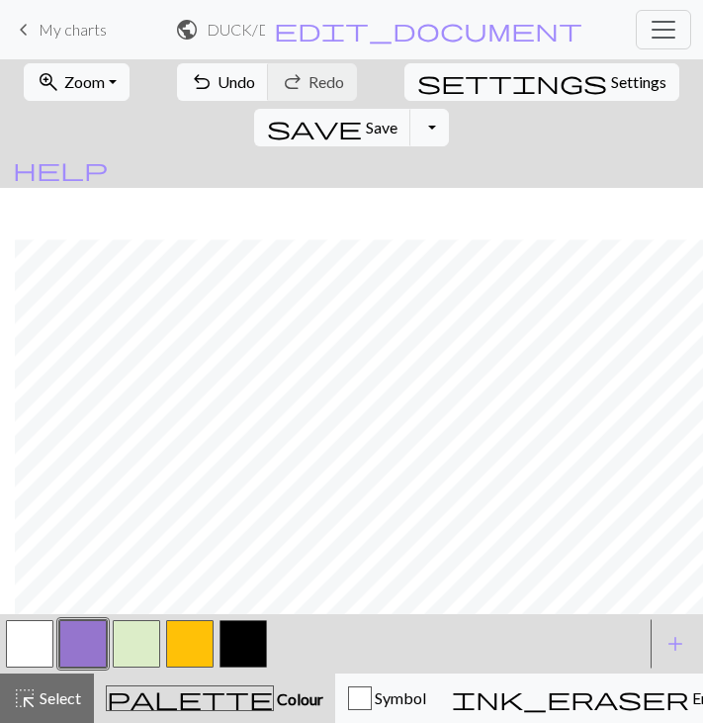
scroll to position [173, 15]
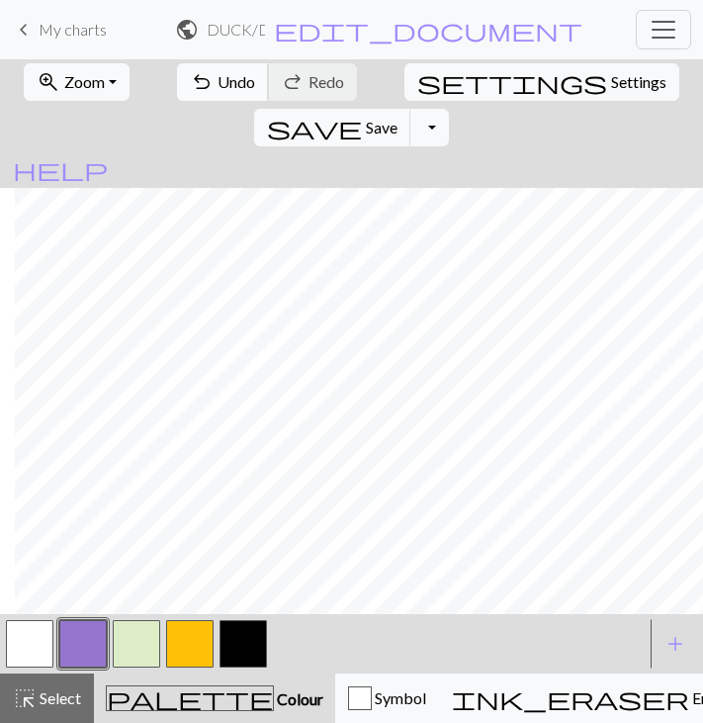
click at [219, 87] on span "Undo" at bounding box center [237, 81] width 38 height 19
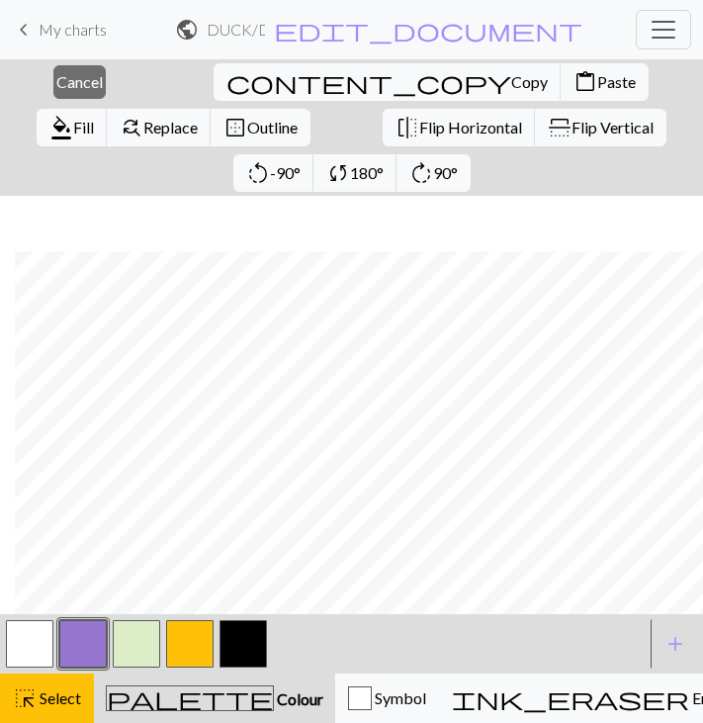
scroll to position [166, 15]
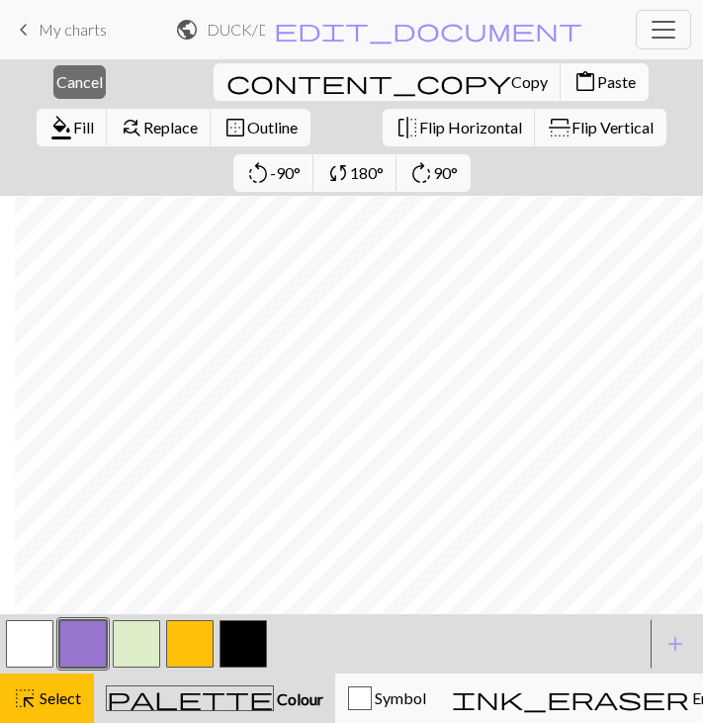
click at [574, 82] on span "content_paste" at bounding box center [586, 82] width 24 height 28
click at [63, 79] on span "Cancel" at bounding box center [79, 81] width 46 height 19
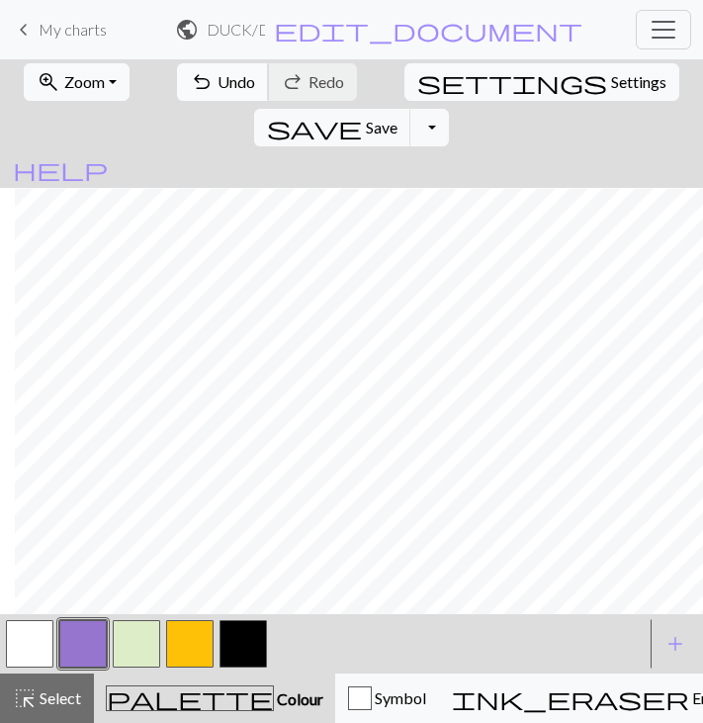
click at [197, 93] on button "undo Undo Undo" at bounding box center [223, 82] width 92 height 38
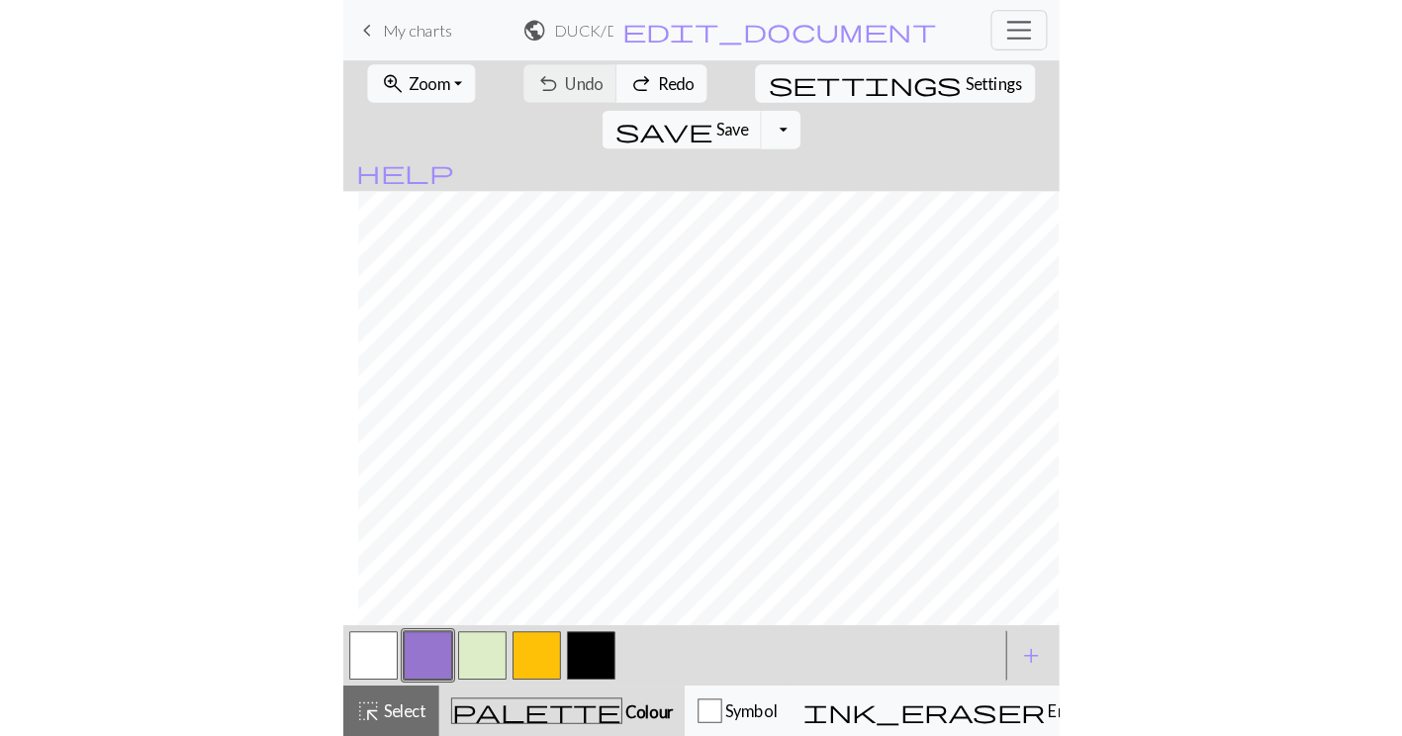
scroll to position [0, 0]
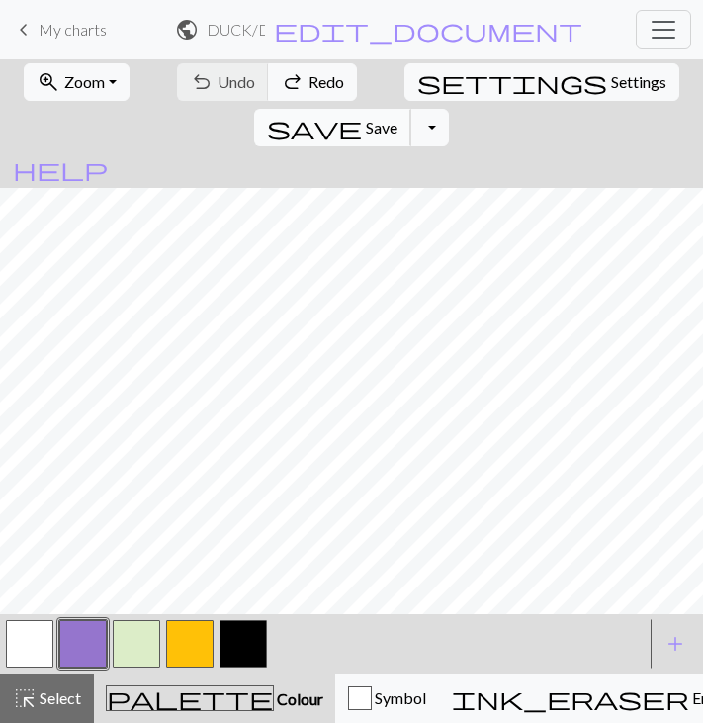
click at [362, 114] on span "save" at bounding box center [314, 128] width 95 height 28
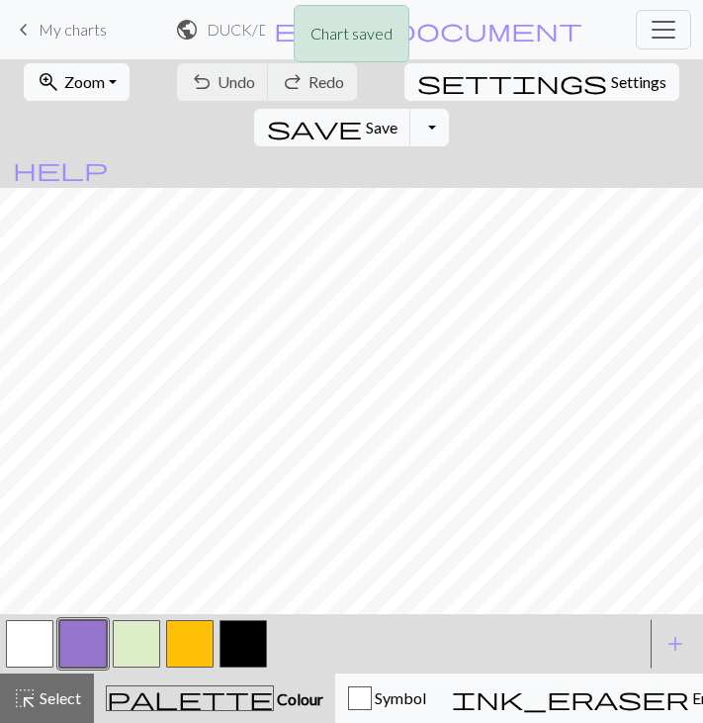
click at [26, 24] on div "Chart saved" at bounding box center [351, 39] width 703 height 78
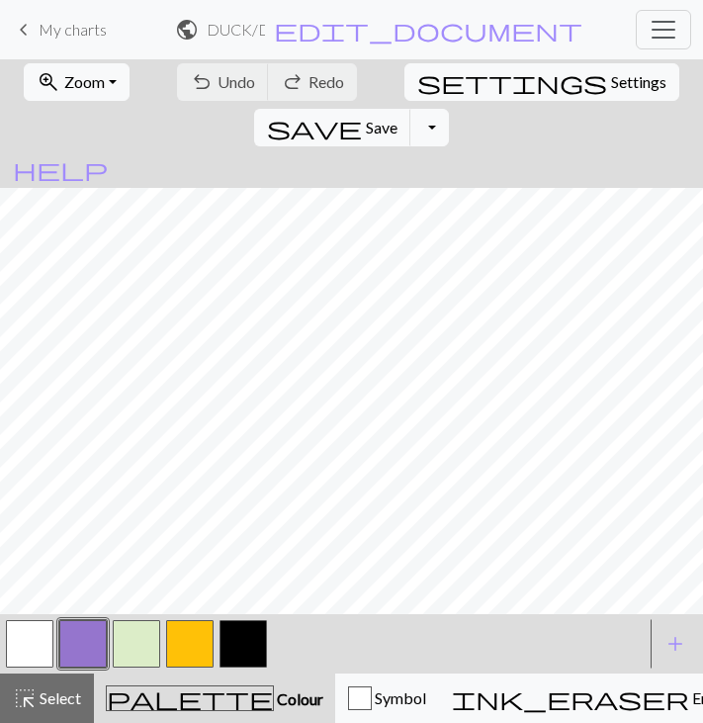
click at [25, 28] on span "keyboard_arrow_left" at bounding box center [24, 30] width 24 height 28
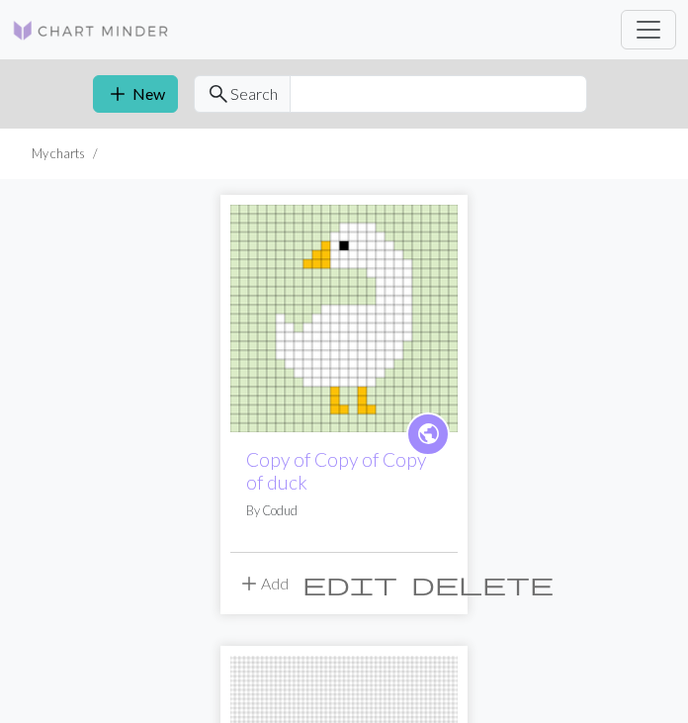
click at [349, 279] on img at bounding box center [343, 318] width 227 height 227
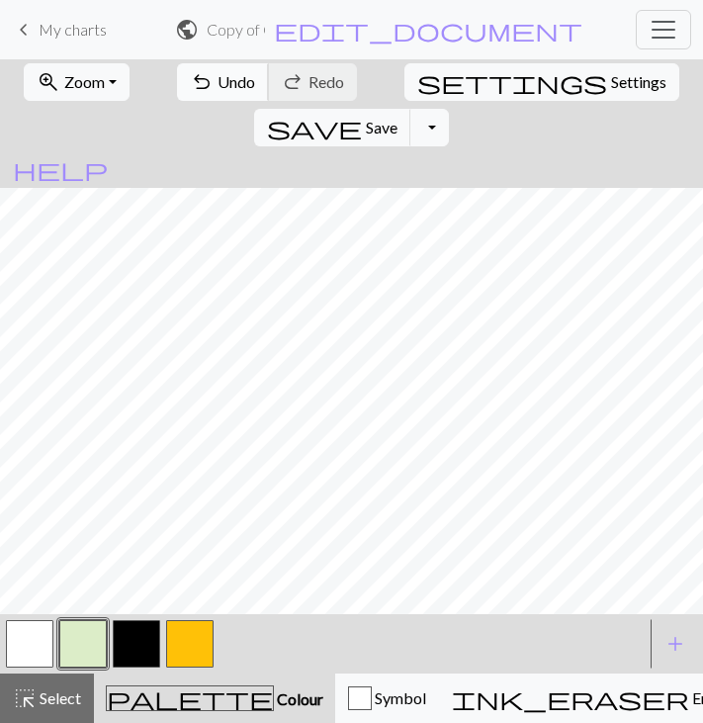
click at [190, 88] on span "undo" at bounding box center [202, 82] width 24 height 28
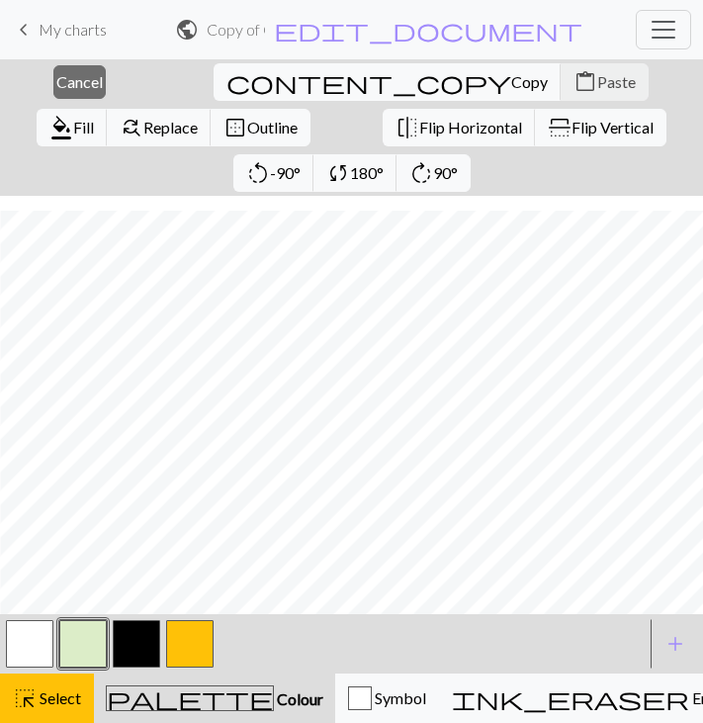
scroll to position [135, 1]
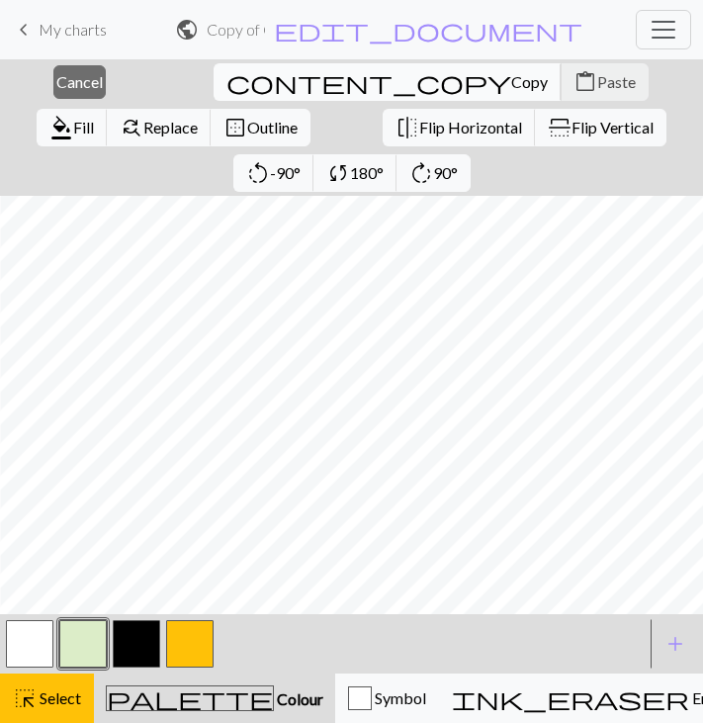
click at [511, 72] on span "Copy" at bounding box center [529, 81] width 37 height 19
click at [60, 62] on div "close Cancel content_copy Copy content_paste Paste format_color_fill Fill find_…" at bounding box center [351, 127] width 703 height 136
click at [57, 71] on button "close Cancel" at bounding box center [79, 82] width 52 height 34
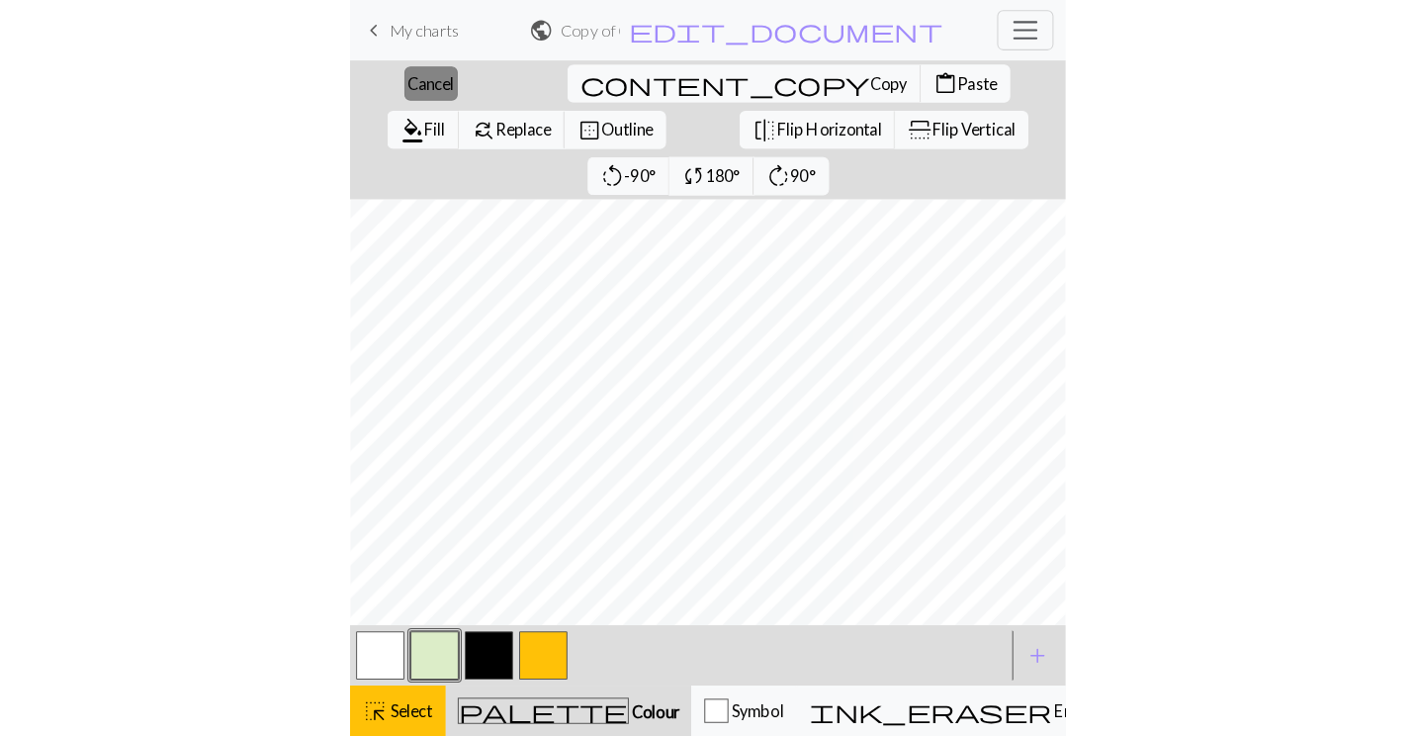
scroll to position [89, 1]
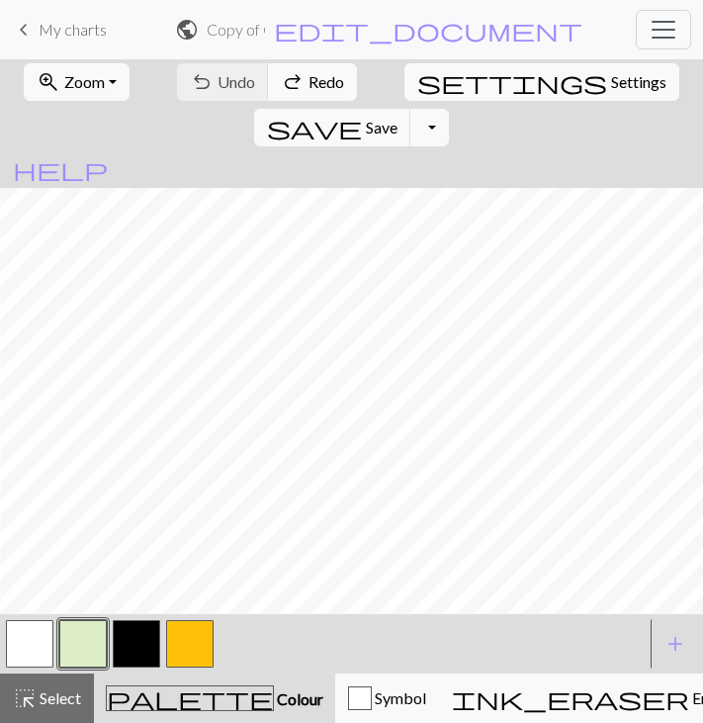
click at [53, 28] on span "My charts" at bounding box center [73, 29] width 68 height 19
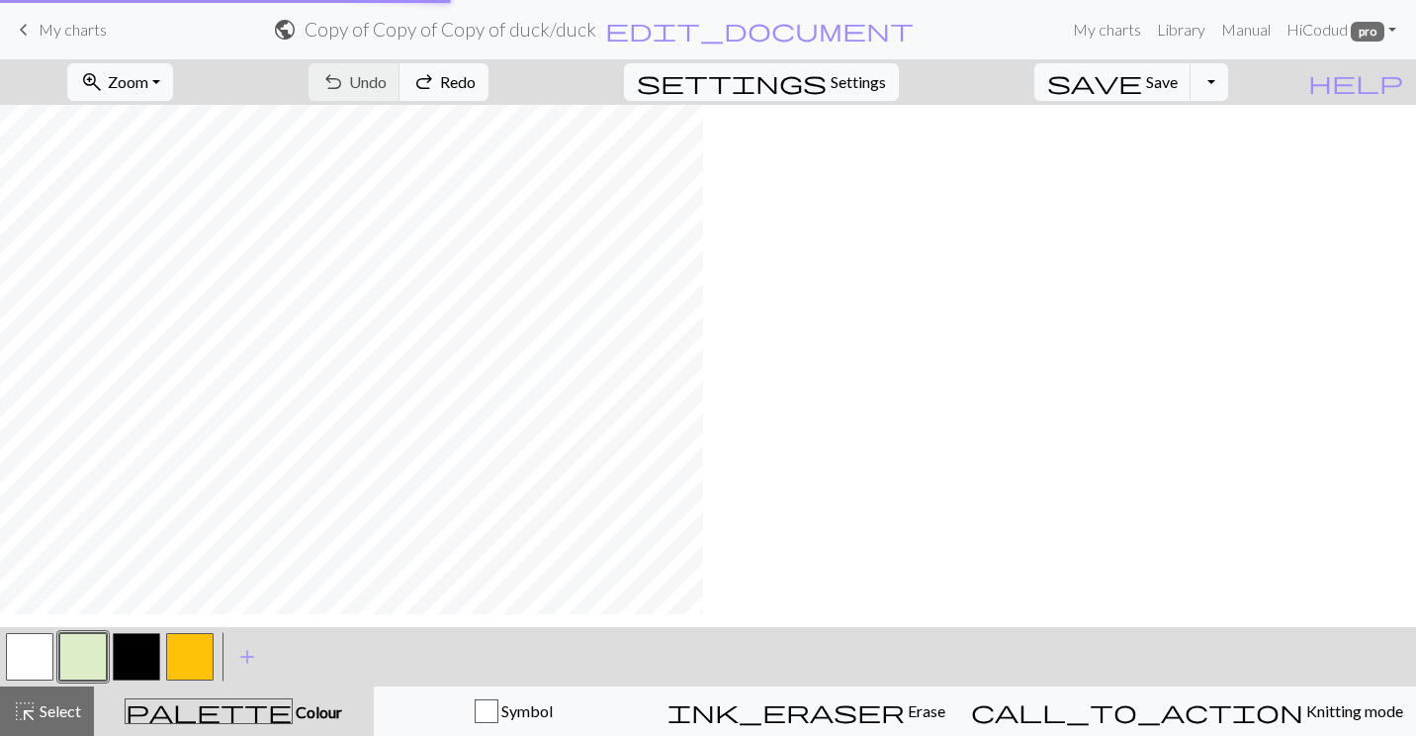
scroll to position [61, 0]
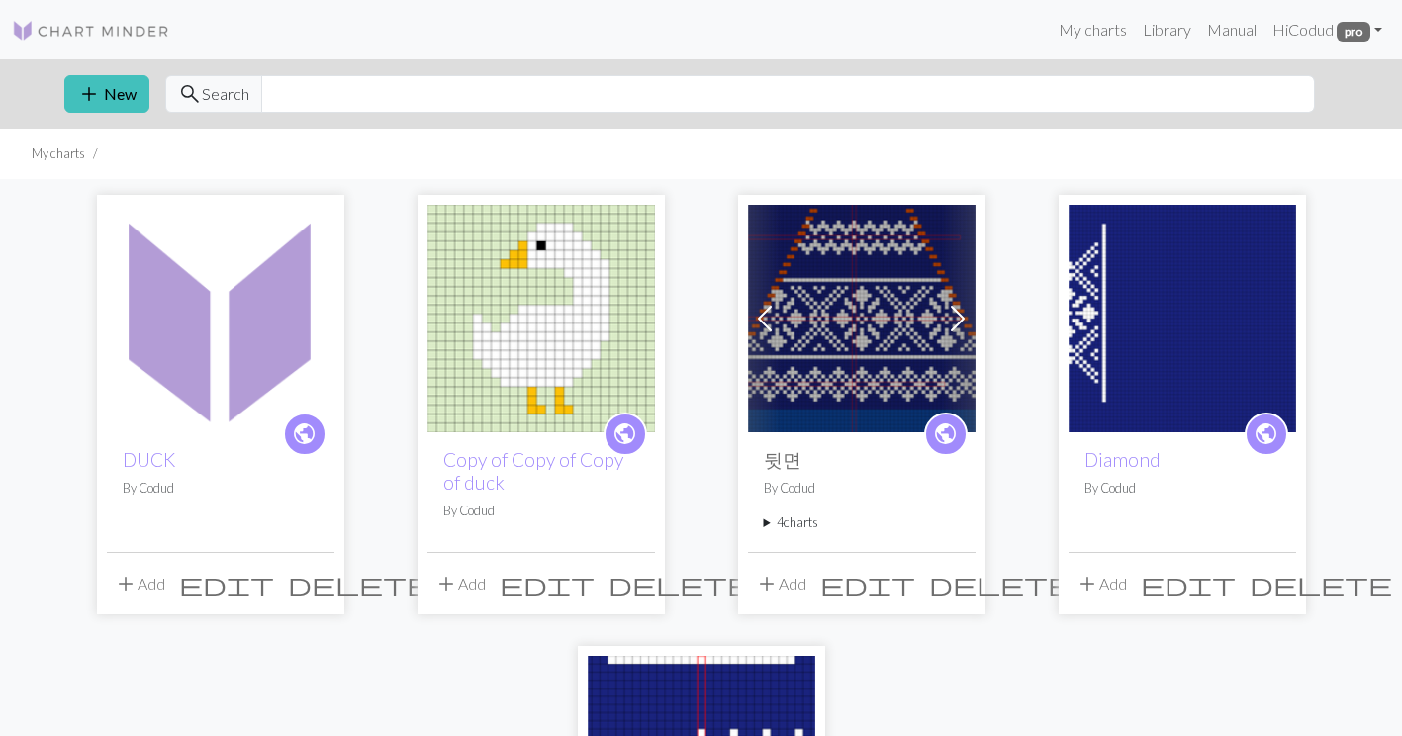
click at [191, 366] on img at bounding box center [220, 318] width 227 height 227
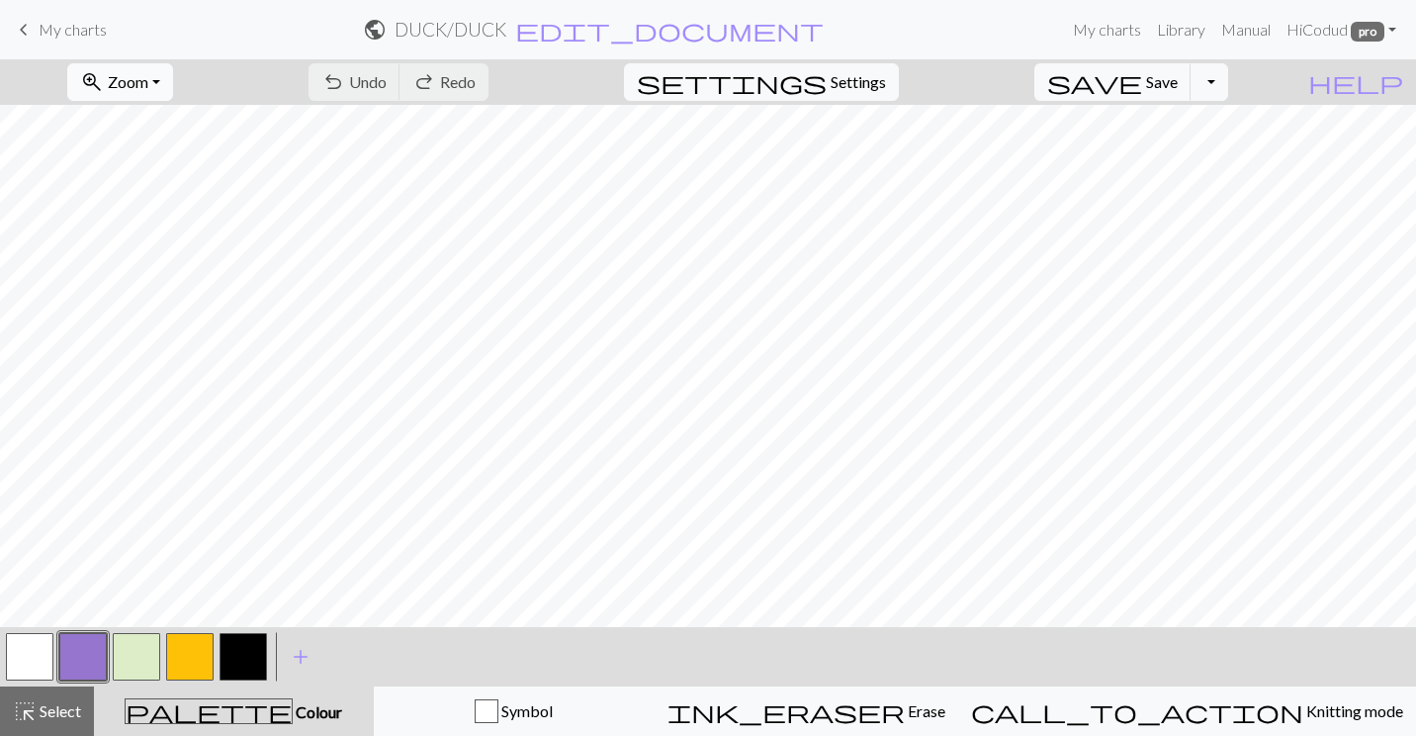
click at [173, 78] on button "zoom_in Zoom Zoom" at bounding box center [120, 82] width 106 height 38
click at [166, 235] on button "50%" at bounding box center [146, 238] width 156 height 32
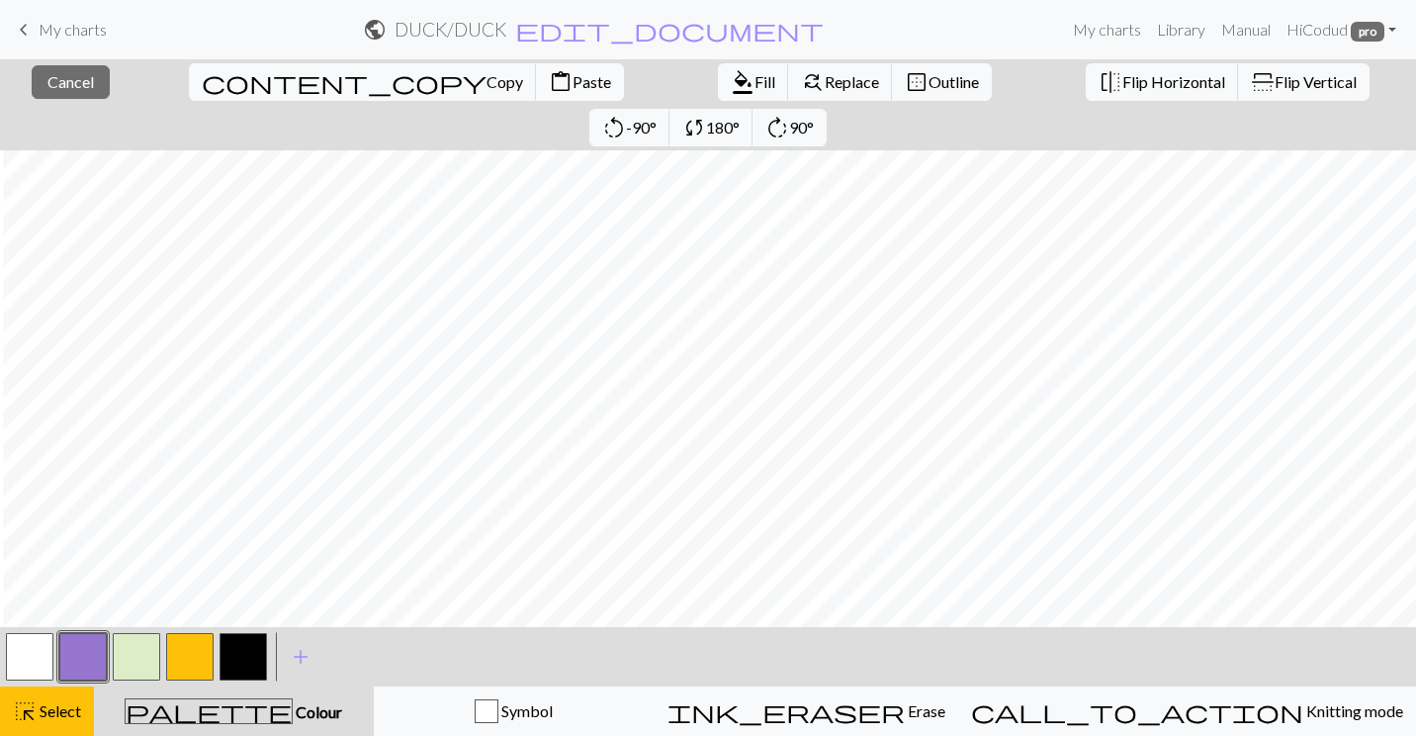
click at [573, 79] on span "Paste" at bounding box center [592, 81] width 39 height 19
click at [89, 83] on button "close Cancel" at bounding box center [71, 82] width 78 height 34
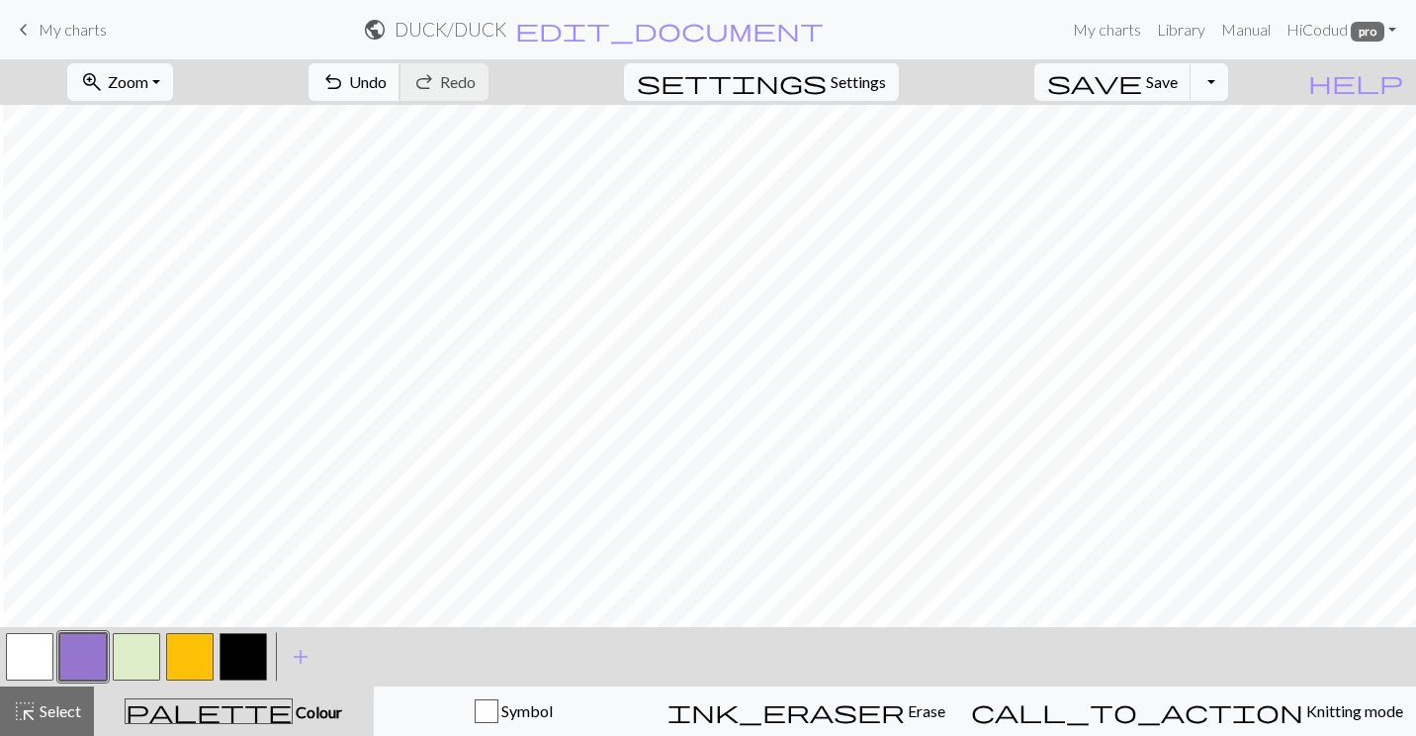
click at [387, 87] on span "Undo" at bounding box center [368, 81] width 38 height 19
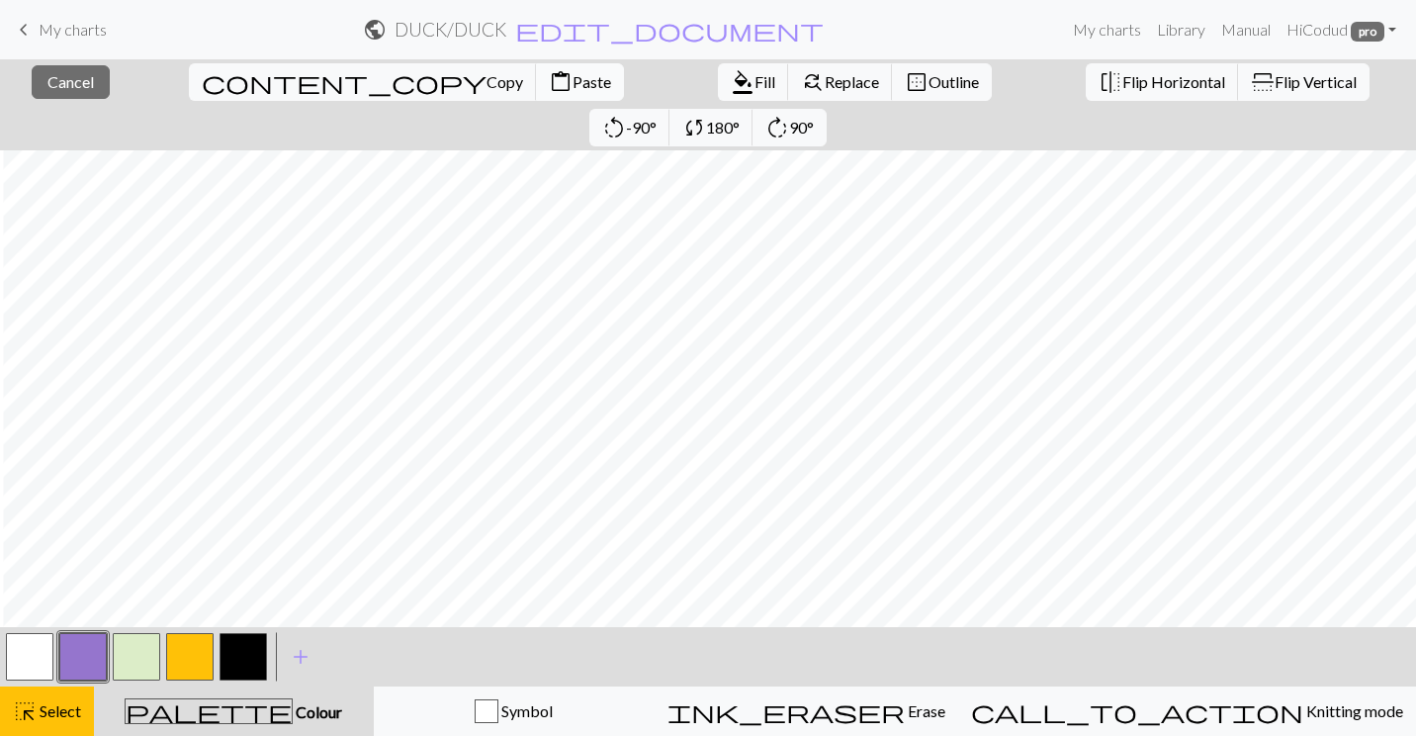
click at [536, 71] on button "content_paste Paste" at bounding box center [580, 82] width 88 height 38
click at [47, 75] on span "Cancel" at bounding box center [70, 81] width 46 height 19
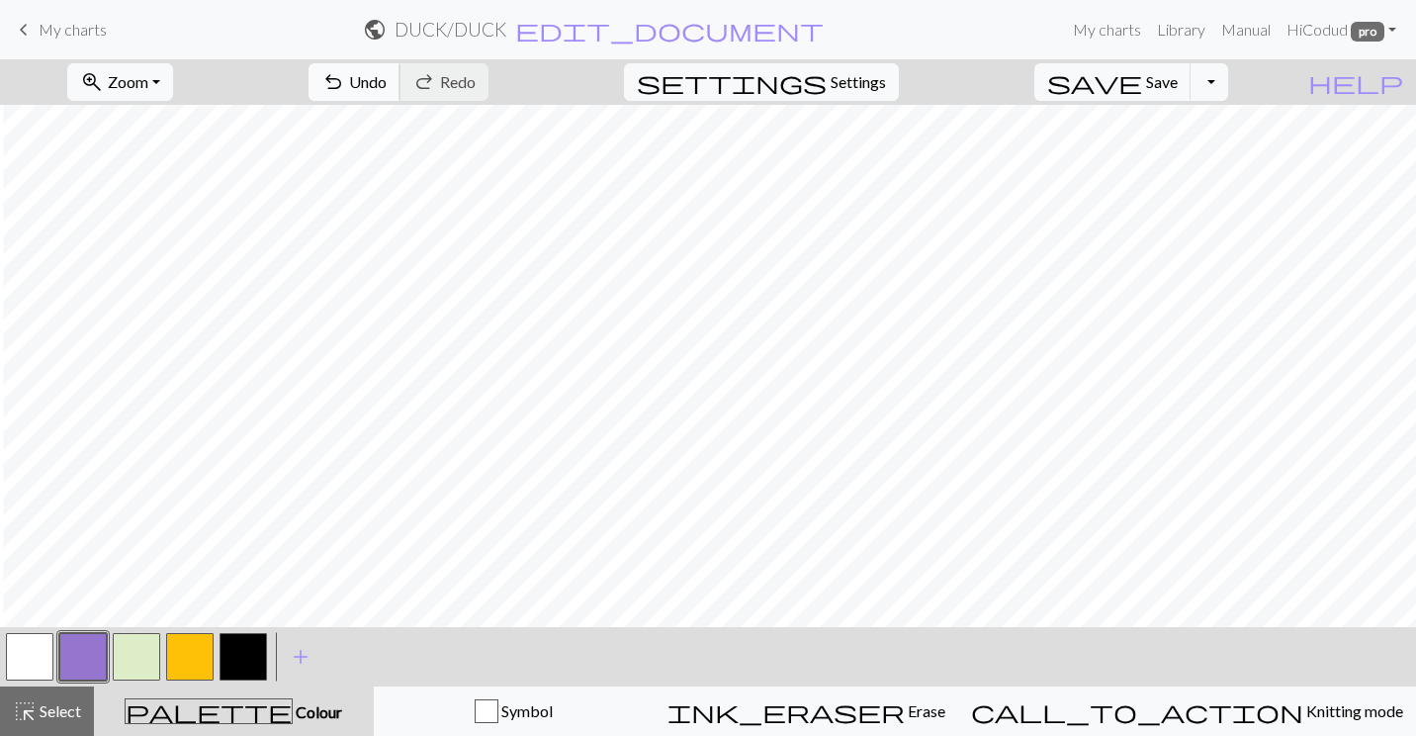
click at [345, 89] on span "undo" at bounding box center [333, 82] width 24 height 28
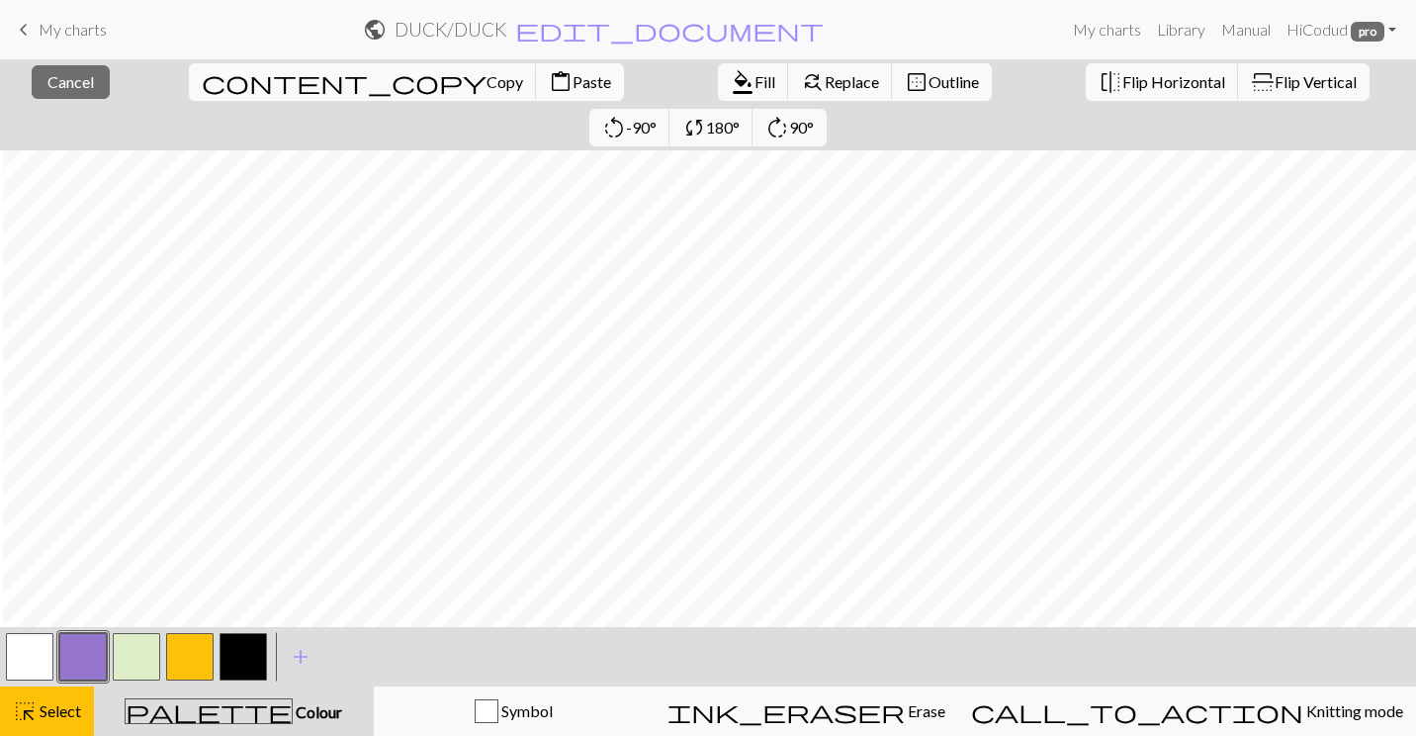
click at [536, 71] on button "content_paste Paste" at bounding box center [580, 82] width 88 height 38
click at [94, 83] on button "close Cancel" at bounding box center [71, 82] width 78 height 34
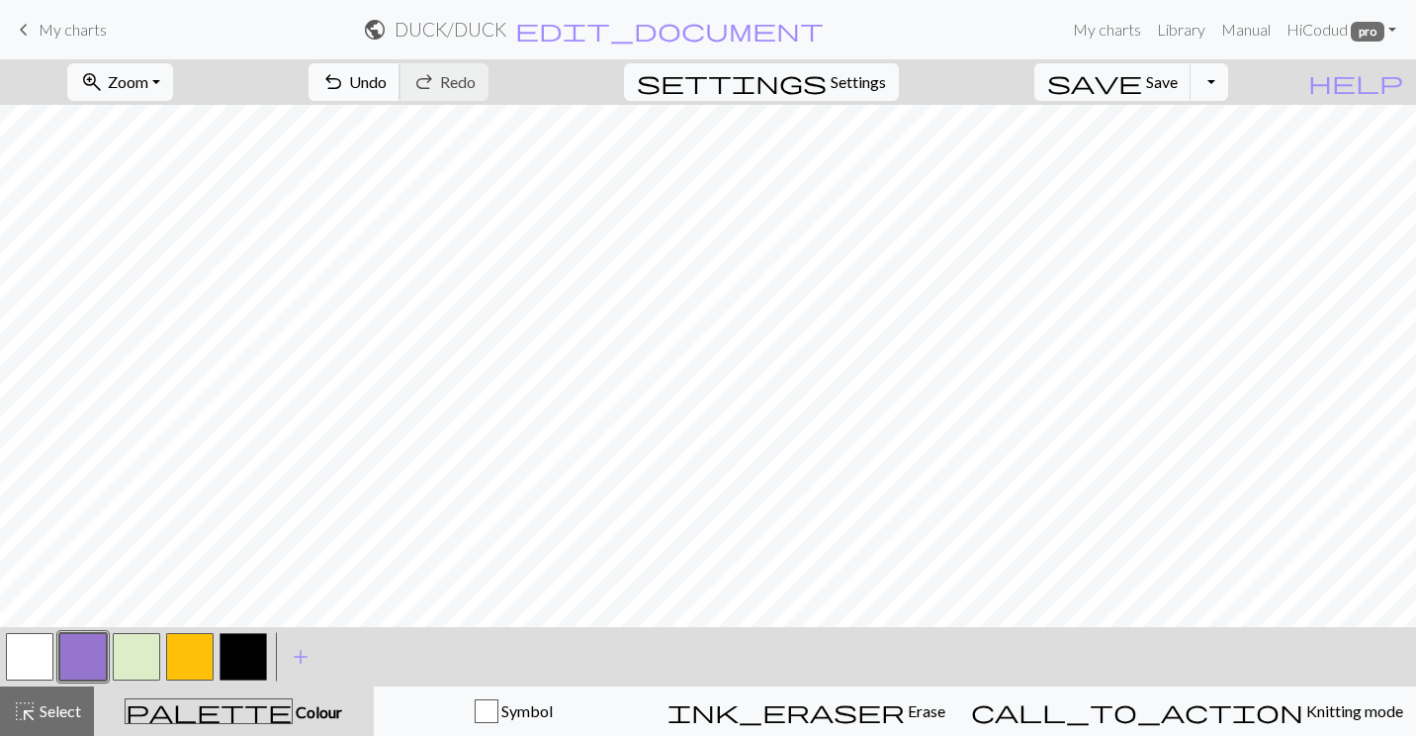
click at [401, 91] on button "undo Undo Undo" at bounding box center [355, 82] width 92 height 38
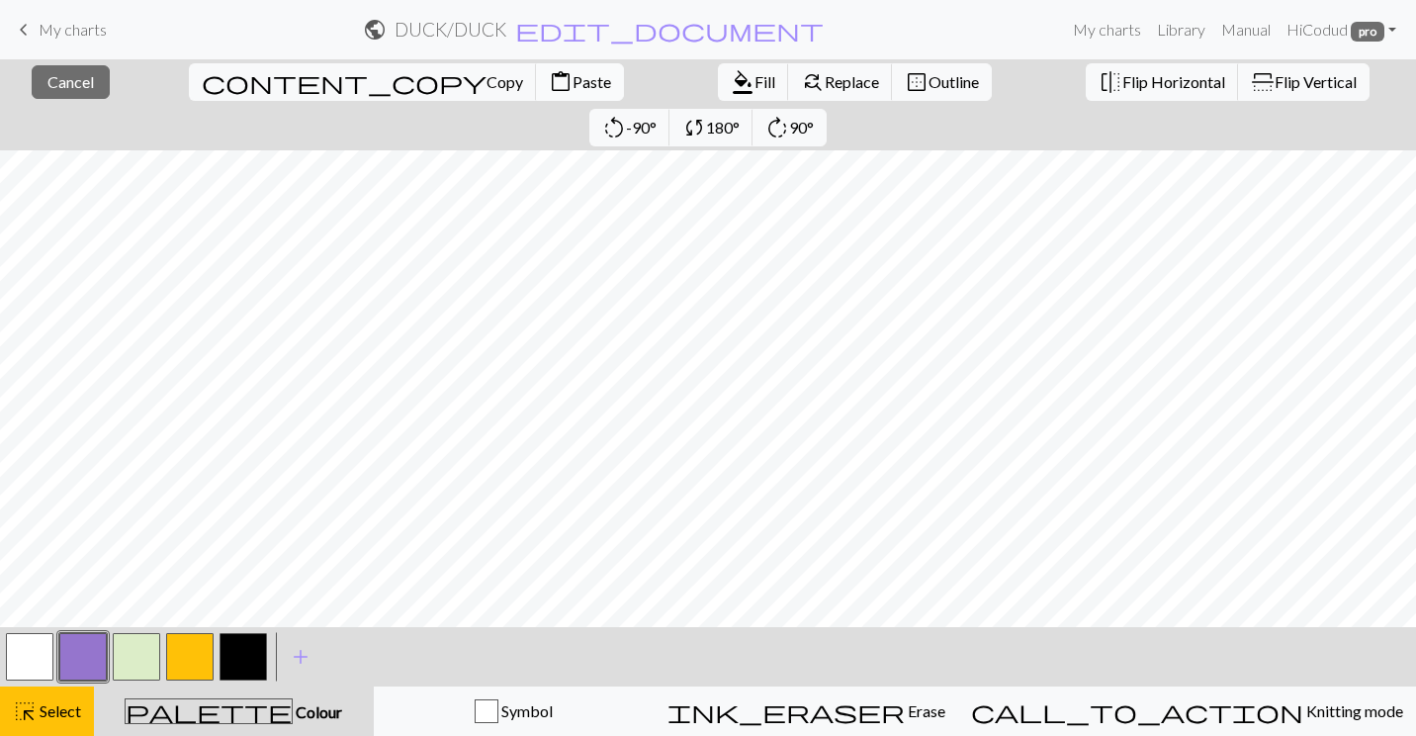
click at [573, 78] on span "Paste" at bounding box center [592, 81] width 39 height 19
click at [138, 648] on button "button" at bounding box center [136, 656] width 47 height 47
click at [64, 77] on span "Cancel" at bounding box center [70, 81] width 46 height 19
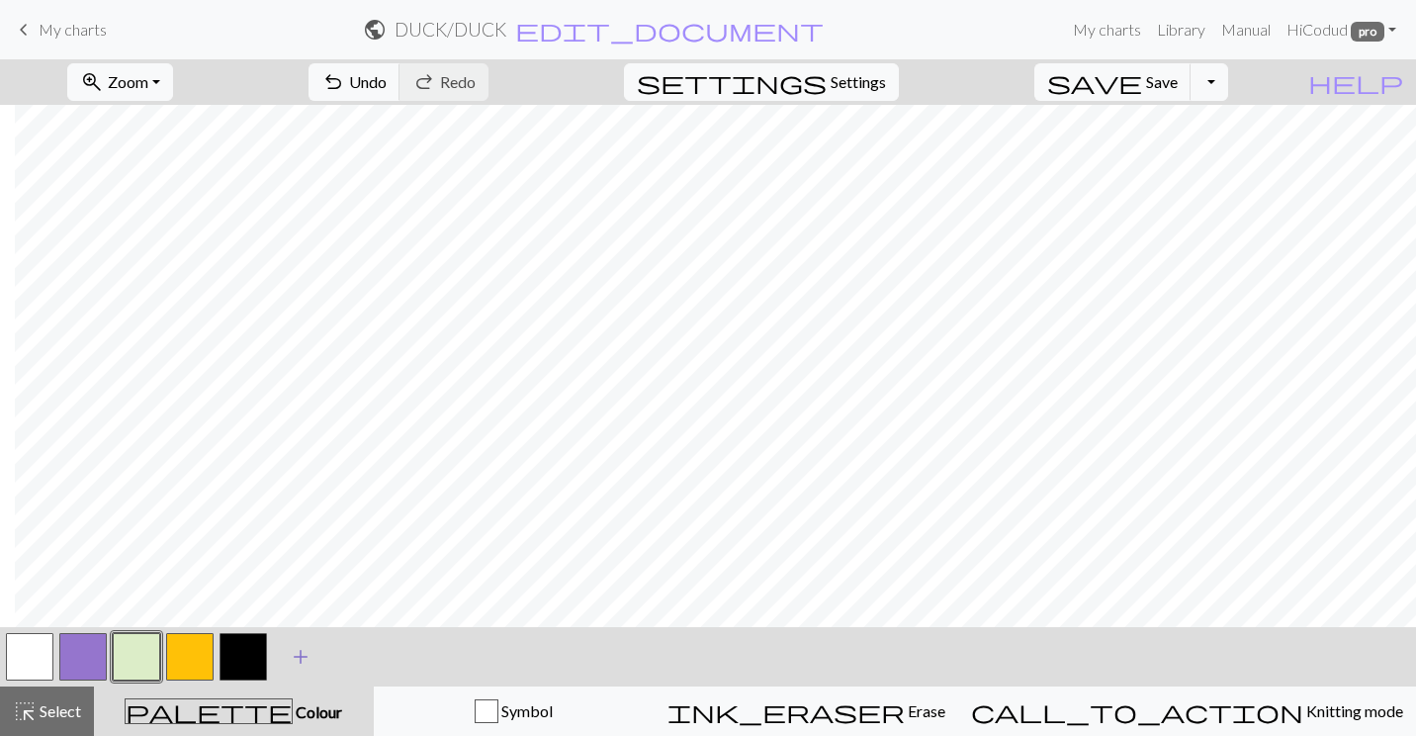
click at [296, 661] on span "add" at bounding box center [301, 657] width 24 height 28
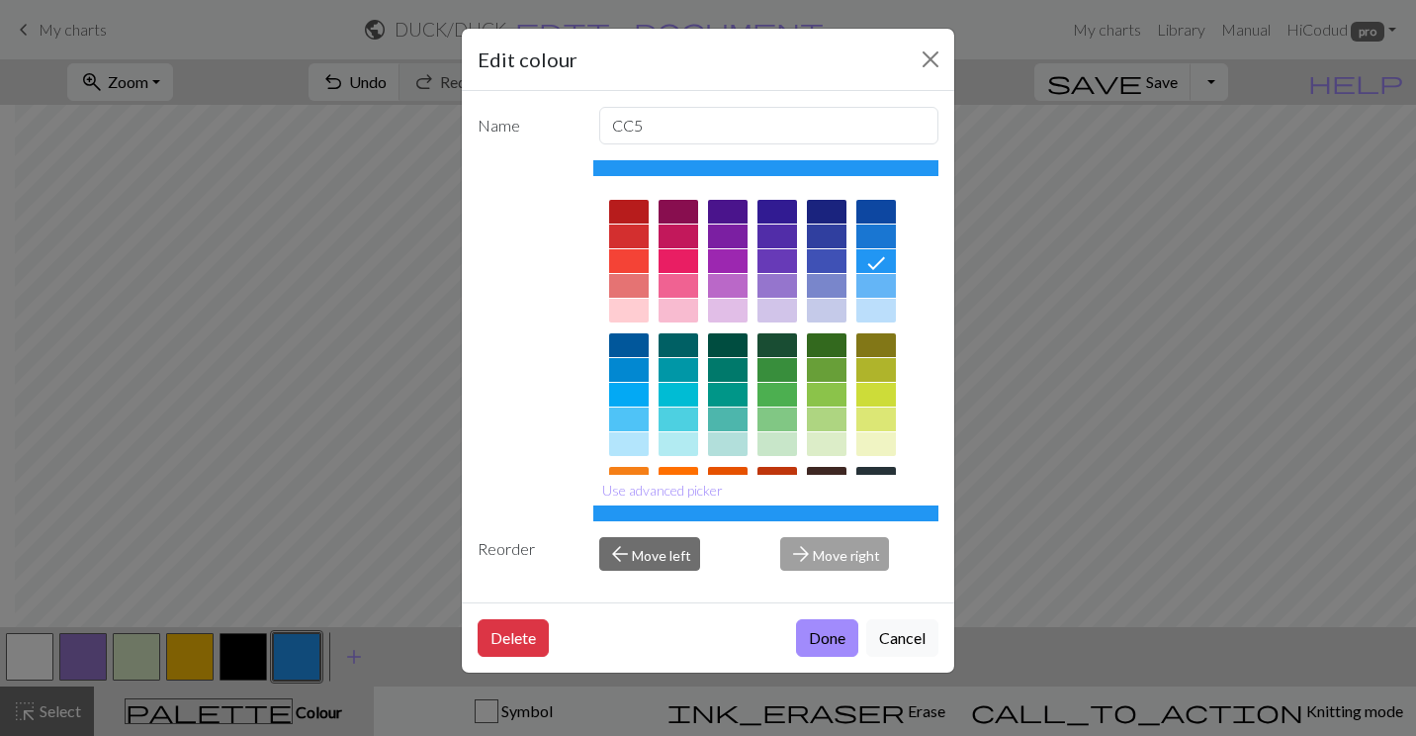
click at [832, 234] on div at bounding box center [827, 237] width 40 height 24
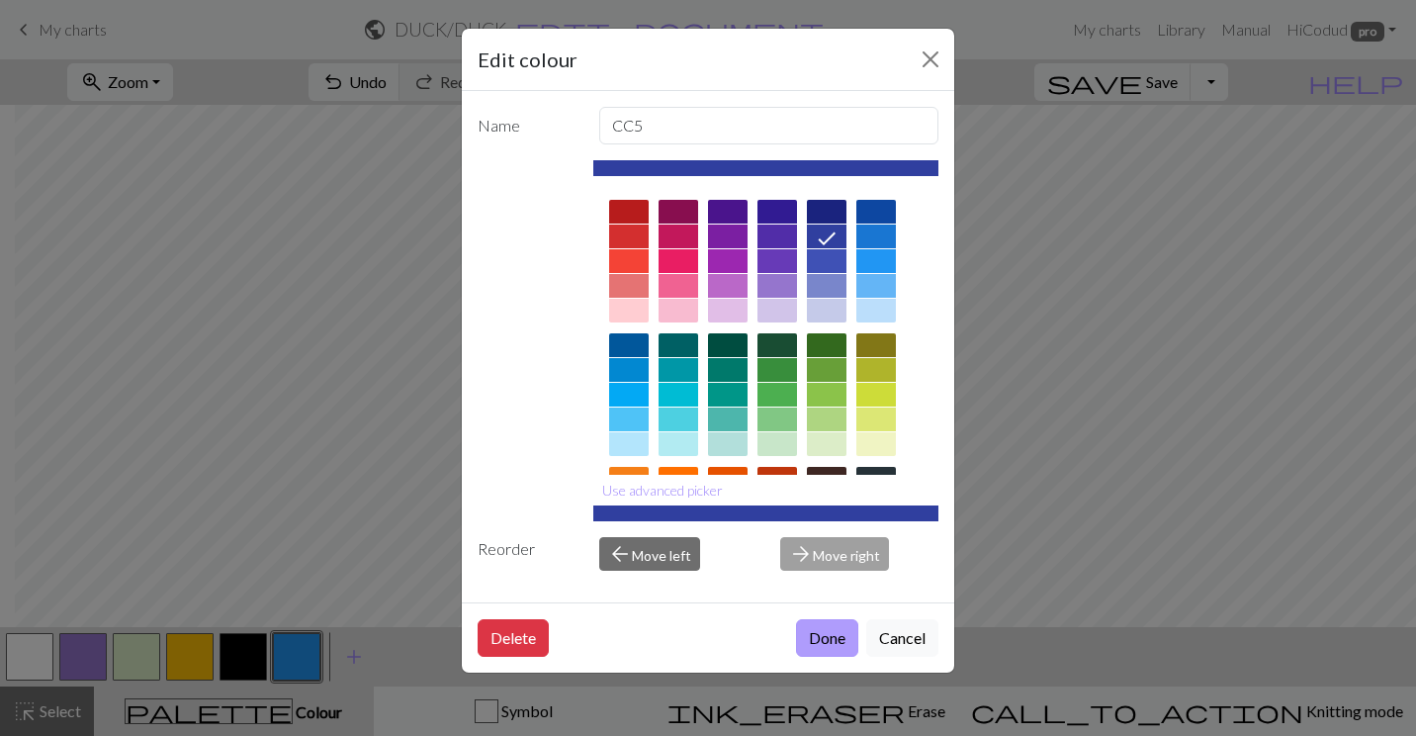
click at [809, 638] on button "Done" at bounding box center [827, 638] width 62 height 38
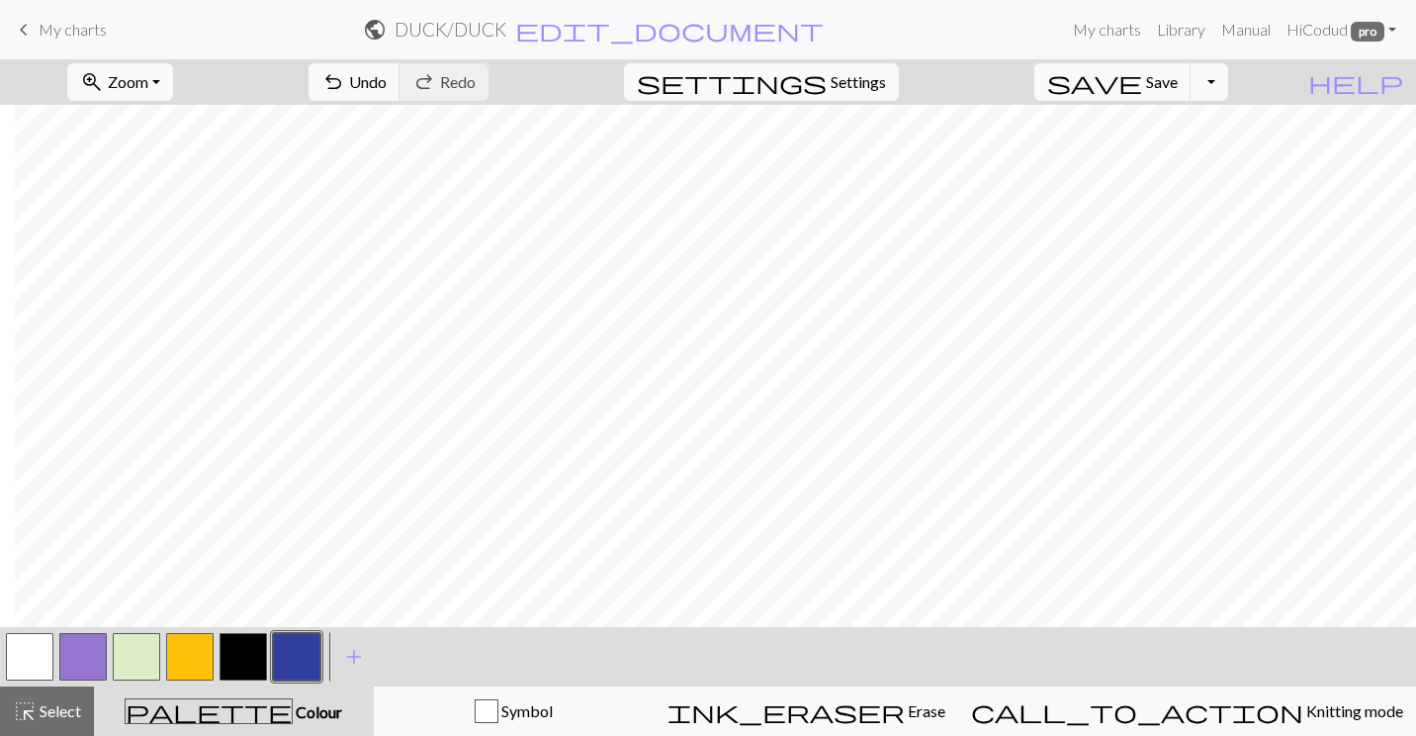
click at [20, 655] on button "button" at bounding box center [29, 656] width 47 height 47
click at [148, 668] on button "button" at bounding box center [136, 656] width 47 height 47
click at [401, 96] on button "undo Undo Undo" at bounding box center [355, 82] width 92 height 38
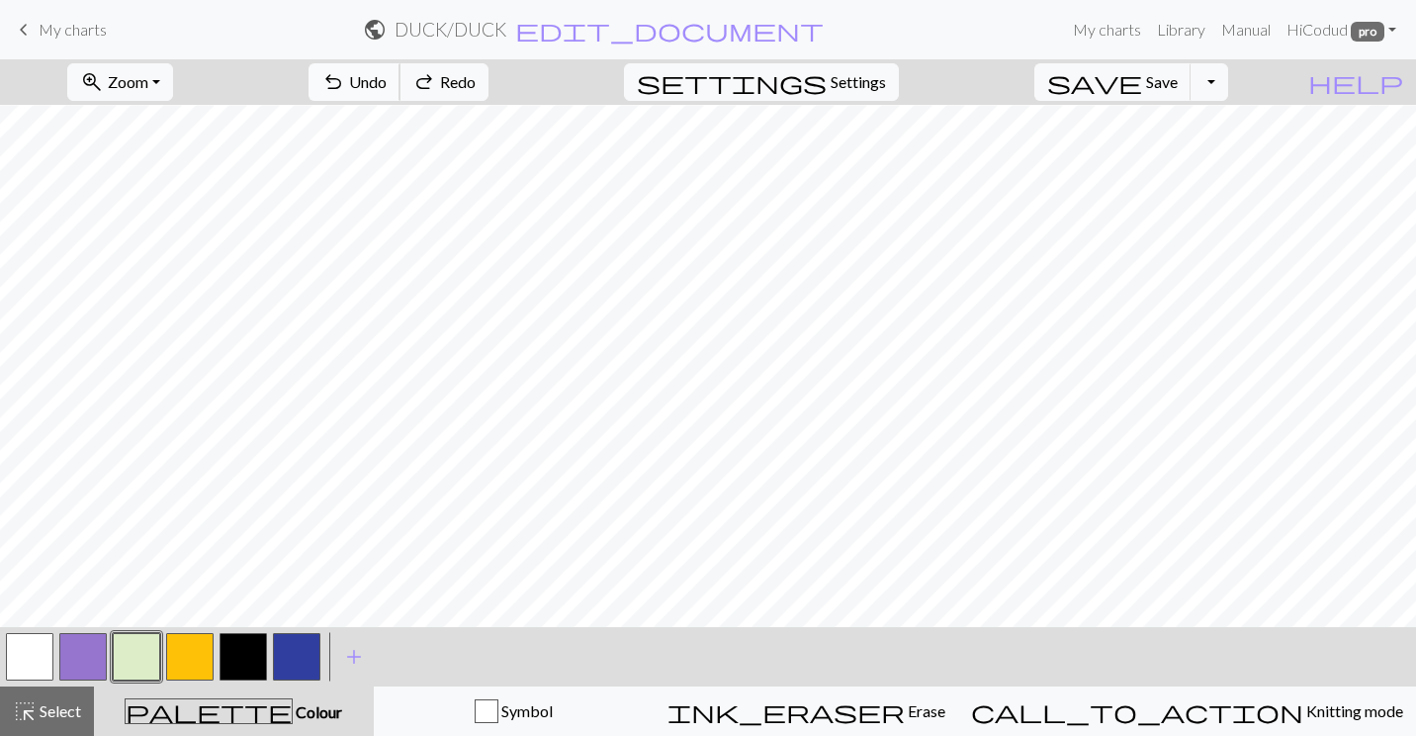
click at [401, 96] on button "undo Undo Undo" at bounding box center [355, 82] width 92 height 38
click at [401, 94] on button "undo Undo Undo" at bounding box center [355, 82] width 92 height 38
click at [387, 77] on span "Undo" at bounding box center [368, 81] width 38 height 19
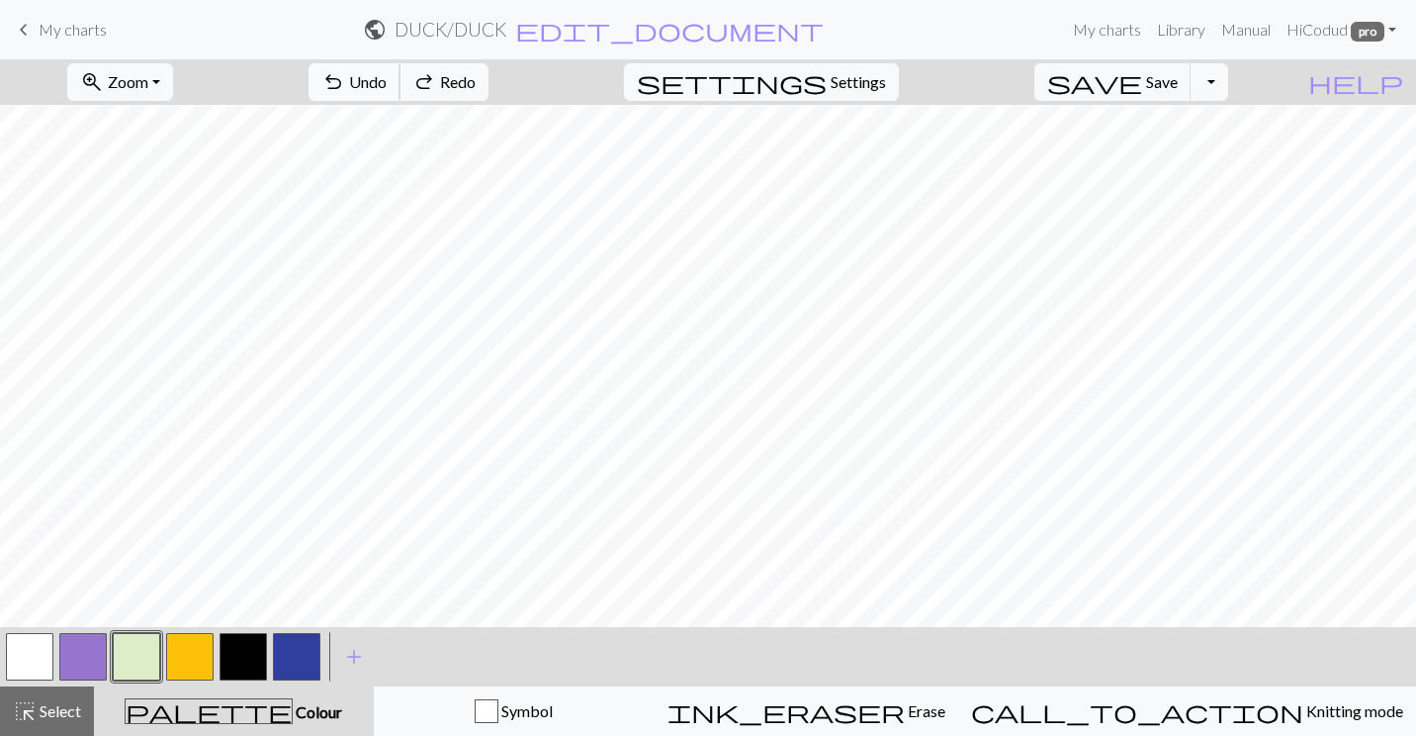
click at [387, 77] on span "Undo" at bounding box center [368, 81] width 38 height 19
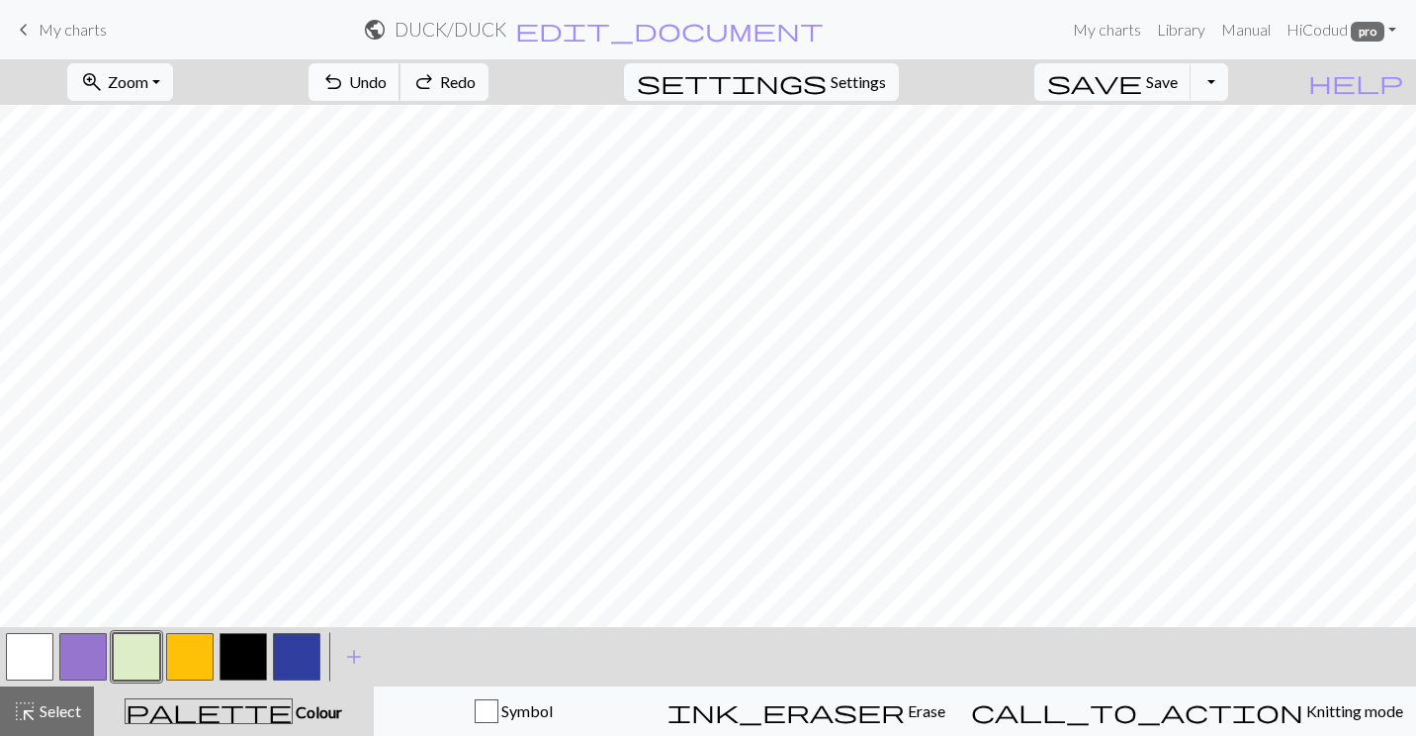
click at [387, 77] on span "Undo" at bounding box center [368, 81] width 38 height 19
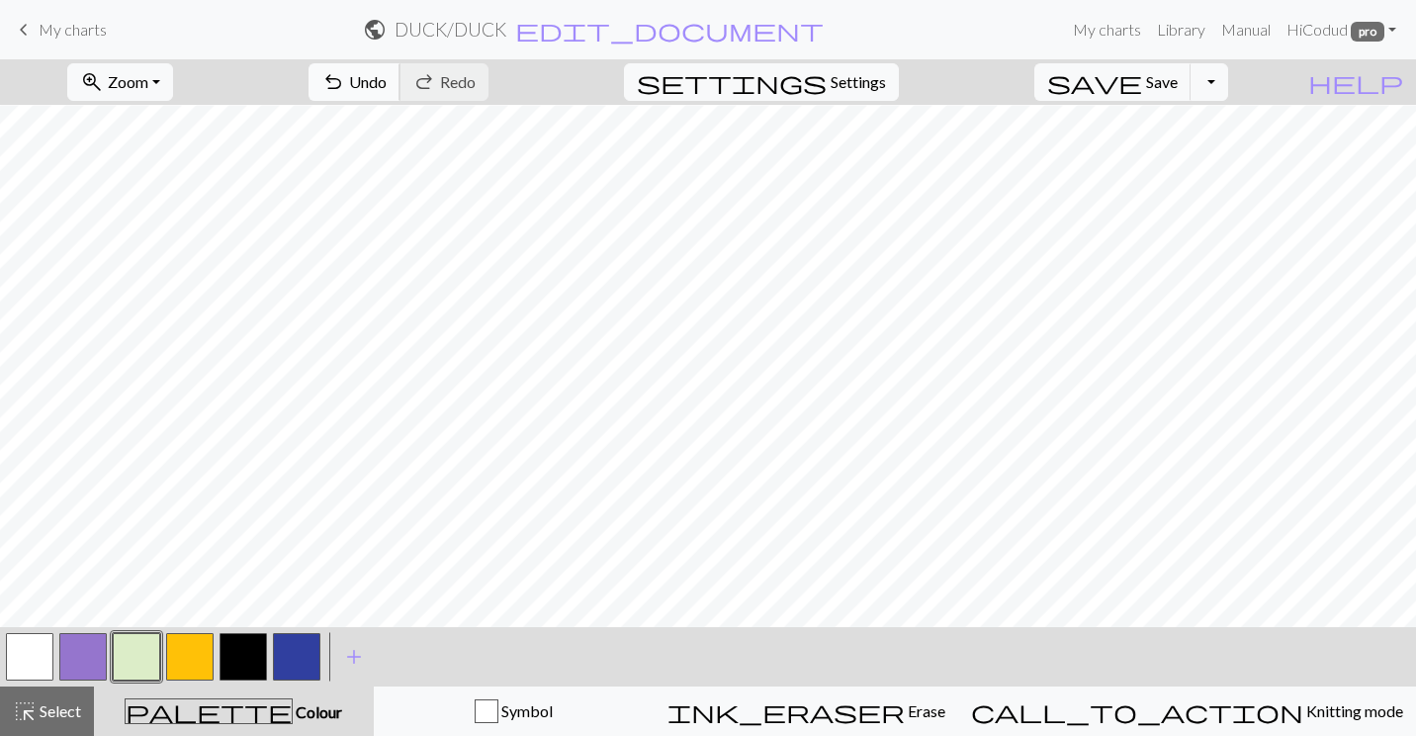
click at [387, 88] on span "Undo" at bounding box center [368, 81] width 38 height 19
click at [401, 77] on button "undo Undo Undo" at bounding box center [355, 82] width 92 height 38
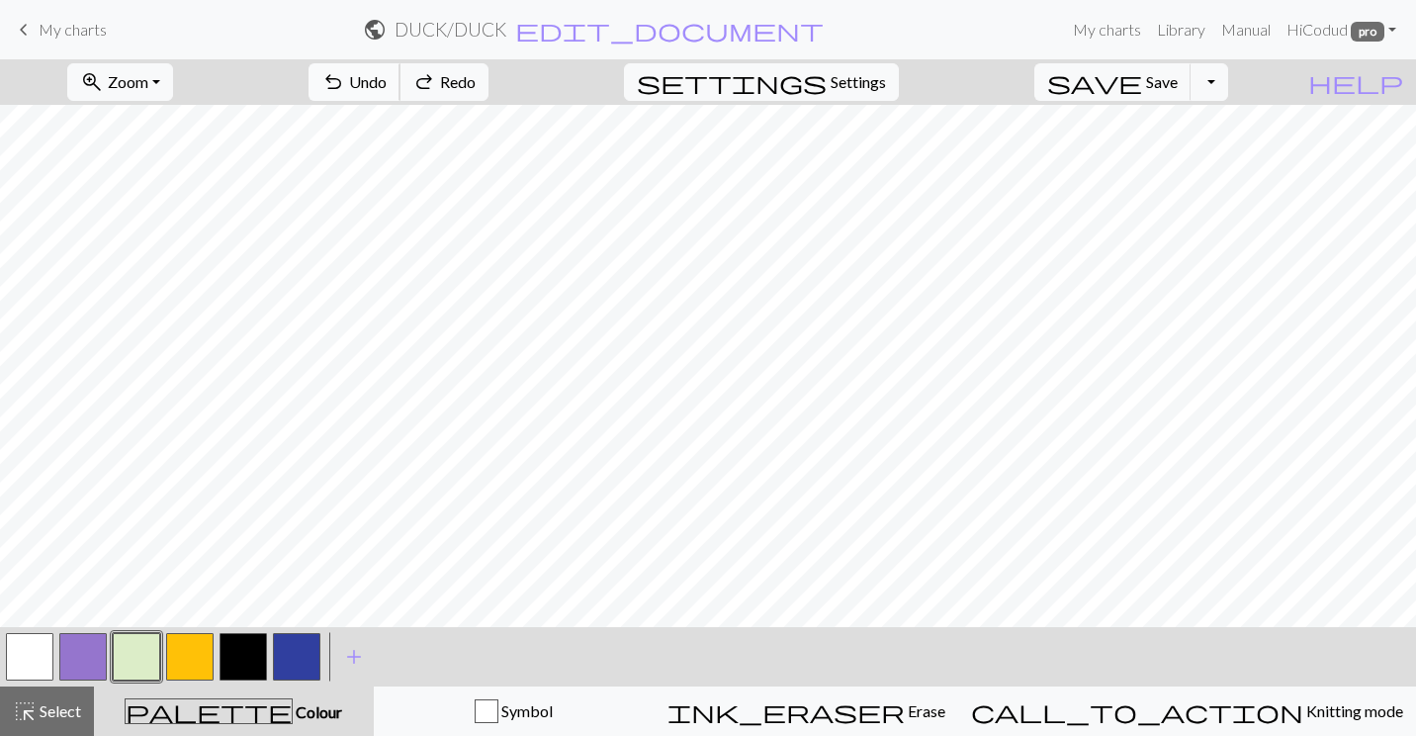
click at [401, 77] on button "undo Undo Undo" at bounding box center [355, 82] width 92 height 38
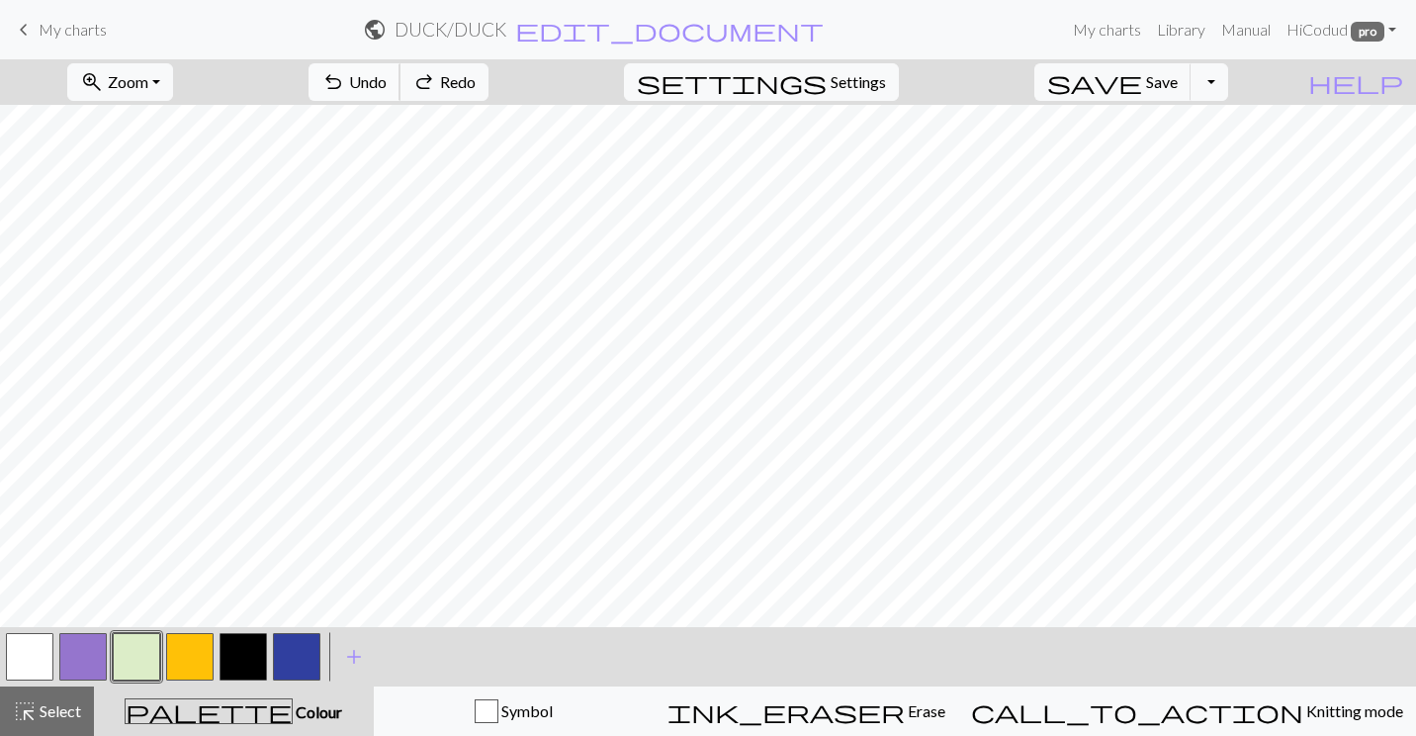
click at [401, 77] on button "undo Undo Undo" at bounding box center [355, 82] width 92 height 38
click at [387, 81] on span "Undo" at bounding box center [368, 81] width 38 height 19
click at [50, 665] on button "button" at bounding box center [29, 656] width 47 height 47
click at [153, 647] on button "button" at bounding box center [136, 656] width 47 height 47
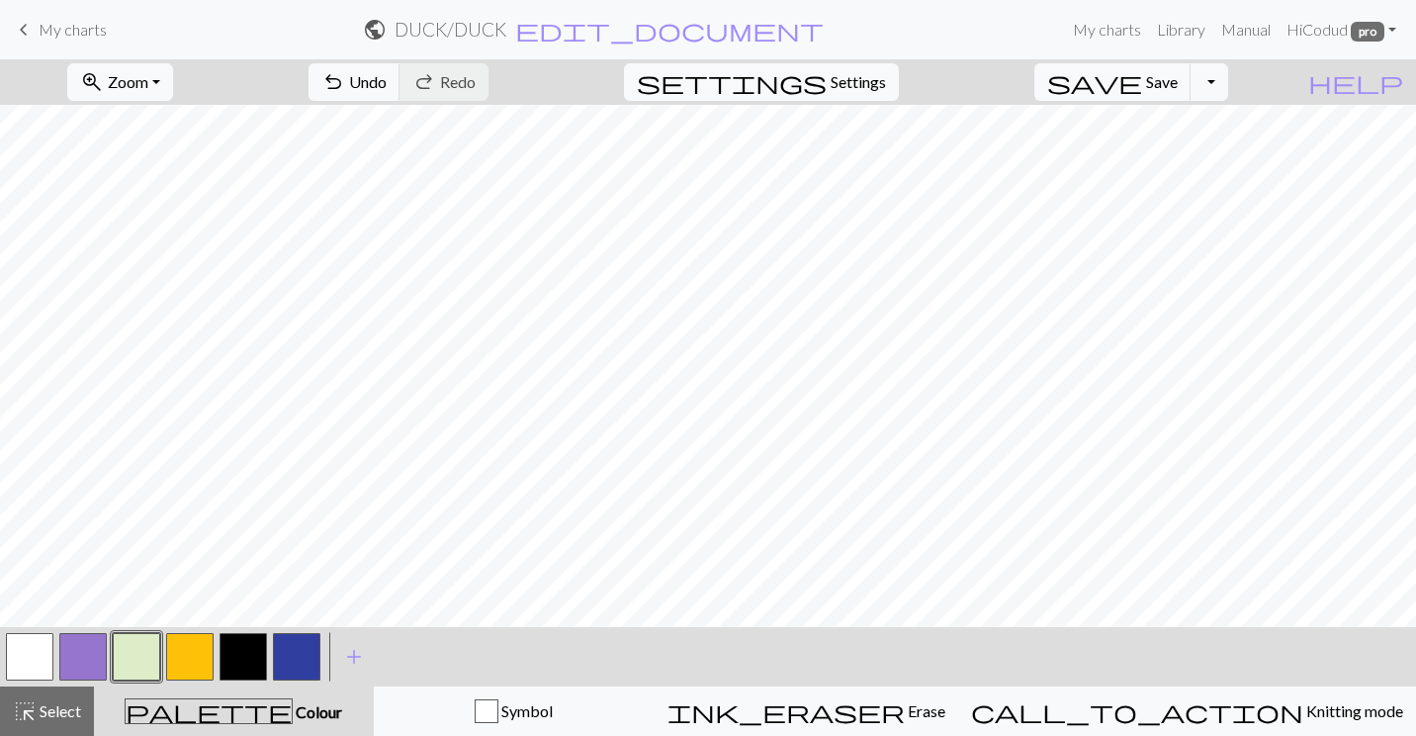
click at [22, 657] on button "button" at bounding box center [29, 656] width 47 height 47
click at [144, 649] on button "button" at bounding box center [136, 656] width 47 height 47
click at [401, 95] on button "undo Undo Undo" at bounding box center [355, 82] width 92 height 38
click at [41, 649] on button "button" at bounding box center [29, 656] width 47 height 47
click at [355, 651] on span "add" at bounding box center [354, 657] width 24 height 28
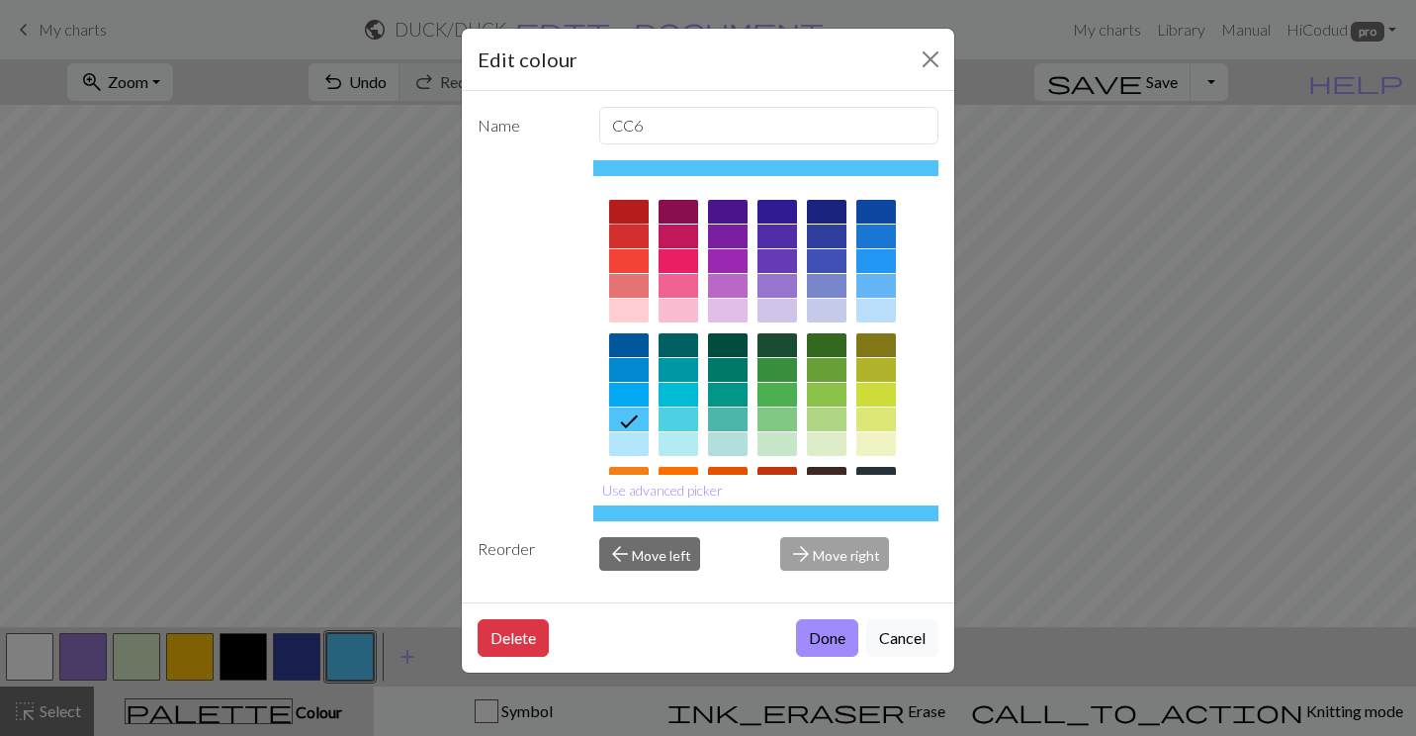
click at [636, 208] on div at bounding box center [629, 212] width 40 height 24
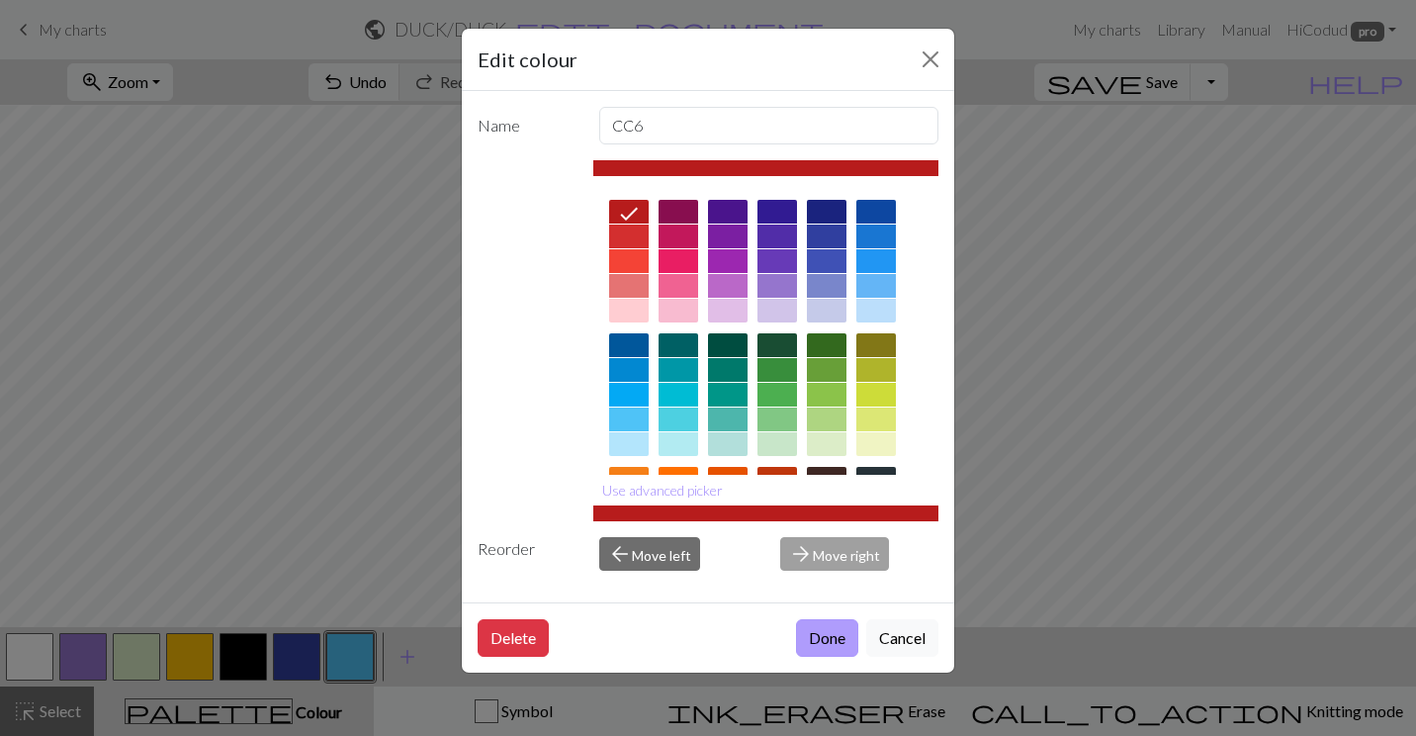
click at [832, 622] on button "Done" at bounding box center [827, 638] width 62 height 38
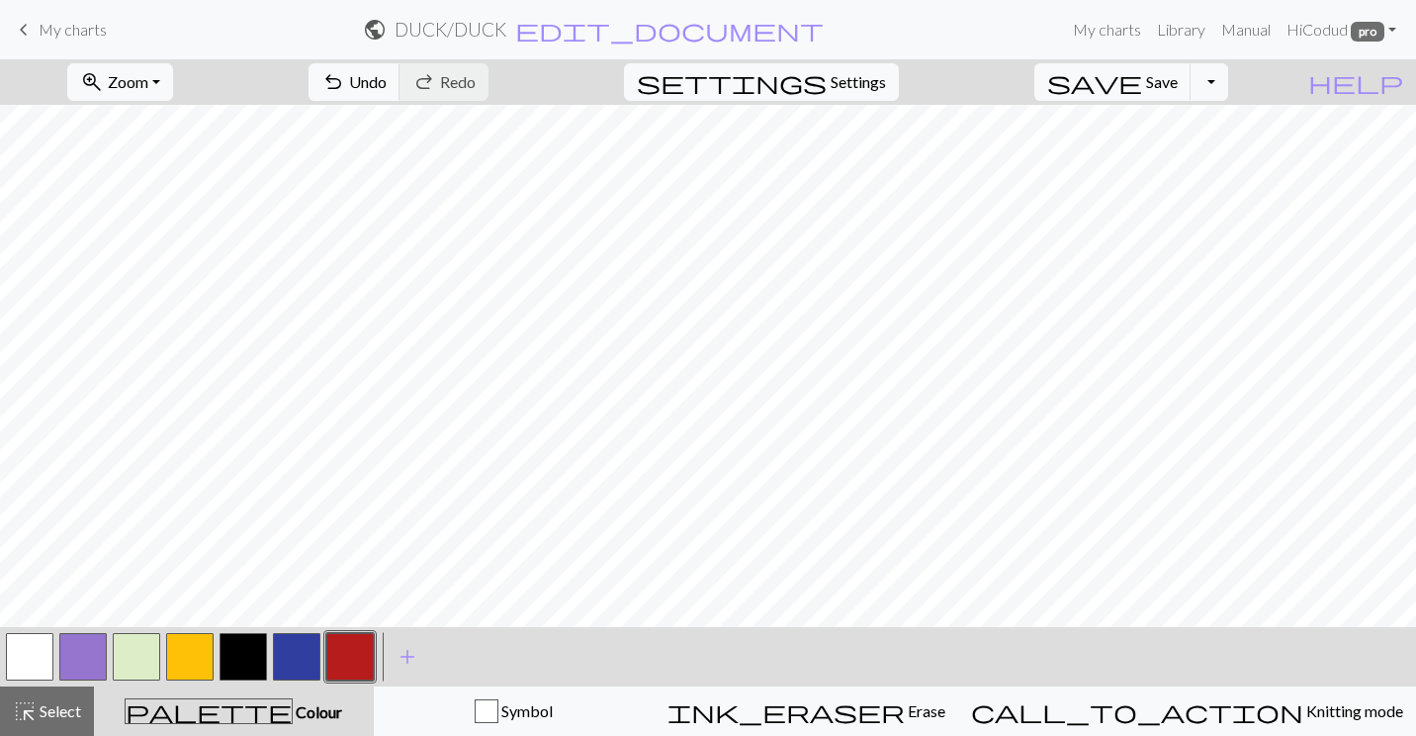
click at [53, 660] on div at bounding box center [29, 656] width 53 height 53
click at [32, 655] on button "button" at bounding box center [29, 656] width 47 height 47
click at [254, 646] on button "button" at bounding box center [243, 656] width 47 height 47
click at [387, 88] on span "Undo" at bounding box center [368, 81] width 38 height 19
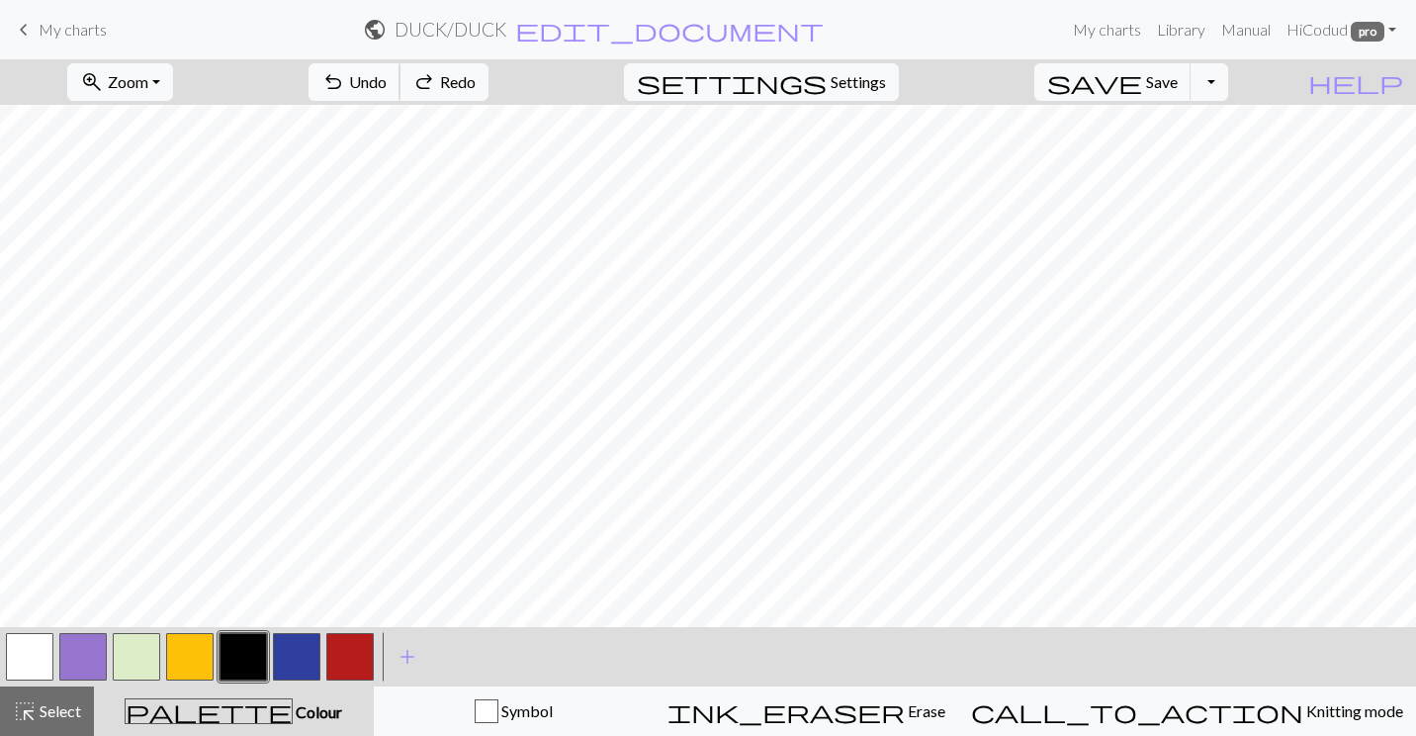
click at [387, 88] on span "Undo" at bounding box center [368, 81] width 38 height 19
click at [387, 91] on span "Undo" at bounding box center [368, 81] width 38 height 19
click at [387, 81] on span "Undo" at bounding box center [368, 81] width 38 height 19
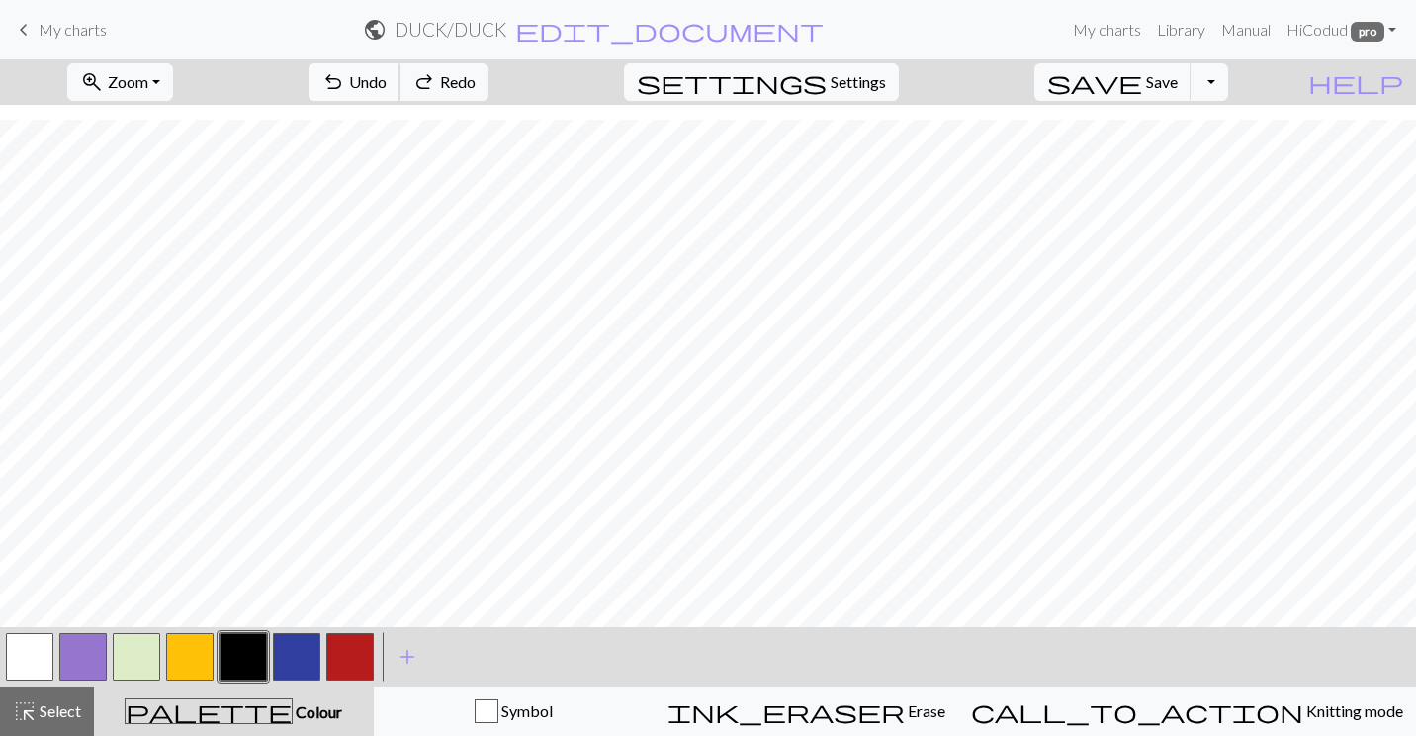
click at [387, 81] on span "Undo" at bounding box center [368, 81] width 38 height 19
click at [401, 93] on button "undo Undo Undo" at bounding box center [355, 82] width 92 height 38
click at [1142, 87] on span "save" at bounding box center [1094, 82] width 95 height 28
